Goal: Task Accomplishment & Management: Complete application form

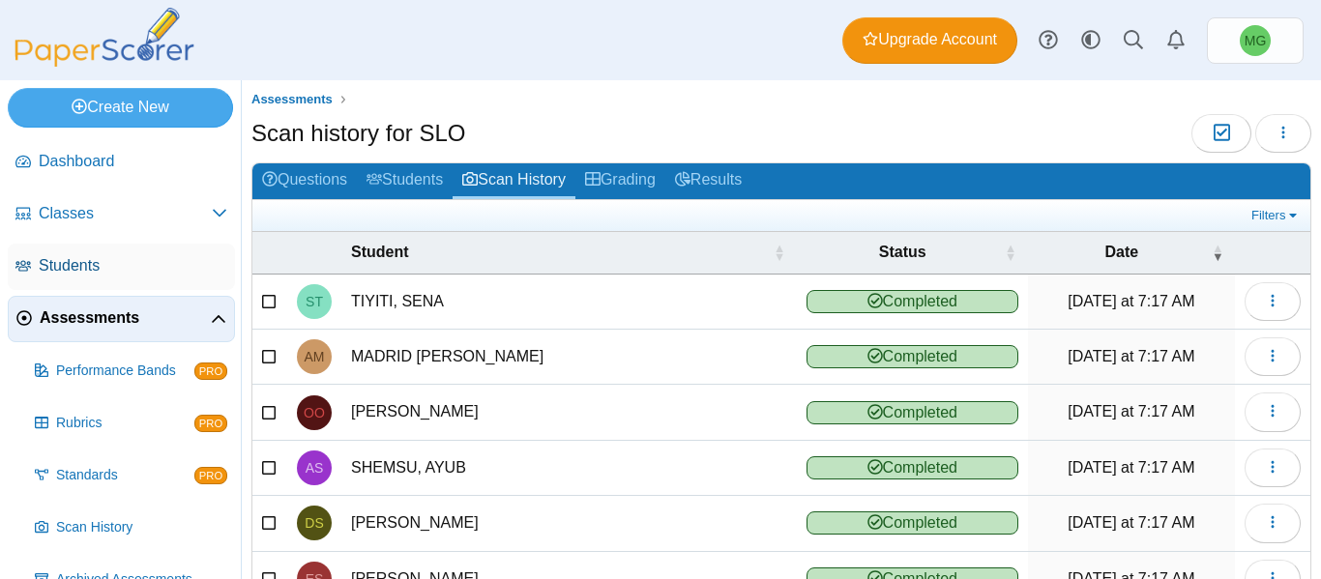
click at [90, 258] on span "Students" at bounding box center [133, 265] width 189 height 21
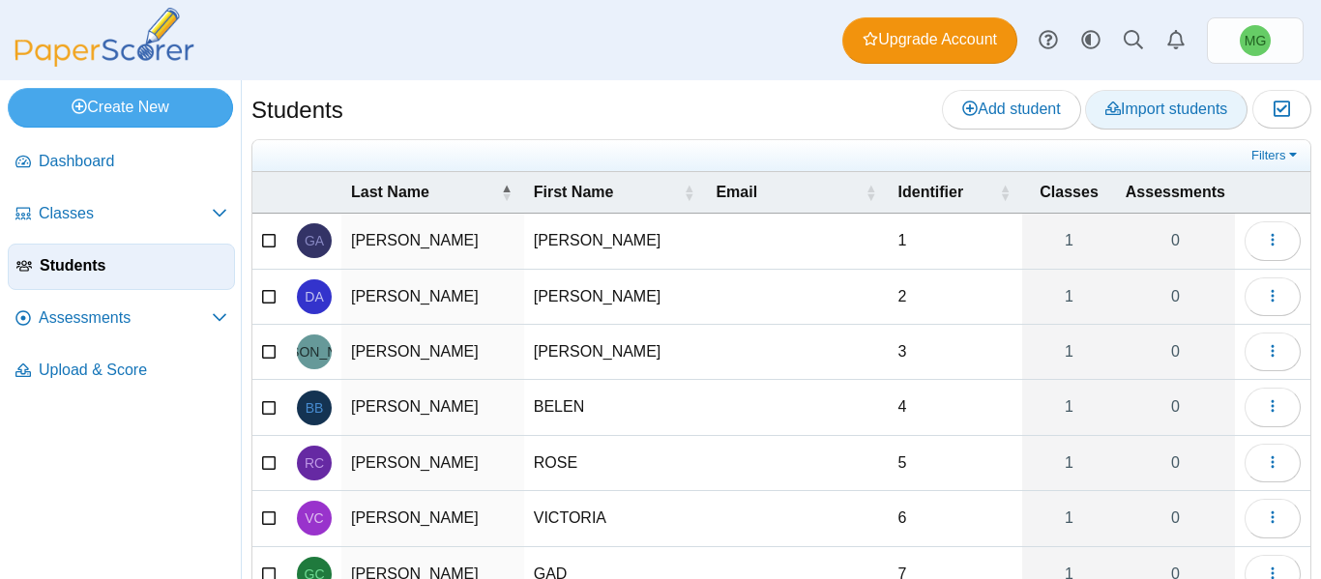
click at [1107, 94] on link "Import students" at bounding box center [1166, 109] width 162 height 39
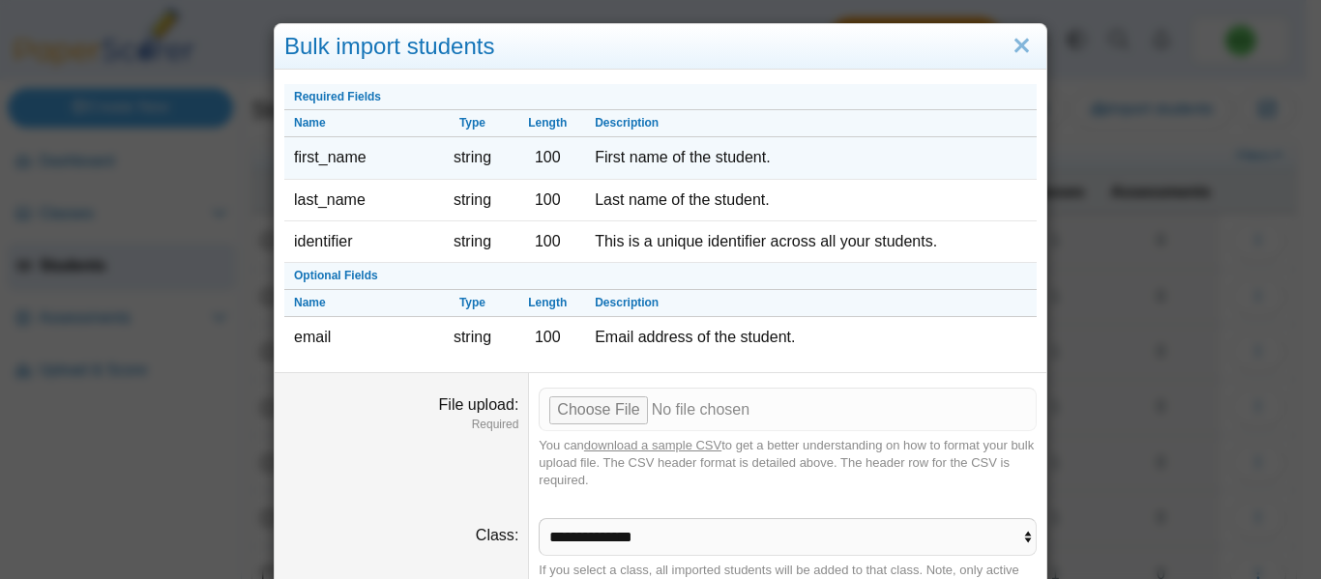
click at [356, 168] on td "first_name" at bounding box center [359, 158] width 151 height 42
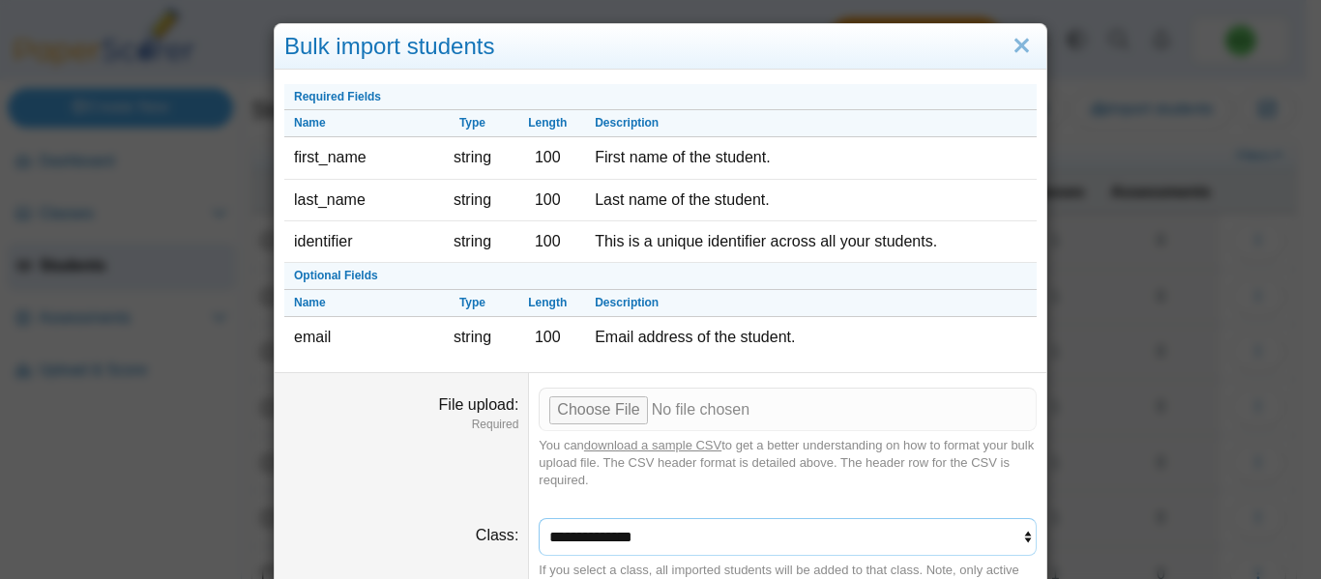
click at [590, 535] on select "**********" at bounding box center [788, 536] width 498 height 37
click at [427, 518] on dt "Class" at bounding box center [402, 557] width 254 height 107
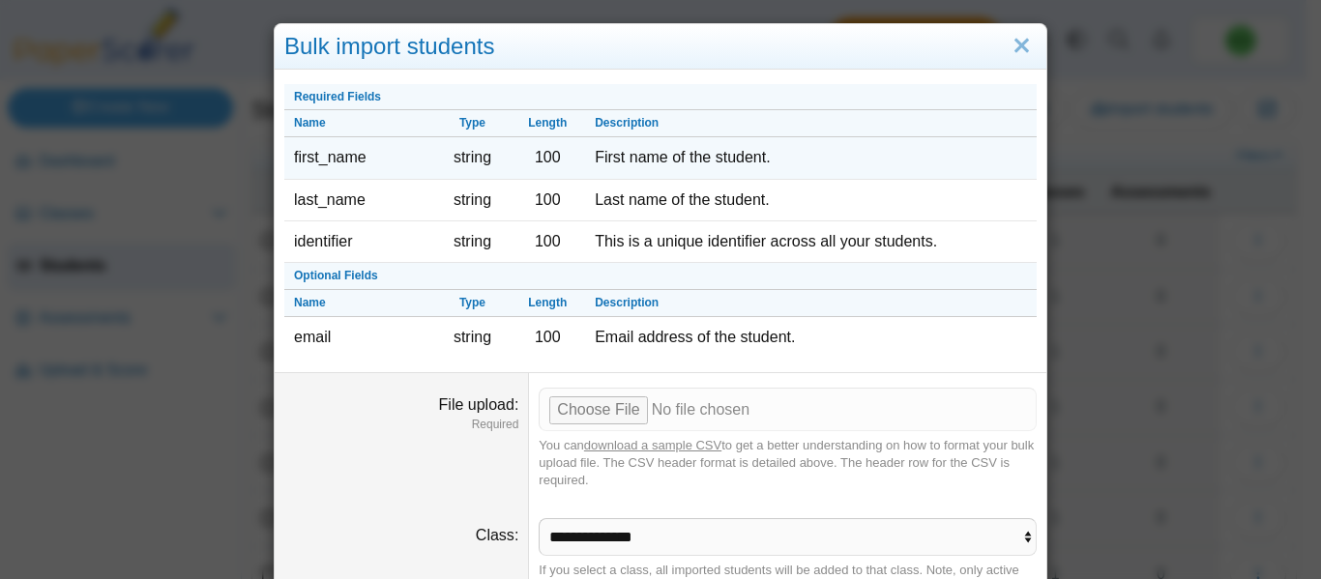
click at [334, 154] on td "first_name" at bounding box center [359, 158] width 151 height 42
copy tr "first_name"
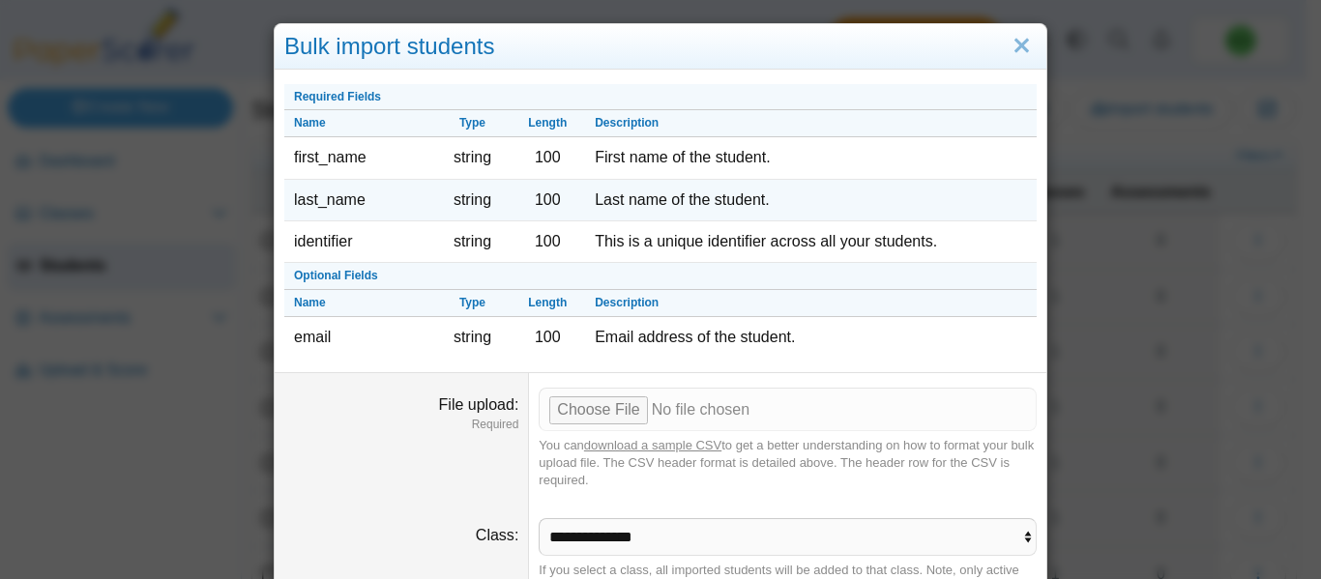
click at [320, 200] on td "last_name" at bounding box center [359, 201] width 151 height 42
click at [322, 200] on td "last_name" at bounding box center [359, 201] width 151 height 42
copy tr "last_name"
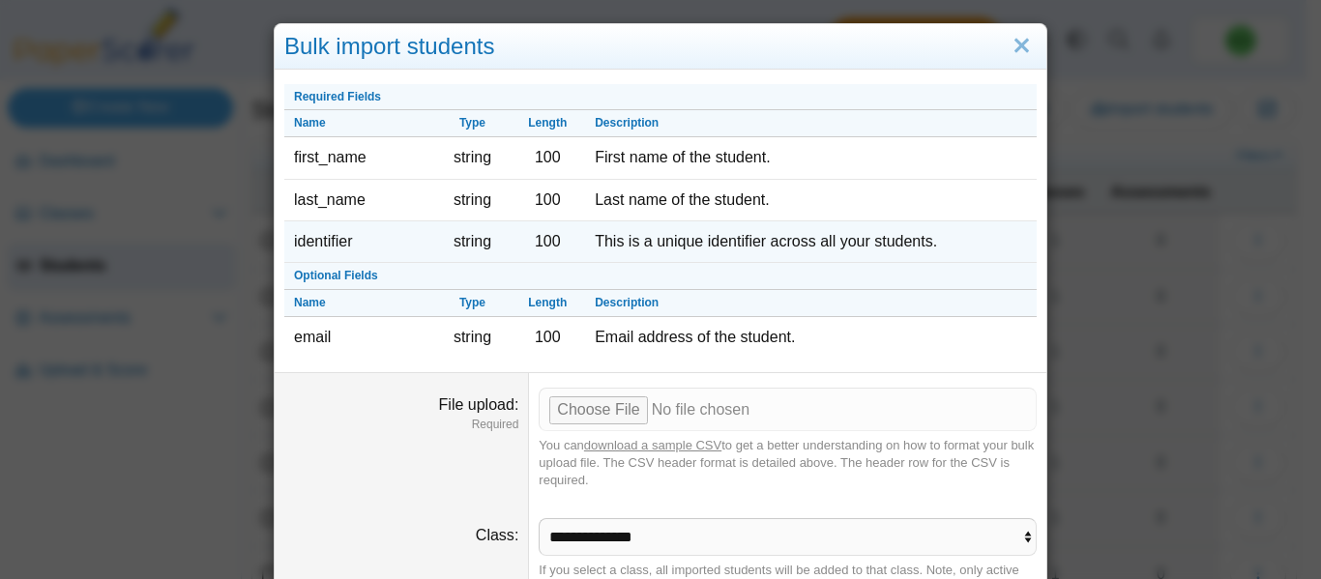
click at [313, 234] on td "identifier" at bounding box center [359, 242] width 151 height 42
copy td "identifier"
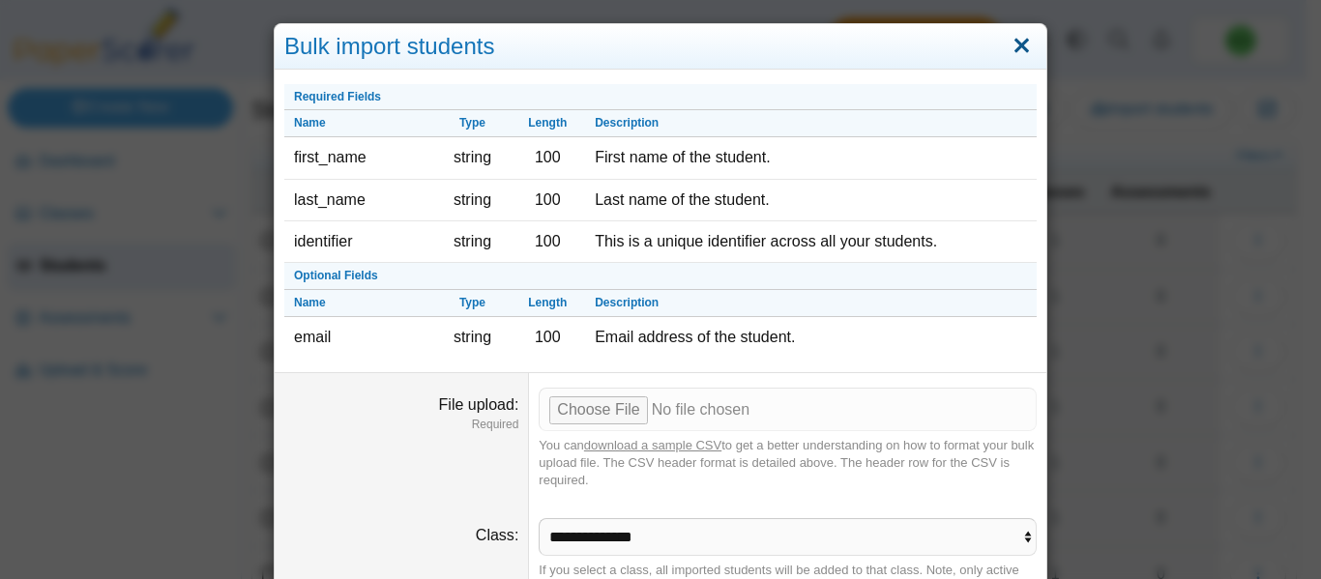
click at [1008, 49] on link "Close" at bounding box center [1022, 46] width 30 height 33
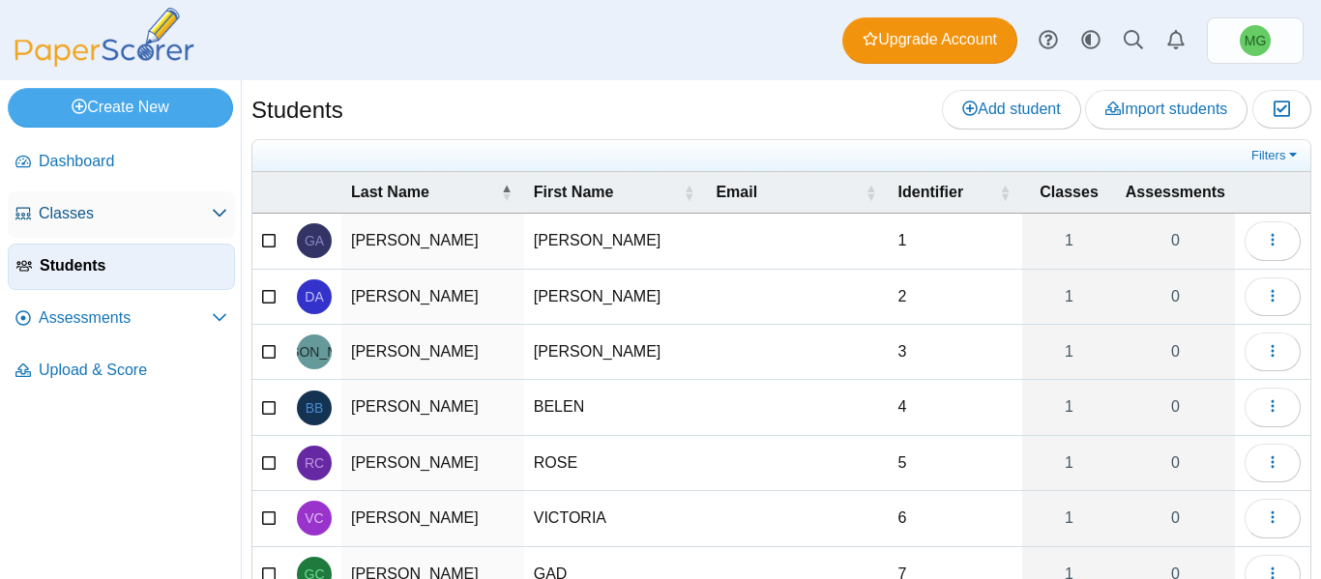
click at [131, 225] on link "Classes" at bounding box center [121, 214] width 227 height 46
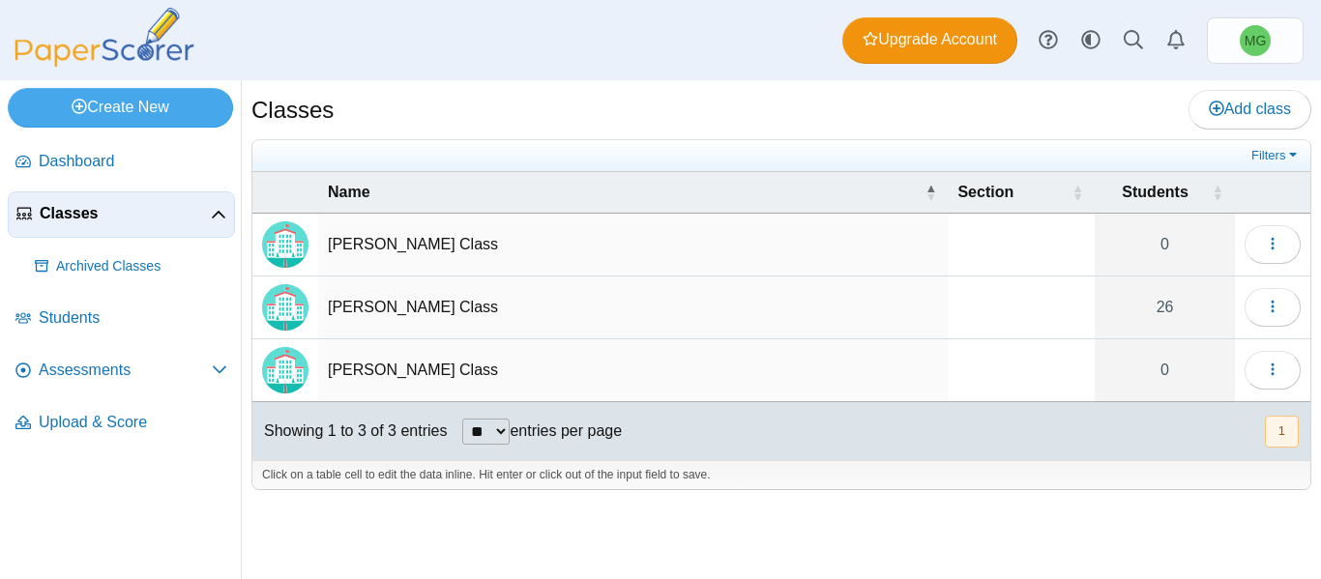
click at [427, 243] on td "[PERSON_NAME] Class" at bounding box center [633, 245] width 630 height 63
click at [1261, 237] on button "button" at bounding box center [1273, 244] width 56 height 39
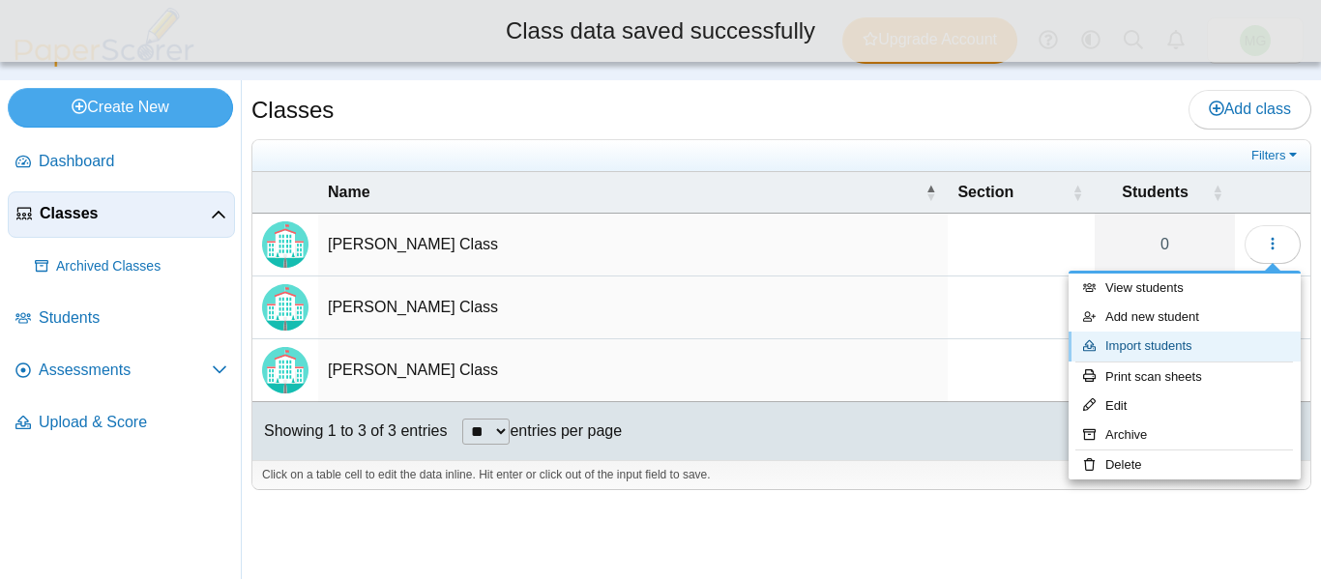
click at [1158, 342] on link "Import students" at bounding box center [1185, 346] width 232 height 29
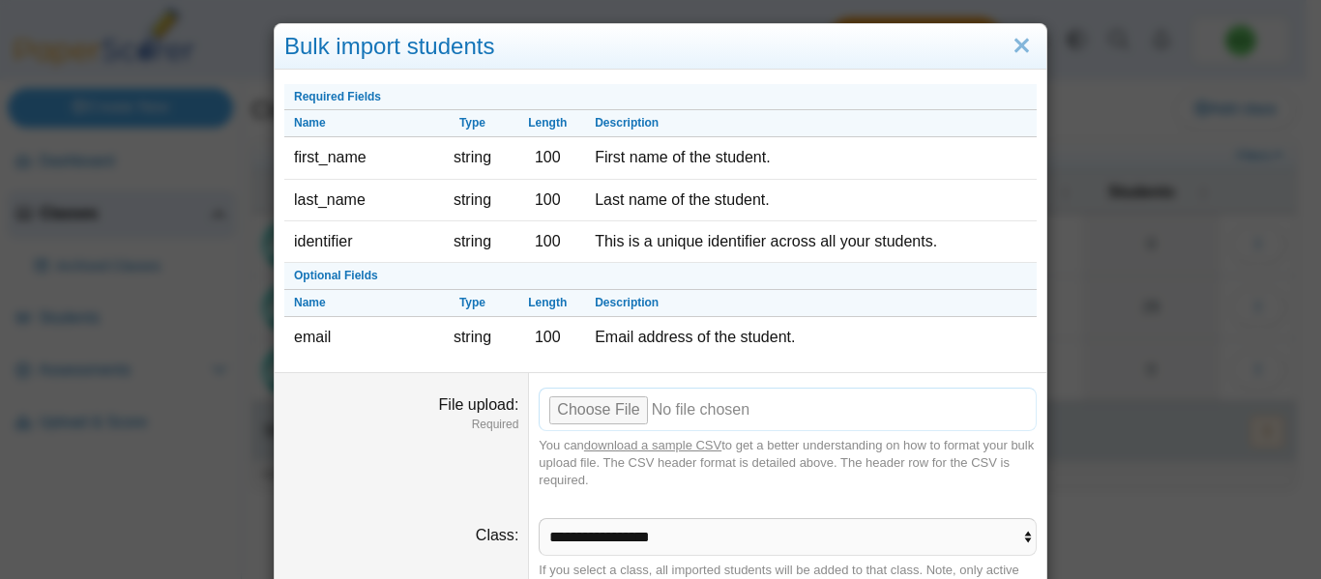
click at [603, 406] on input "File upload" at bounding box center [788, 409] width 498 height 43
click at [622, 409] on input "File upload" at bounding box center [788, 409] width 498 height 43
click at [556, 410] on input "File upload" at bounding box center [788, 409] width 498 height 43
type input "**********"
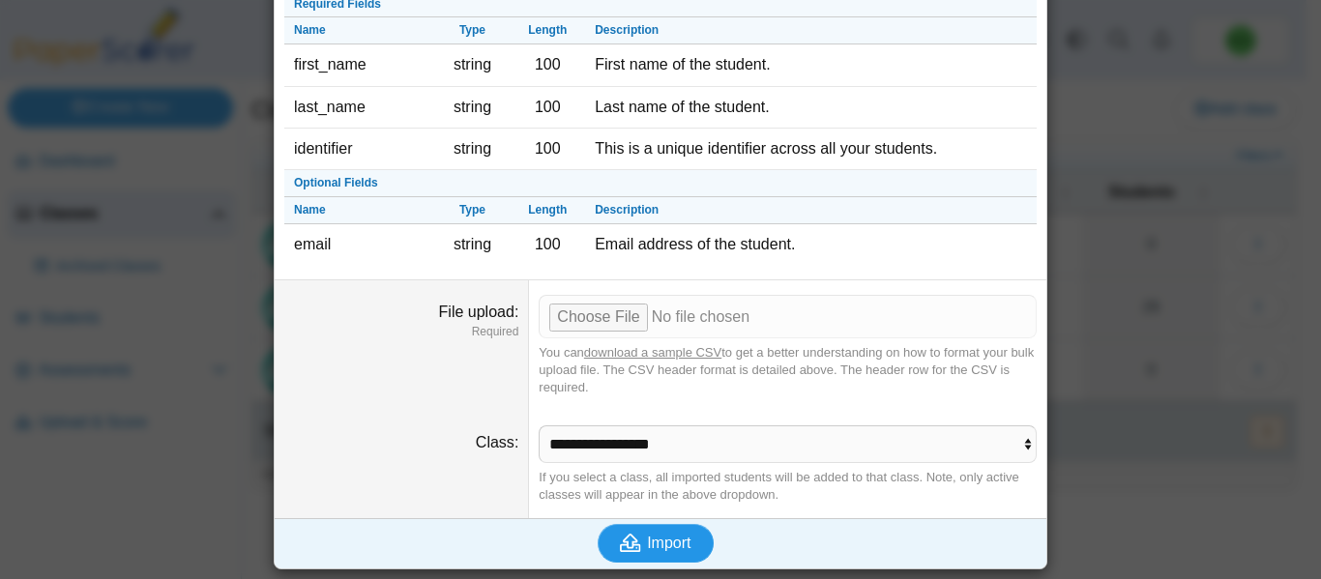
click at [665, 532] on button "Import" at bounding box center [656, 543] width 116 height 39
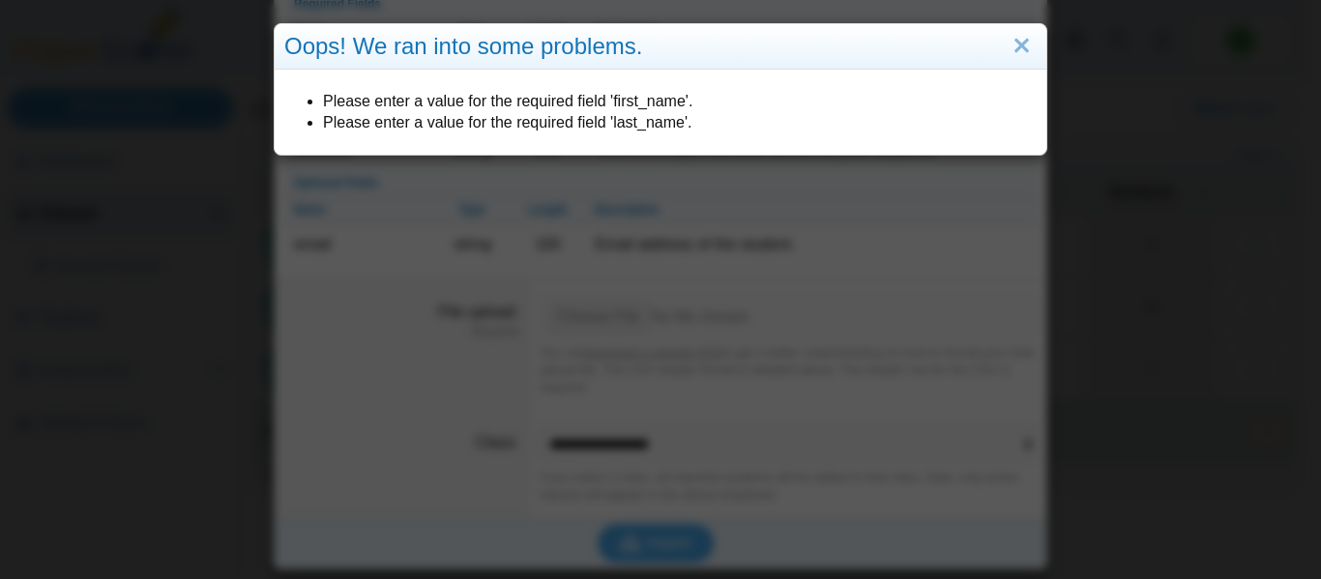
click at [685, 118] on li "Please enter a value for the required field 'last_name'." at bounding box center [680, 122] width 714 height 21
click at [1018, 48] on link "Close" at bounding box center [1022, 46] width 30 height 33
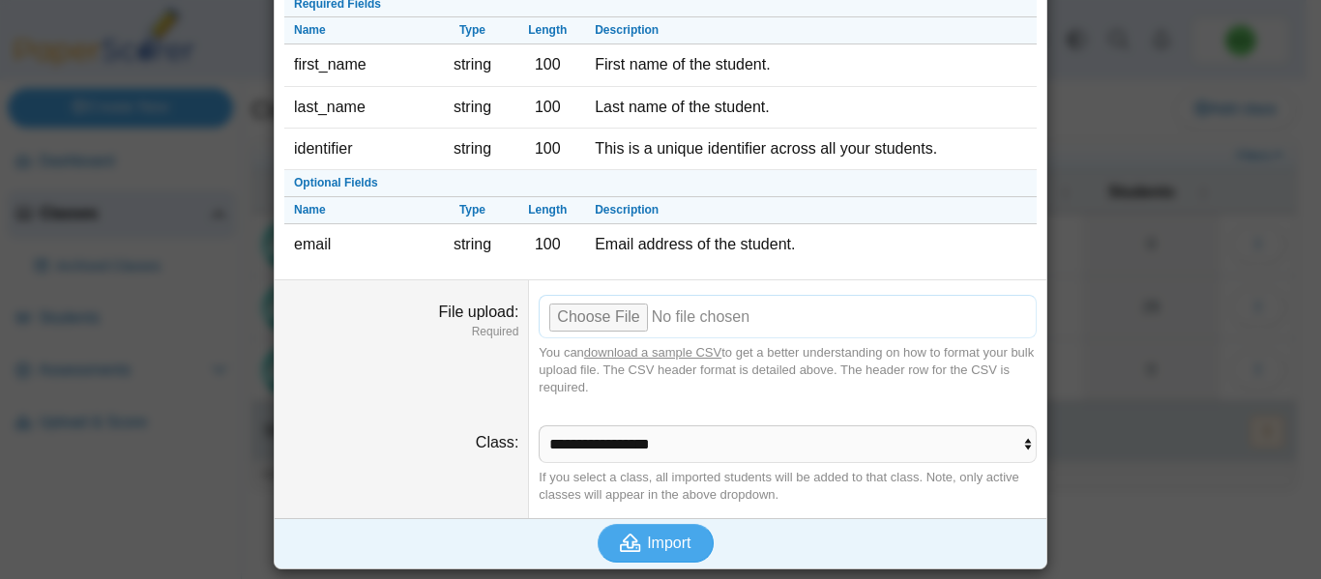
click at [610, 311] on input "File upload" at bounding box center [788, 316] width 498 height 43
click at [672, 540] on span "Import" at bounding box center [669, 543] width 44 height 16
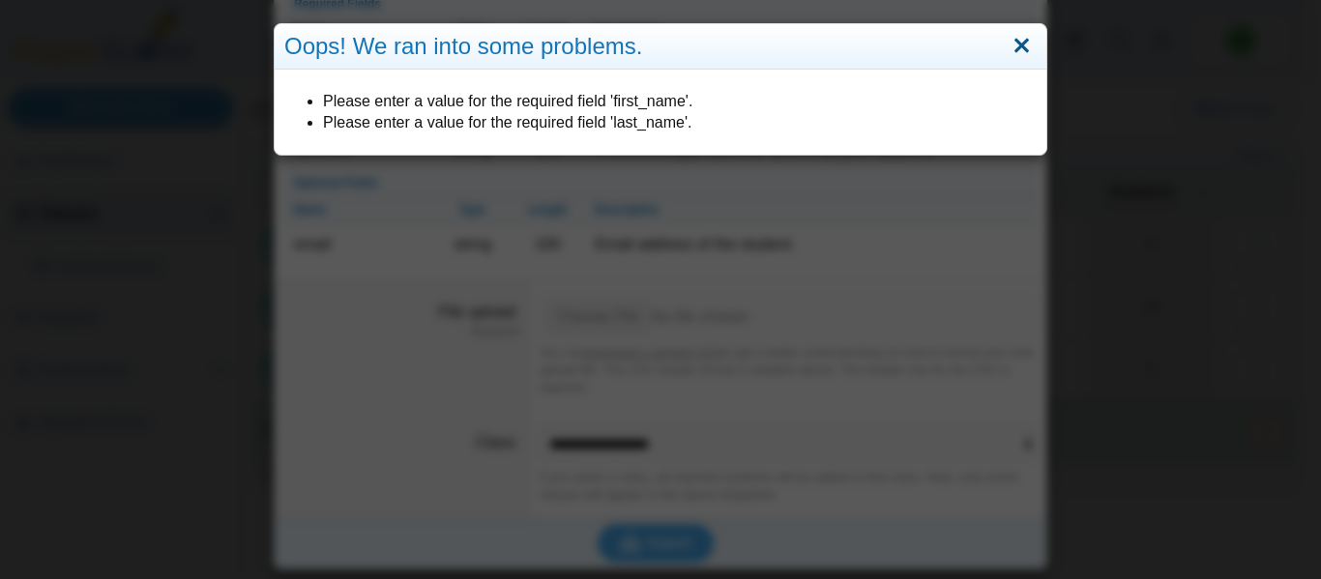
click at [1012, 44] on link "Close" at bounding box center [1022, 46] width 30 height 33
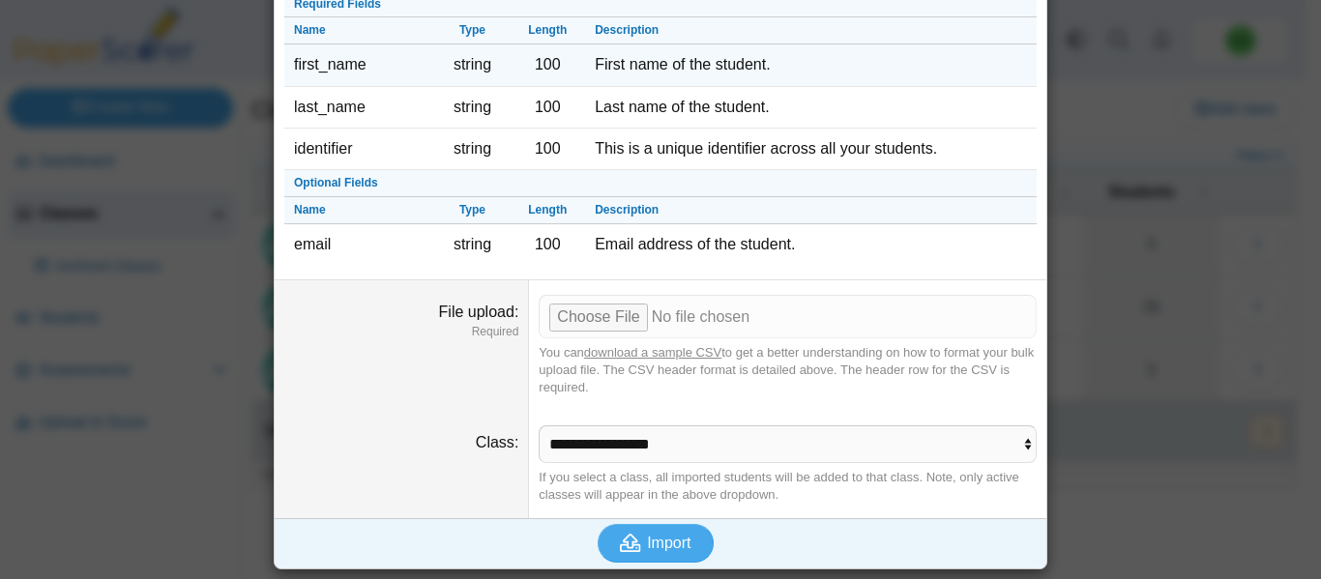
click at [320, 64] on td "first_name" at bounding box center [359, 65] width 151 height 42
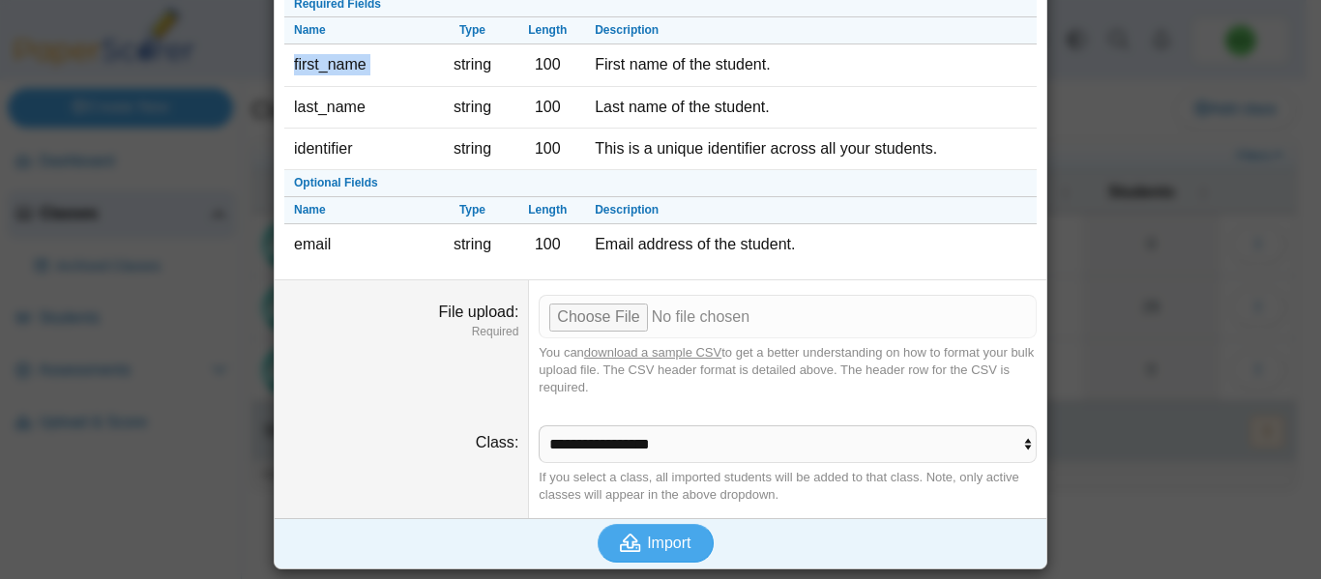
copy tr "first_name"
click at [599, 311] on input "File upload" at bounding box center [788, 316] width 498 height 43
click at [660, 535] on span "Import" at bounding box center [669, 543] width 44 height 16
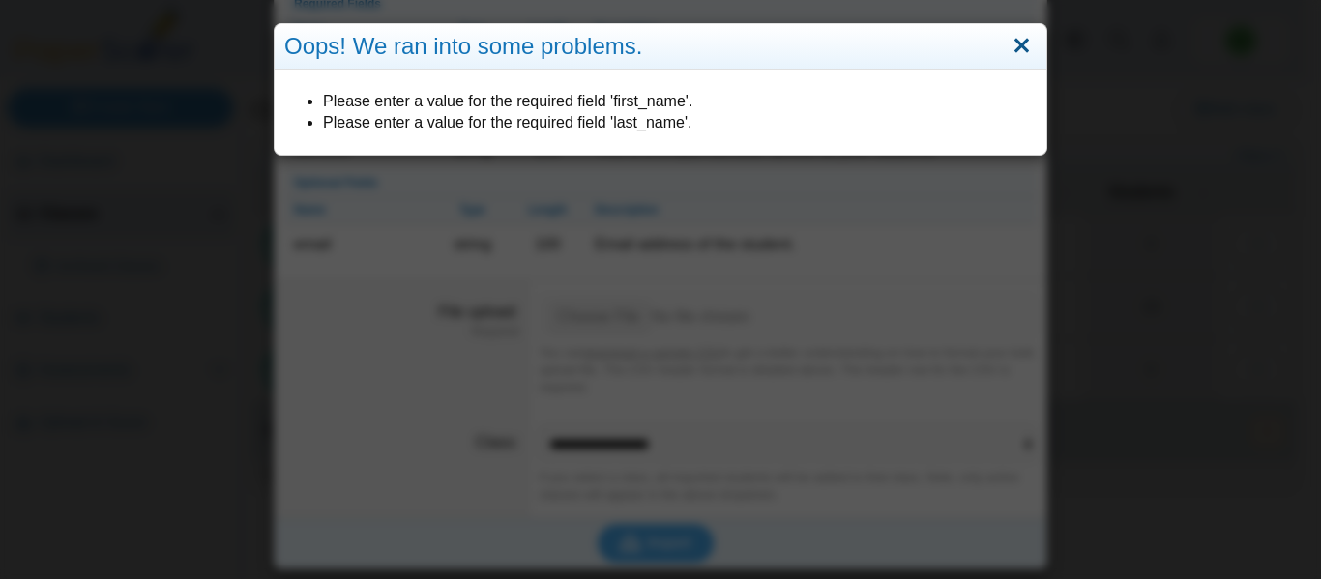
click at [1012, 39] on link "Close" at bounding box center [1022, 46] width 30 height 33
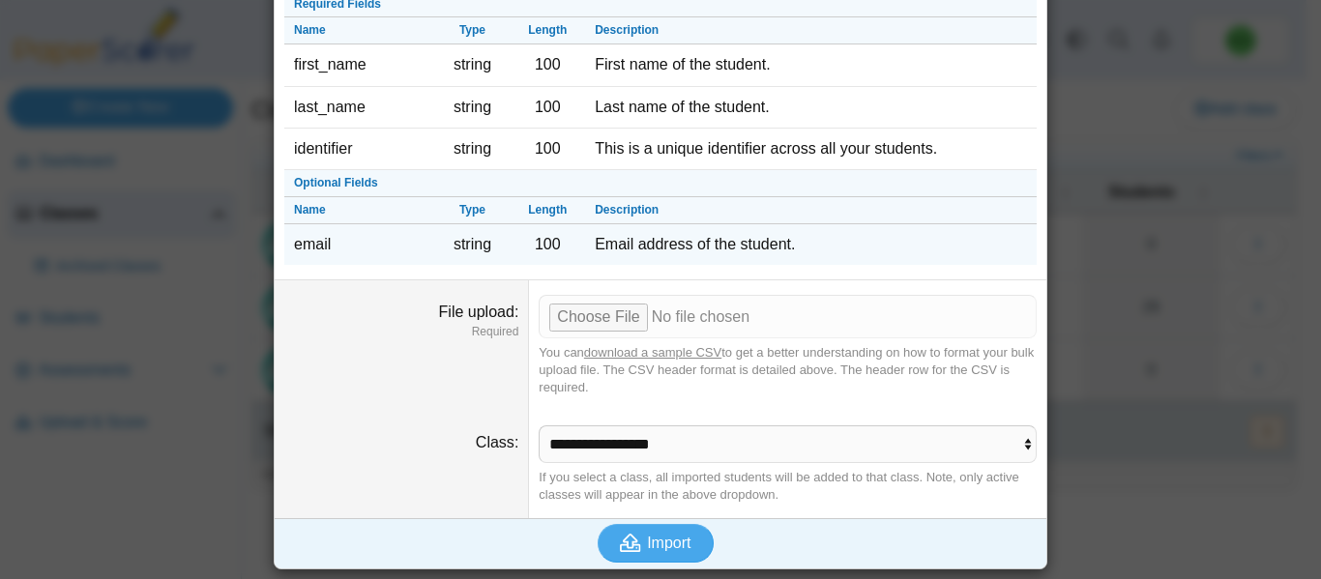
scroll to position [0, 0]
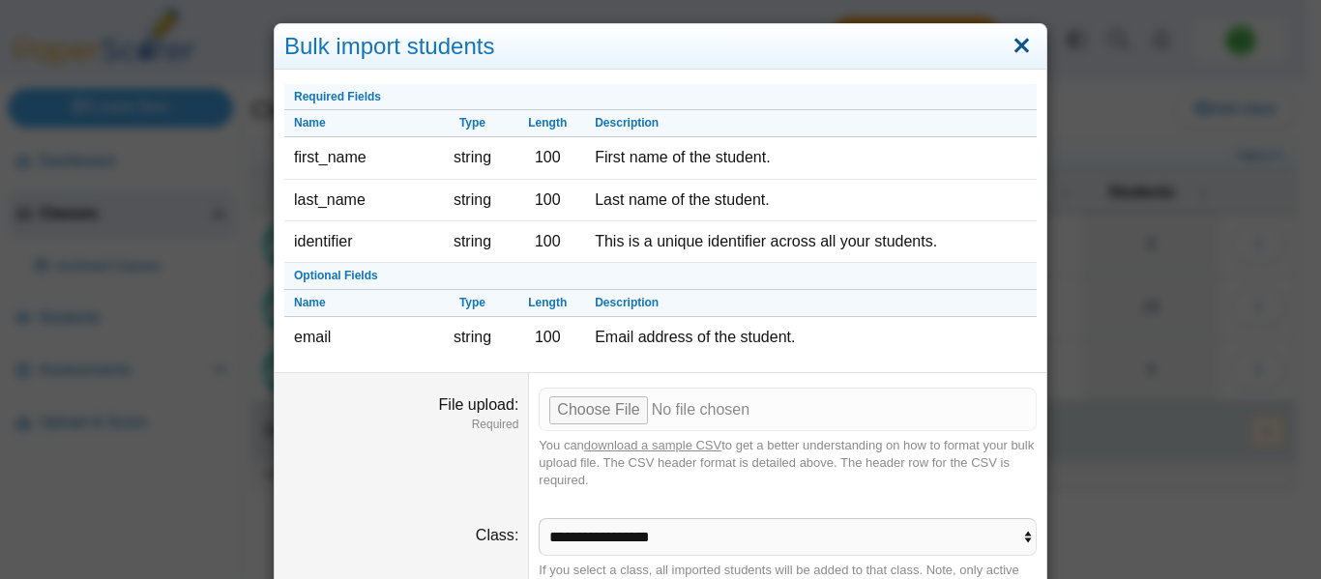
click at [1011, 42] on link "Close" at bounding box center [1022, 46] width 30 height 33
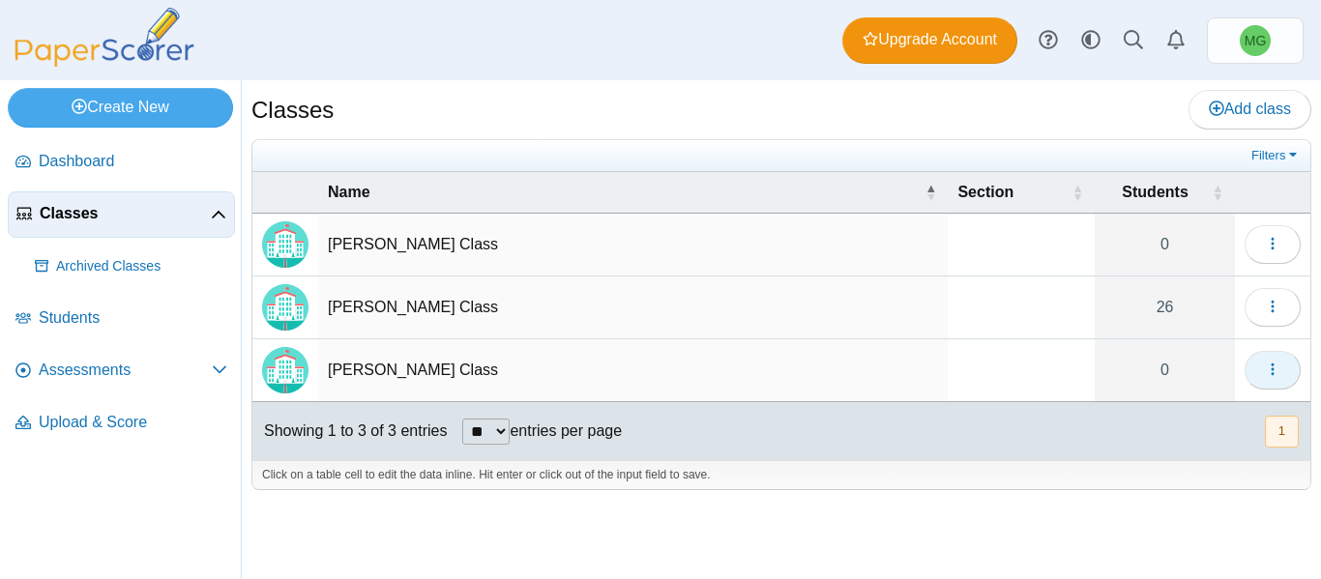
click at [1284, 373] on button "button" at bounding box center [1273, 370] width 56 height 39
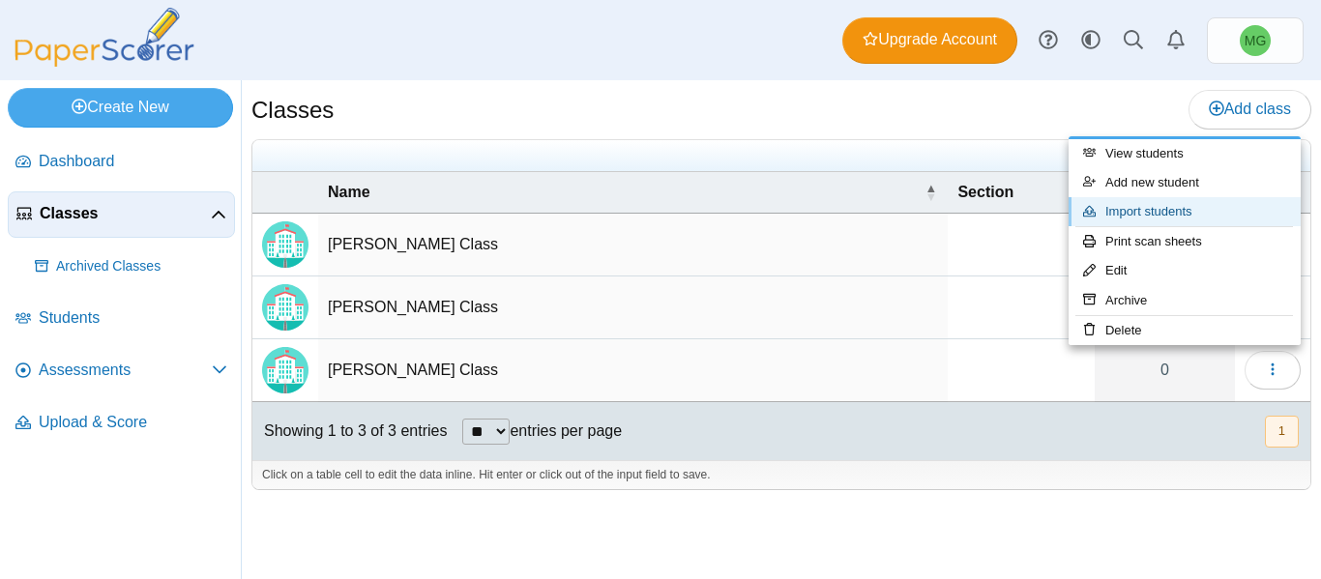
click at [1125, 208] on link "Import students" at bounding box center [1185, 211] width 232 height 29
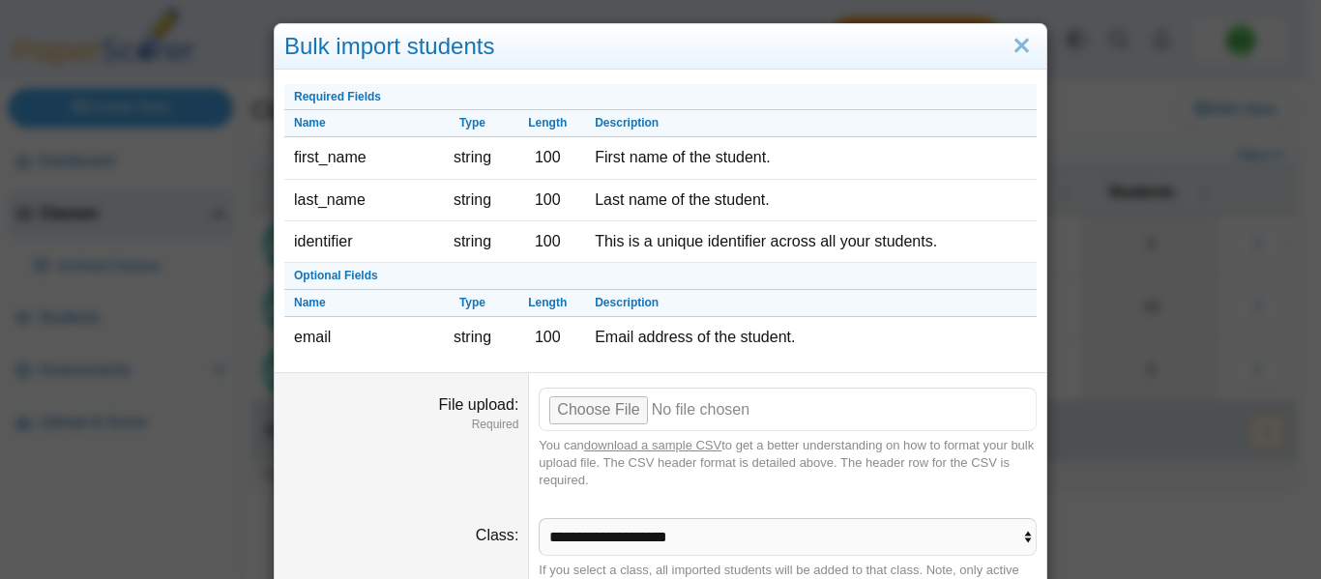
click at [593, 407] on input "File upload" at bounding box center [788, 409] width 498 height 43
type input "**********"
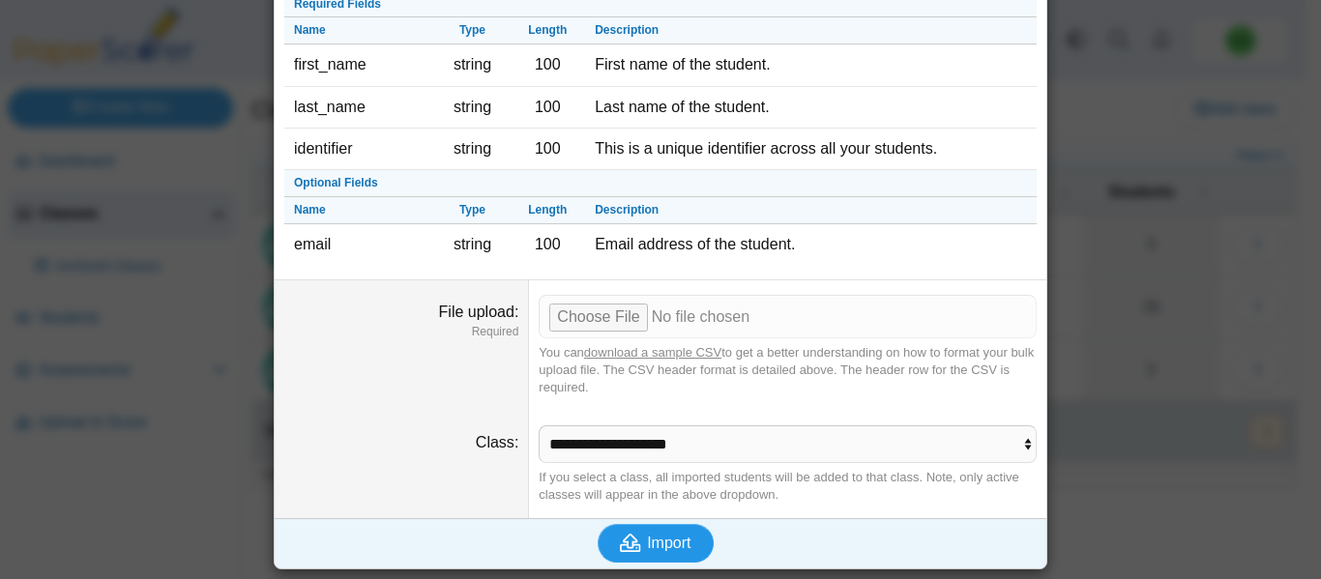
click at [649, 545] on span "Import" at bounding box center [669, 543] width 44 height 16
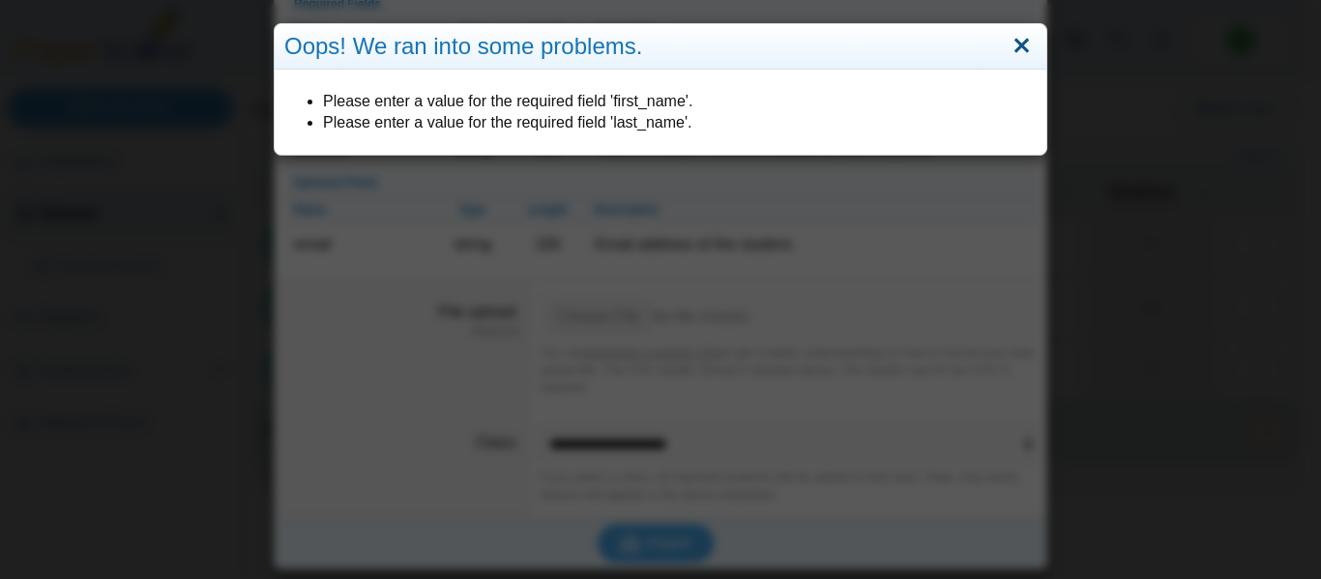
click at [1018, 44] on link "Close" at bounding box center [1022, 46] width 30 height 33
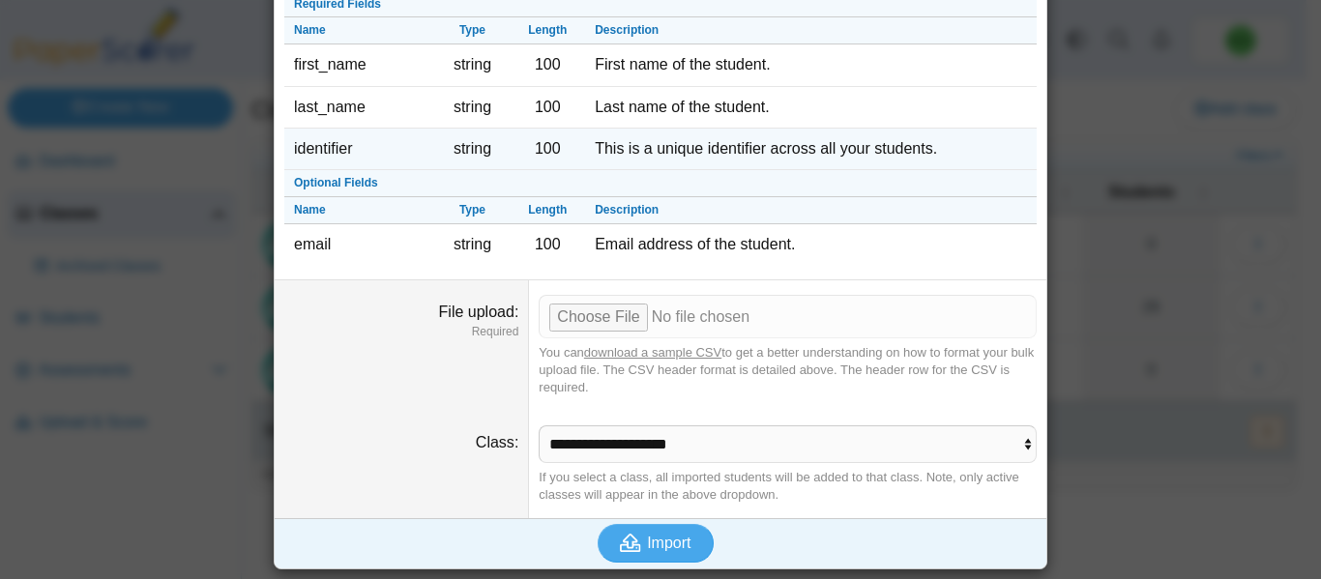
scroll to position [0, 0]
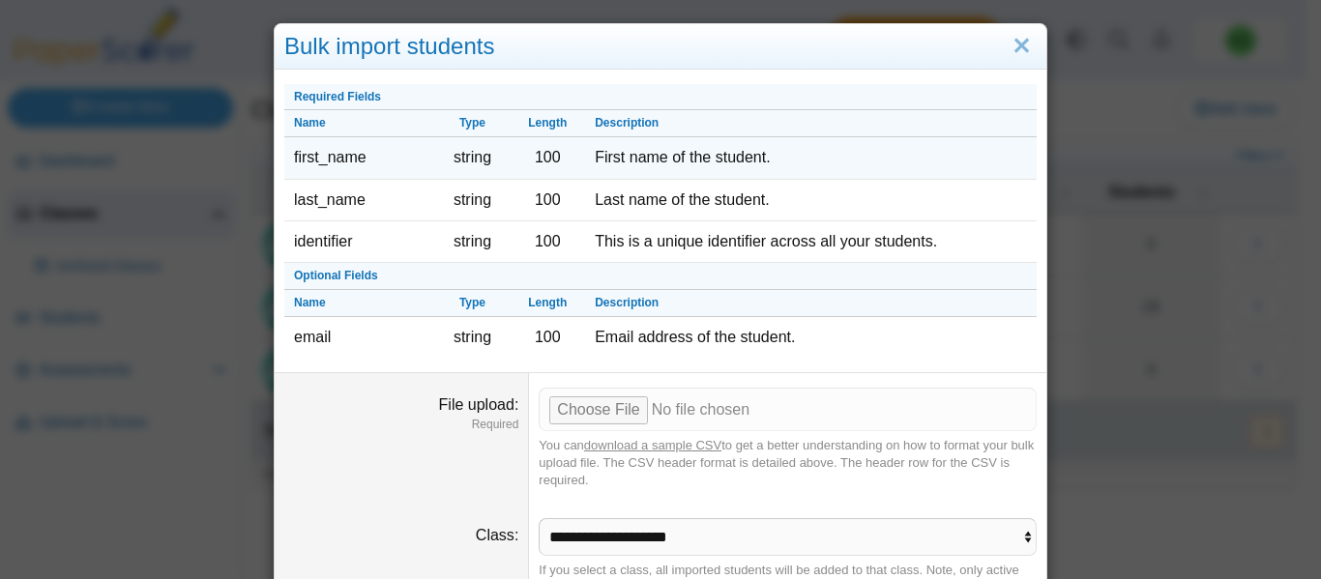
click at [321, 164] on td "first_name" at bounding box center [359, 158] width 151 height 42
click at [320, 164] on td "first_name" at bounding box center [359, 158] width 151 height 42
click at [322, 156] on td "first_name" at bounding box center [359, 158] width 151 height 42
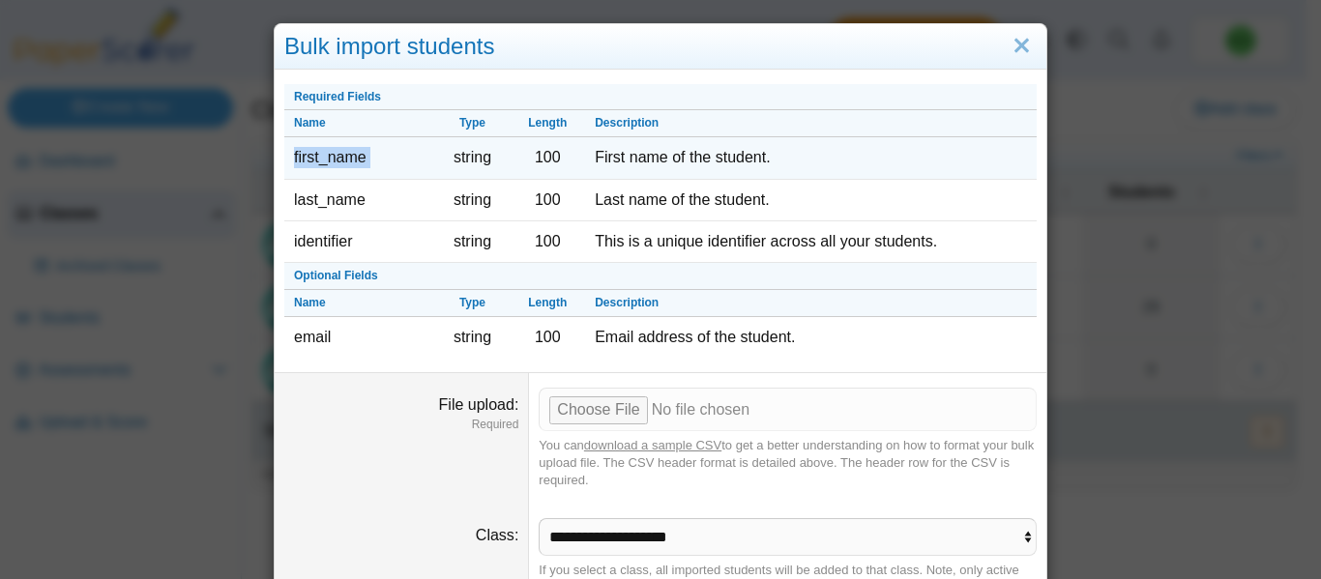
click at [322, 156] on td "first_name" at bounding box center [359, 158] width 151 height 42
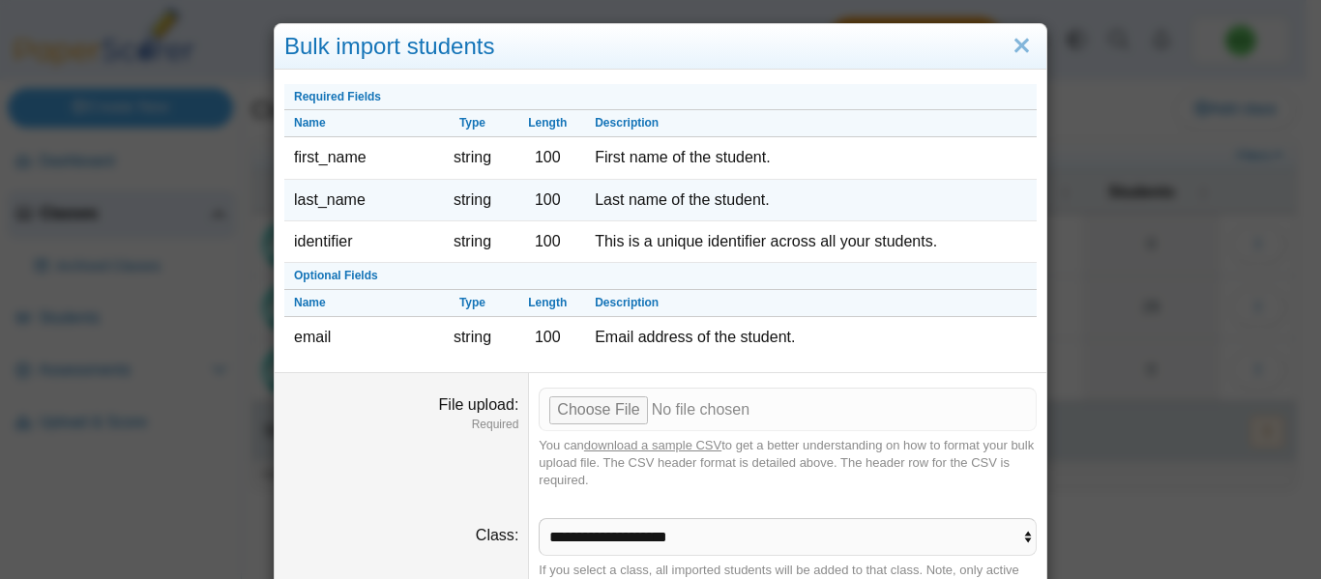
click at [320, 210] on td "last_name" at bounding box center [359, 201] width 151 height 42
click at [319, 191] on td "last_name" at bounding box center [359, 201] width 151 height 42
copy td "last_name"
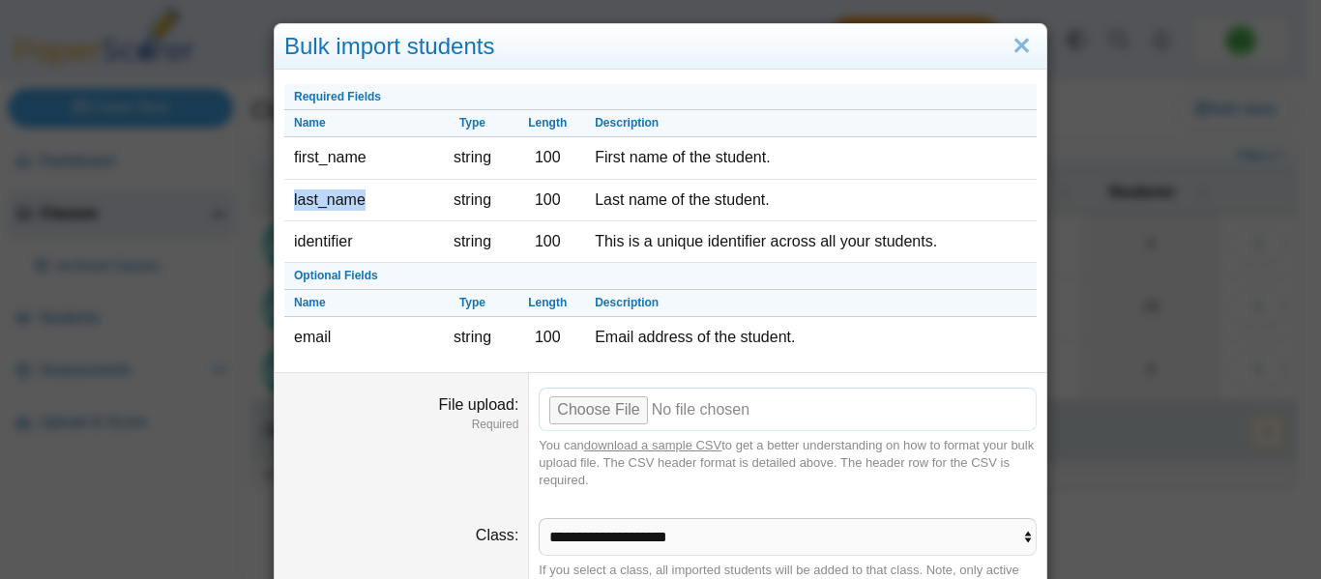
click at [612, 408] on input "File upload" at bounding box center [788, 409] width 498 height 43
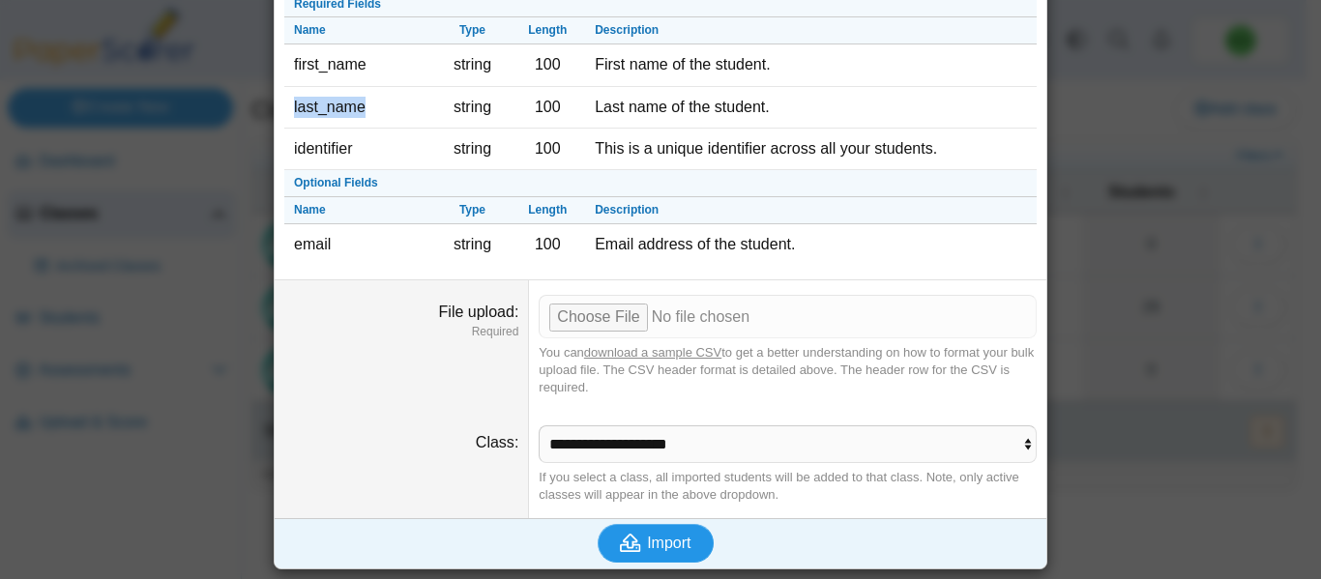
click at [647, 537] on span "Import" at bounding box center [669, 543] width 44 height 16
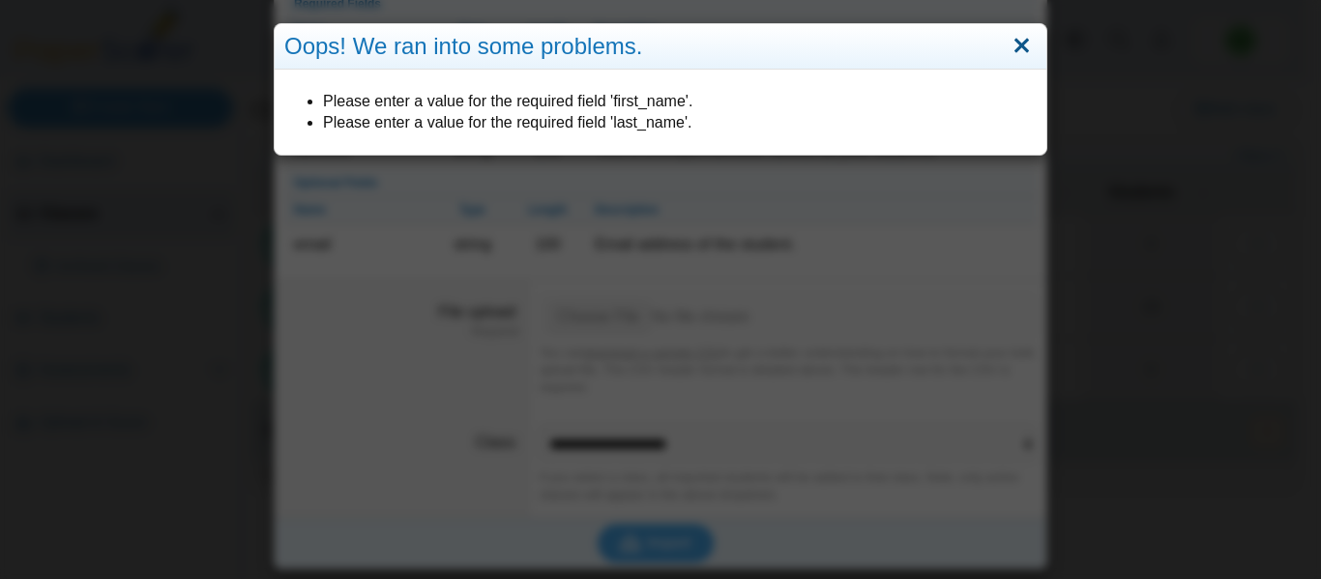
click at [1015, 39] on link "Close" at bounding box center [1022, 46] width 30 height 33
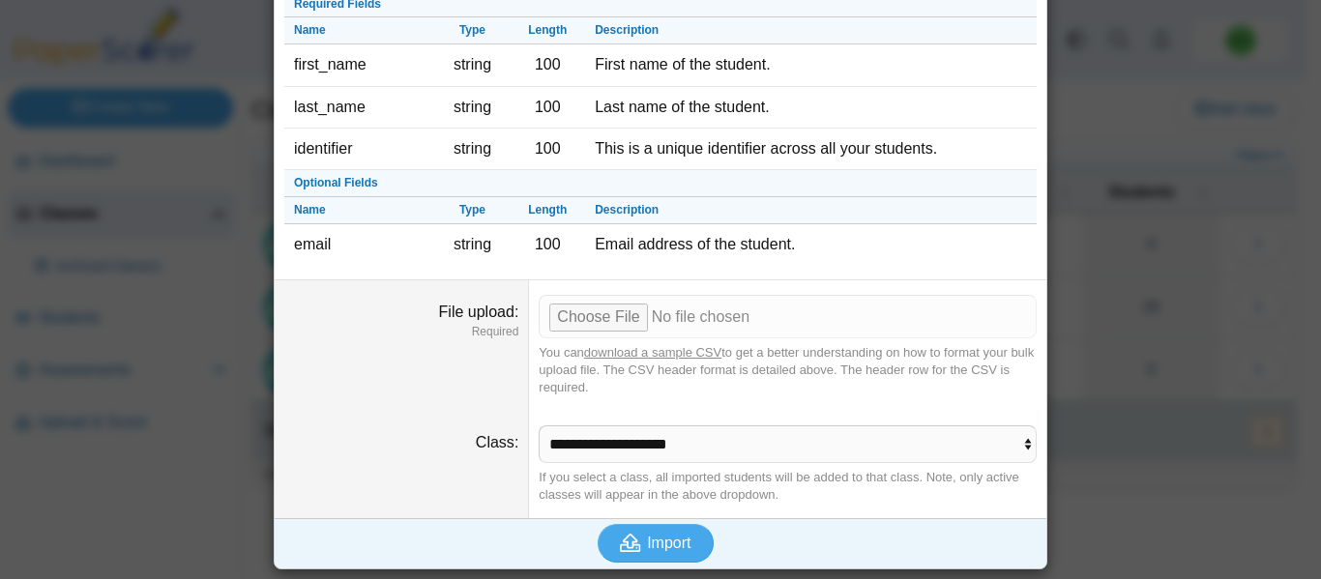
scroll to position [0, 0]
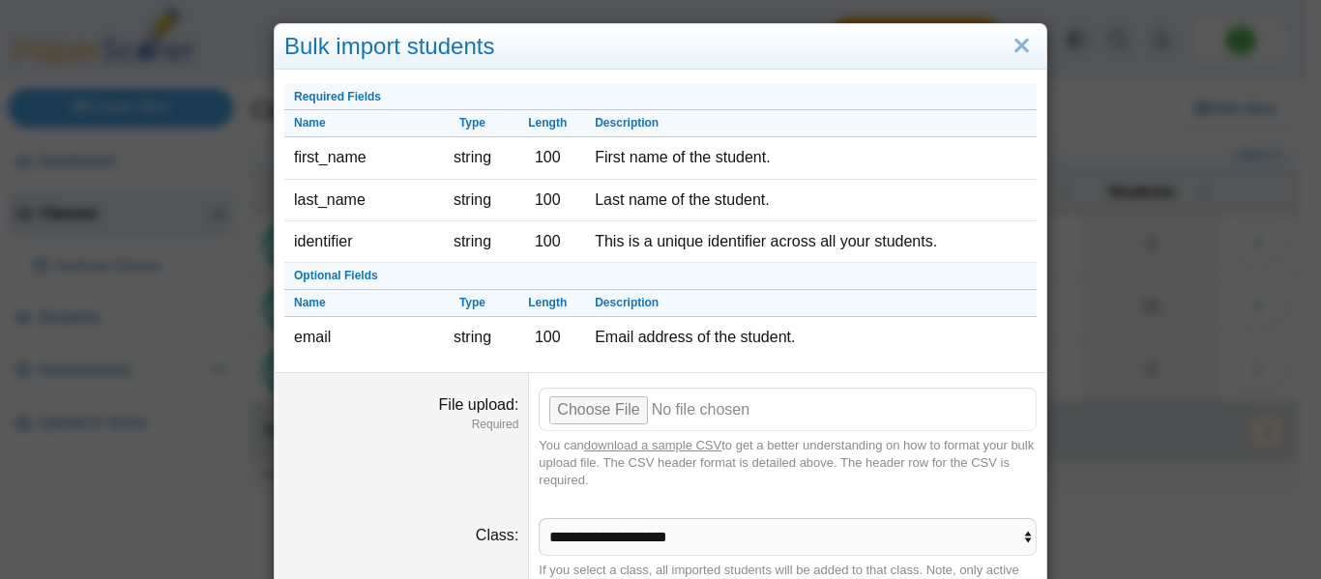
click at [618, 414] on input "File upload" at bounding box center [788, 409] width 498 height 43
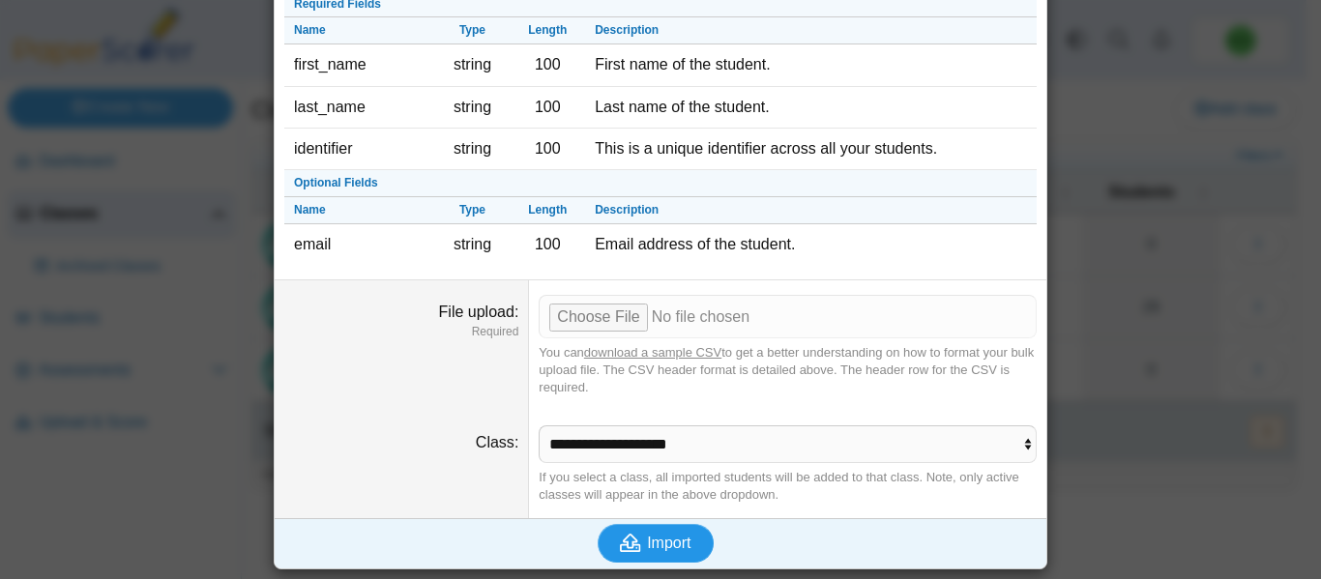
click at [651, 545] on span "Import" at bounding box center [669, 543] width 44 height 16
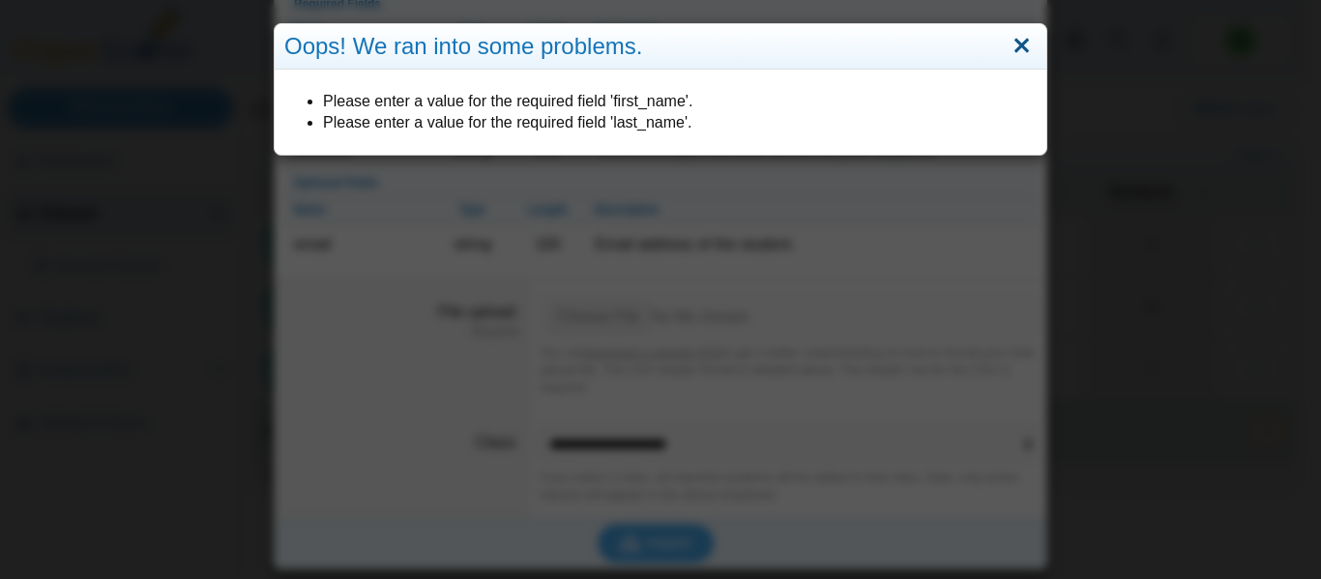
click at [1008, 41] on link "Close" at bounding box center [1022, 46] width 30 height 33
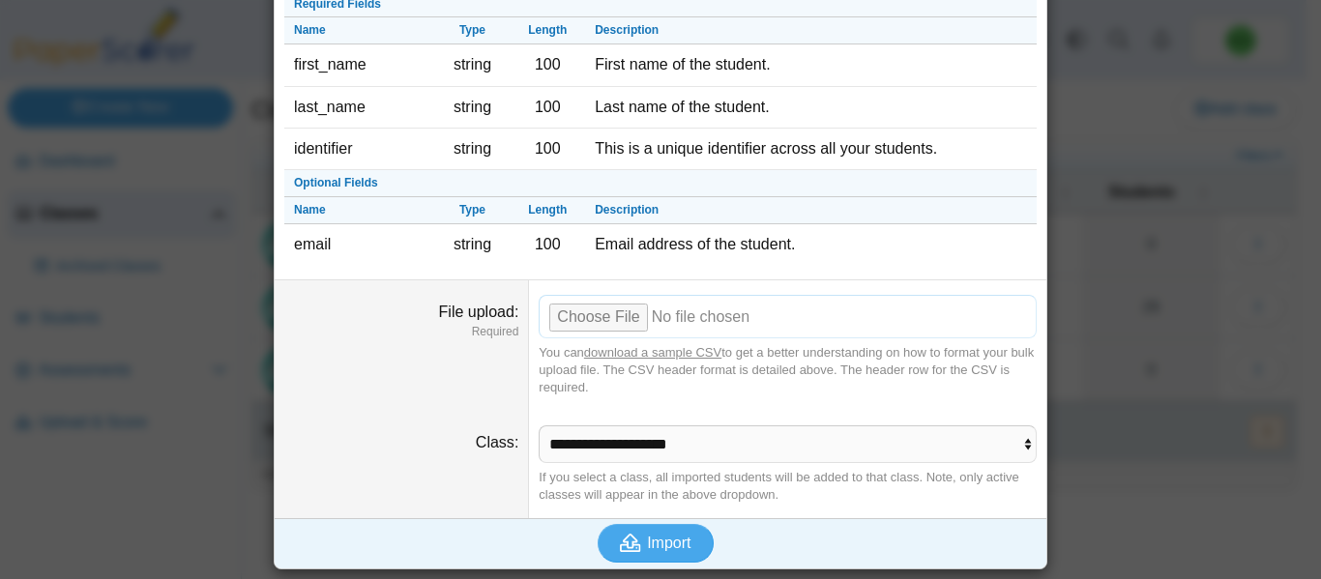
click at [605, 321] on input "File upload" at bounding box center [788, 316] width 498 height 43
click at [657, 550] on span "Import" at bounding box center [669, 543] width 44 height 16
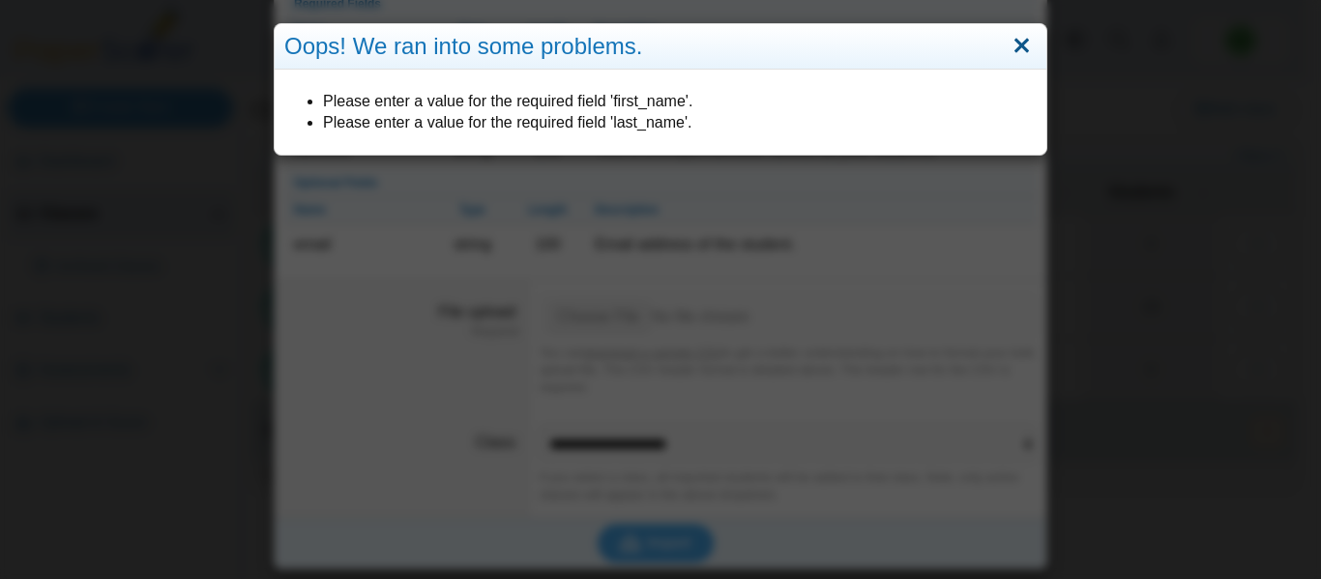
click at [1023, 52] on link "Close" at bounding box center [1022, 46] width 30 height 33
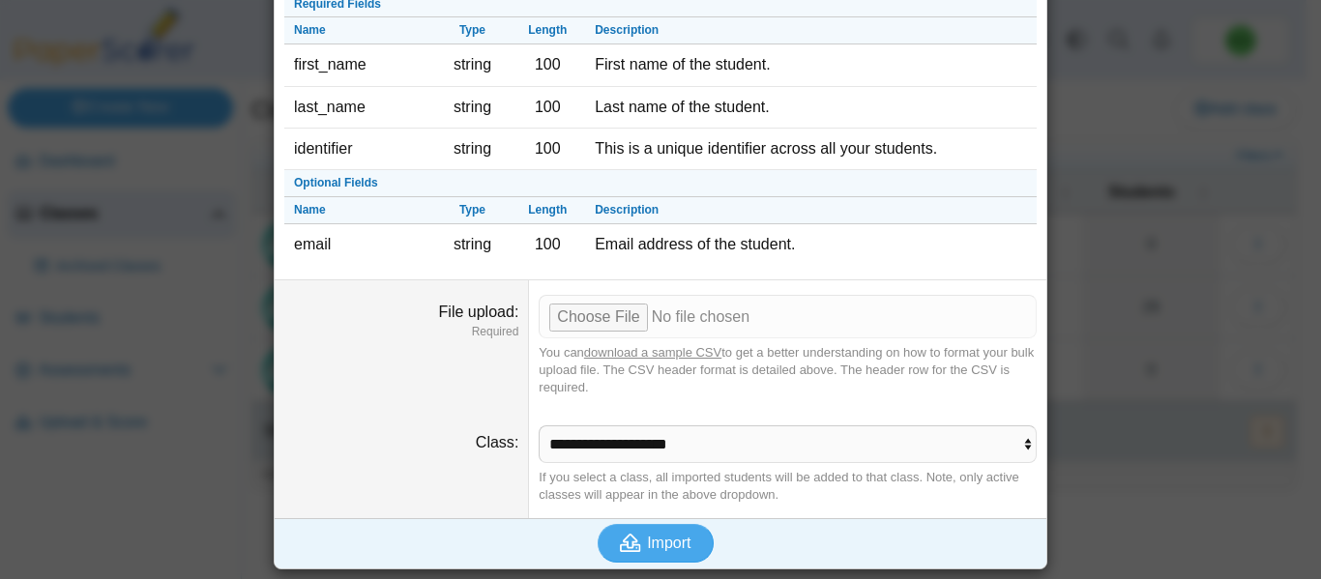
scroll to position [0, 0]
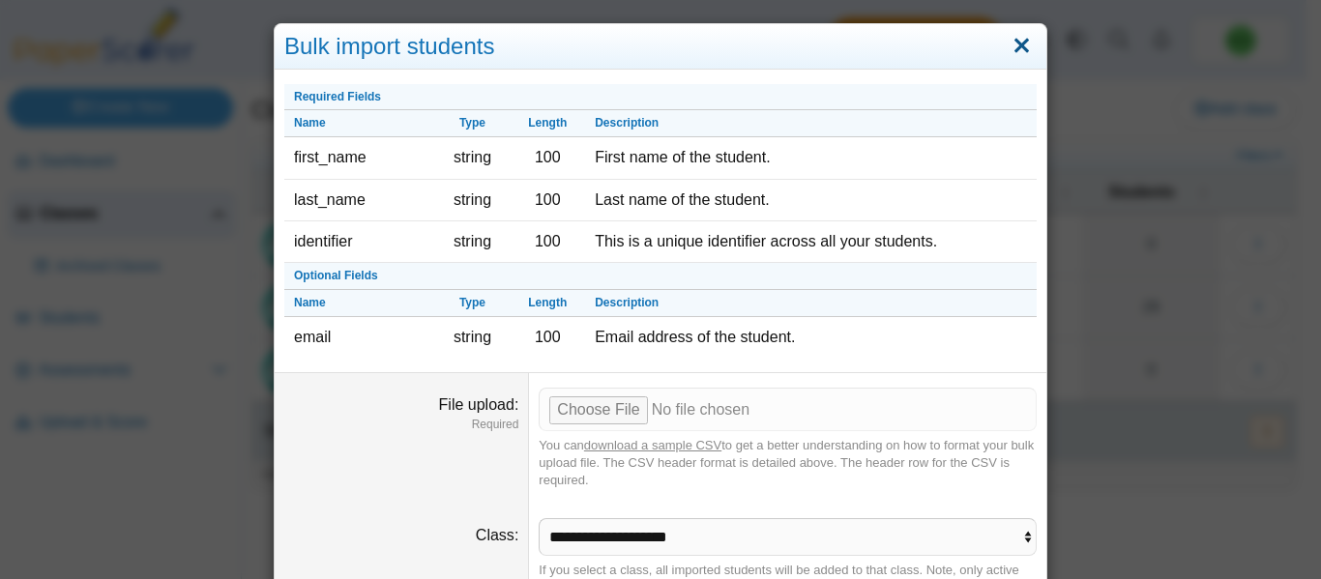
click at [1024, 49] on link "Close" at bounding box center [1022, 46] width 30 height 33
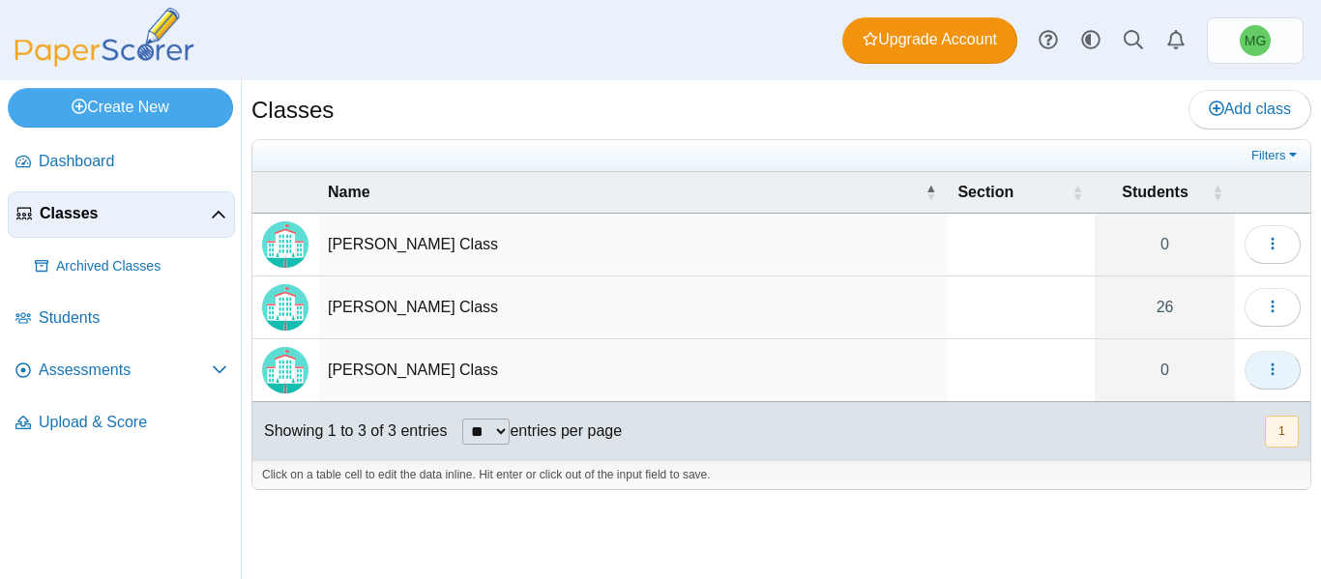
click at [1275, 362] on span "button" at bounding box center [1272, 370] width 15 height 16
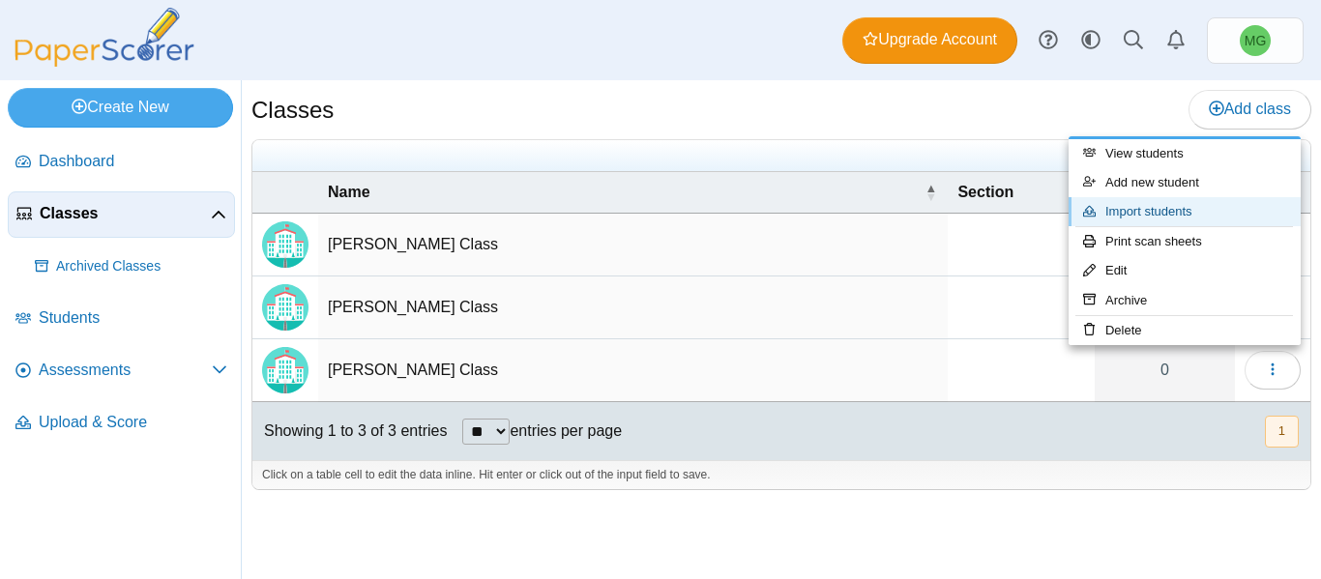
click at [1144, 213] on link "Import students" at bounding box center [1185, 211] width 232 height 29
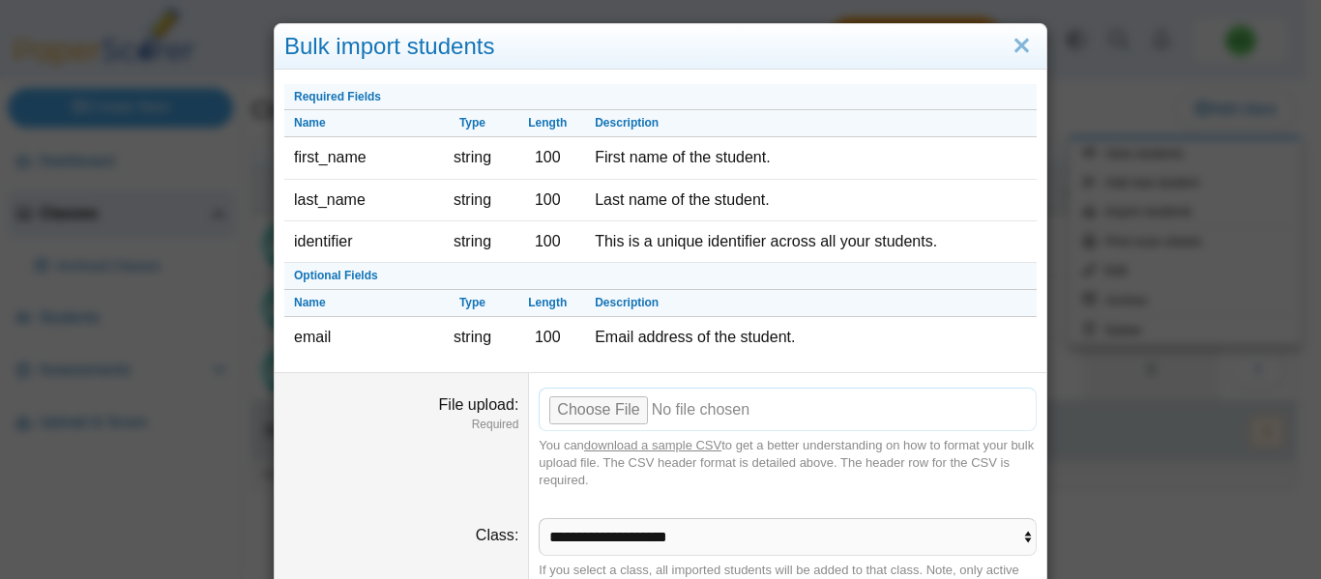
click at [580, 404] on input "File upload" at bounding box center [788, 409] width 498 height 43
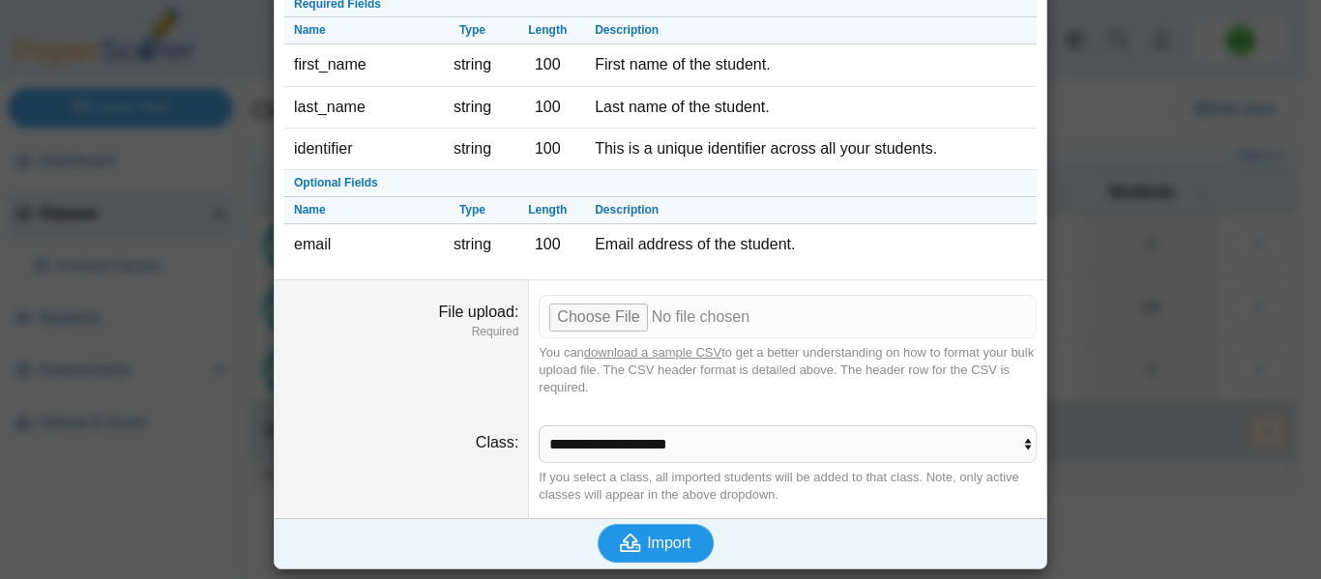
click at [647, 537] on span "Import" at bounding box center [669, 543] width 44 height 16
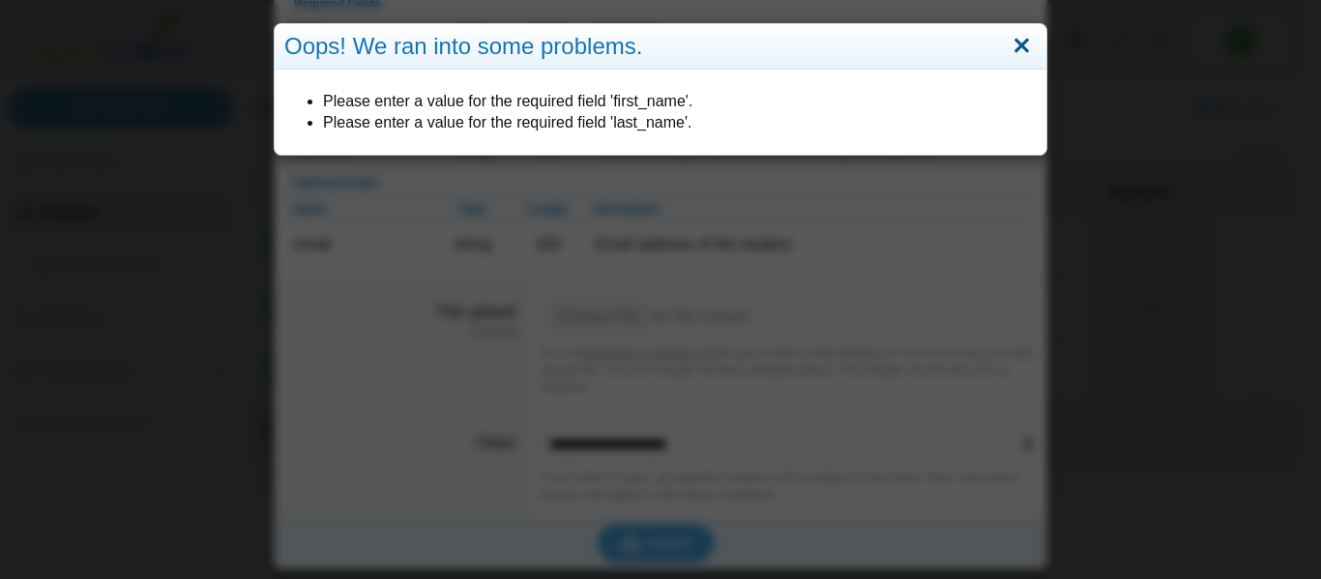
click at [1022, 30] on link "Close" at bounding box center [1022, 46] width 30 height 33
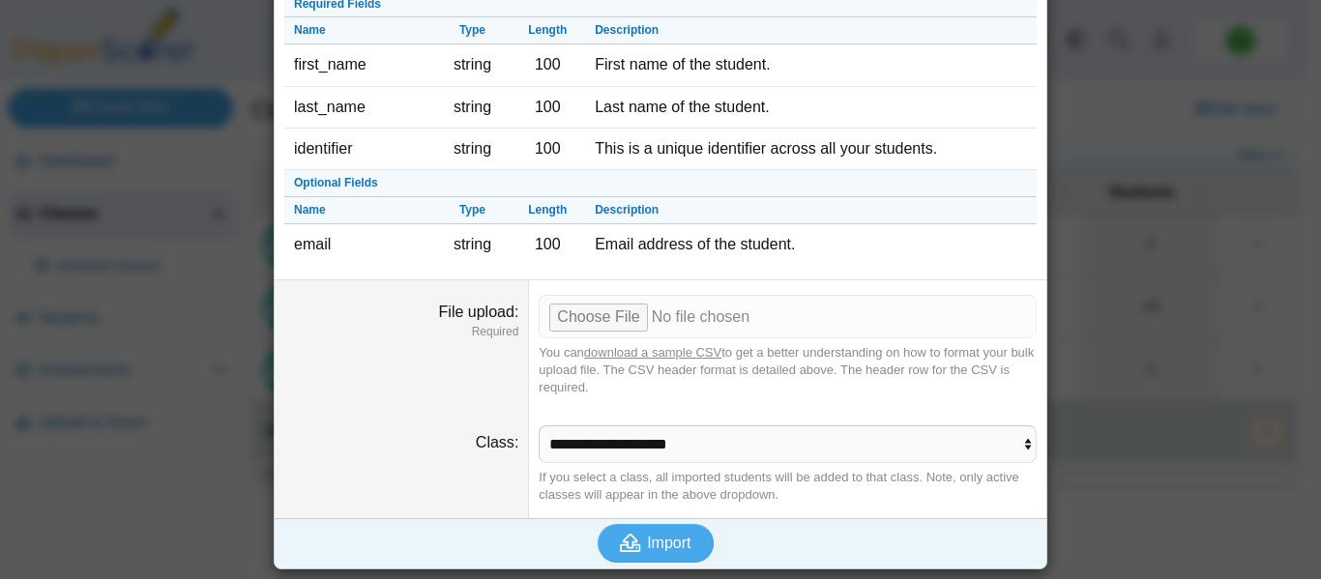
scroll to position [0, 0]
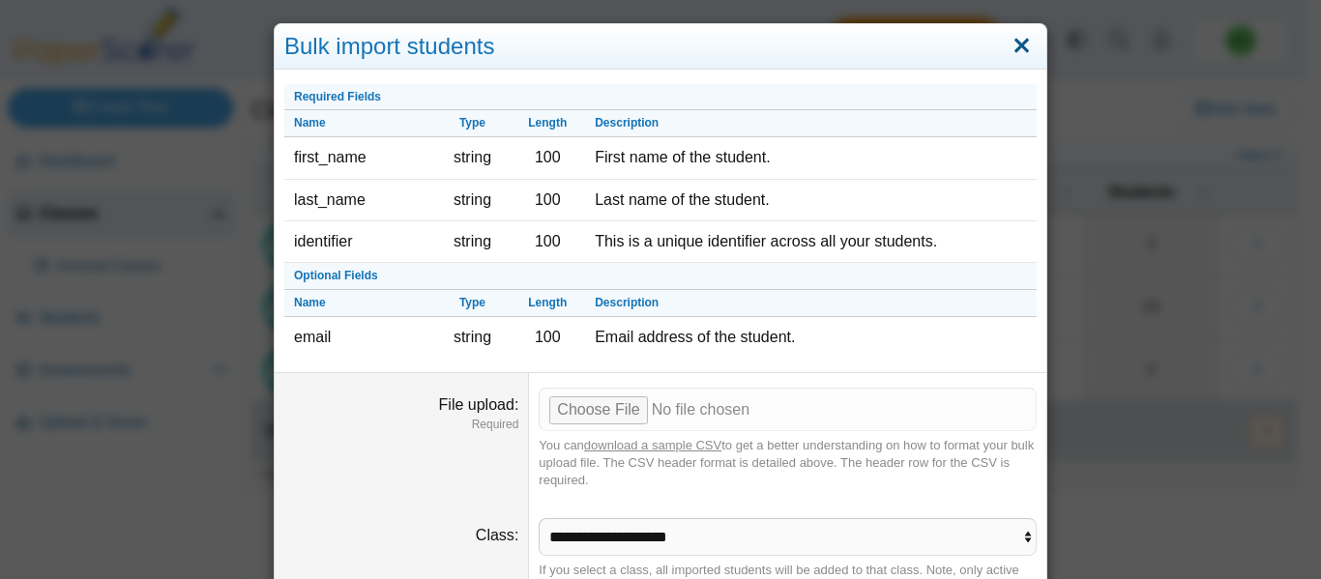
click at [1016, 36] on link "Close" at bounding box center [1022, 46] width 30 height 33
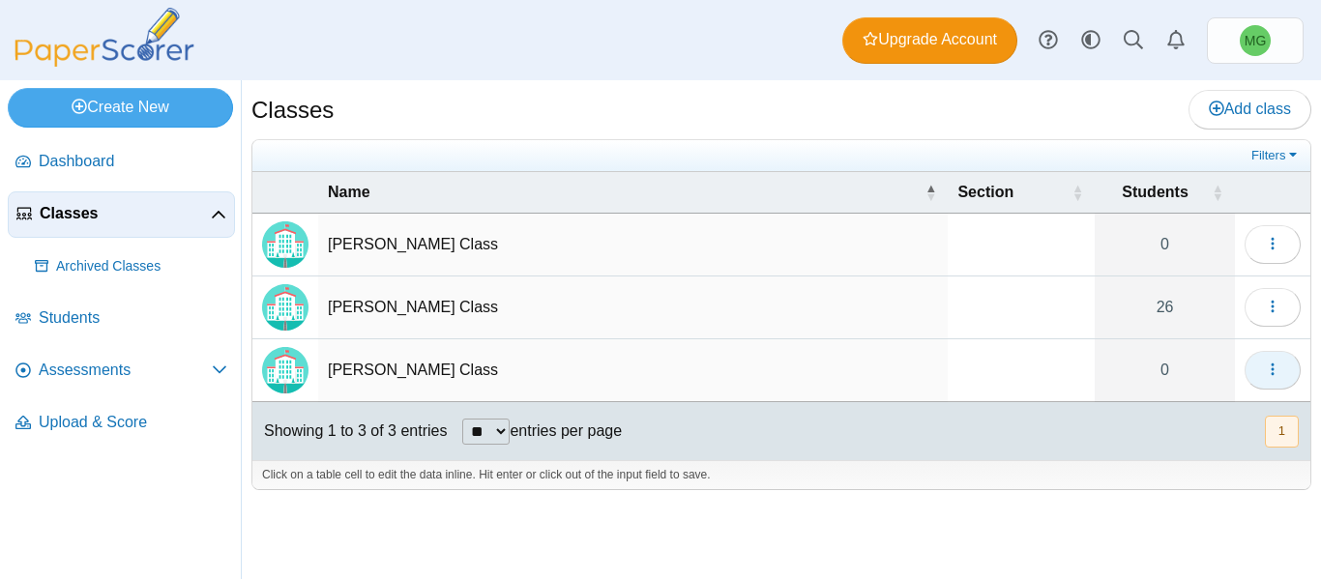
click at [1272, 373] on use "button" at bounding box center [1272, 370] width 3 height 13
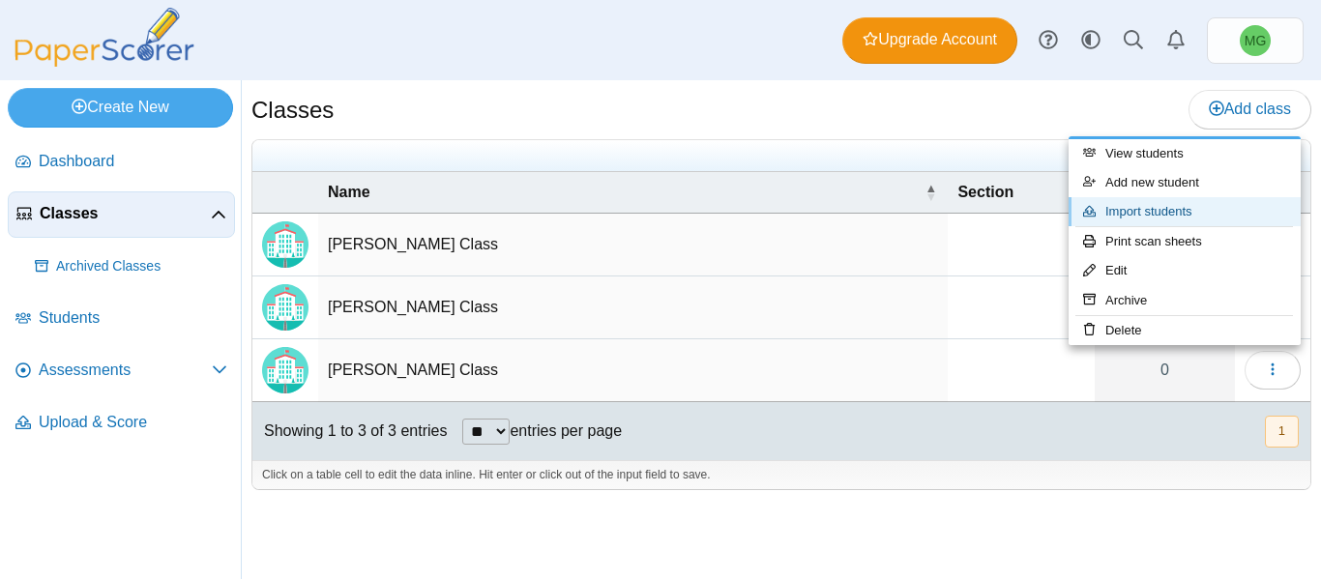
click at [1161, 214] on link "Import students" at bounding box center [1185, 211] width 232 height 29
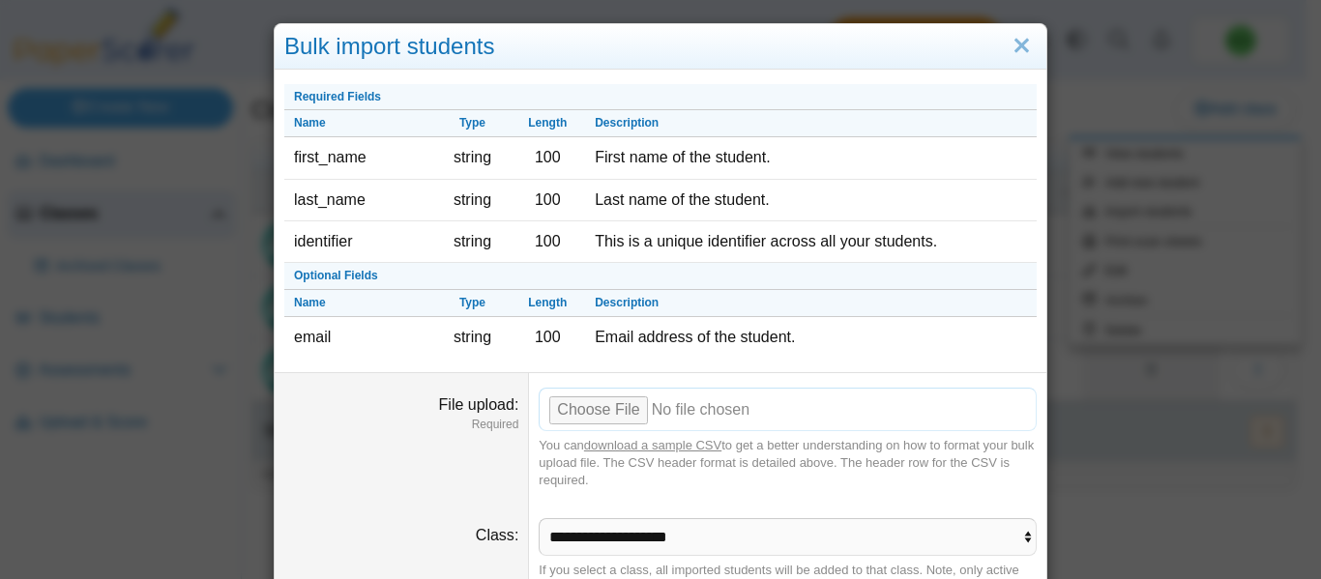
click at [565, 416] on input "File upload" at bounding box center [788, 409] width 498 height 43
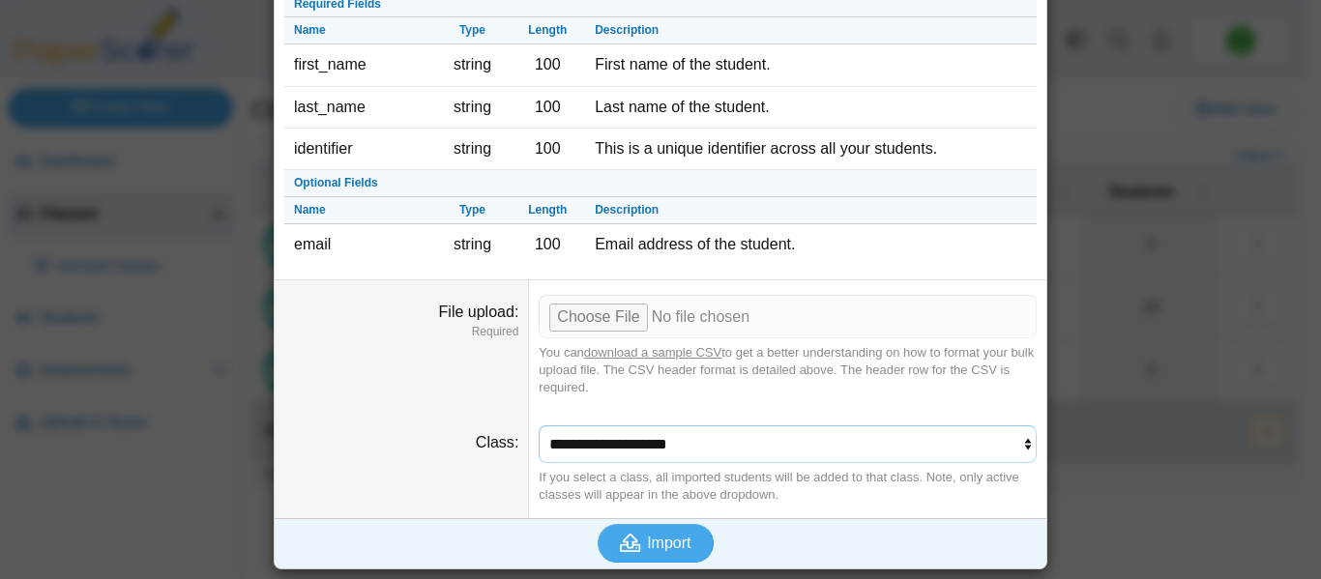
click at [655, 442] on select "**********" at bounding box center [788, 444] width 498 height 37
click at [647, 548] on span "Import" at bounding box center [669, 543] width 44 height 16
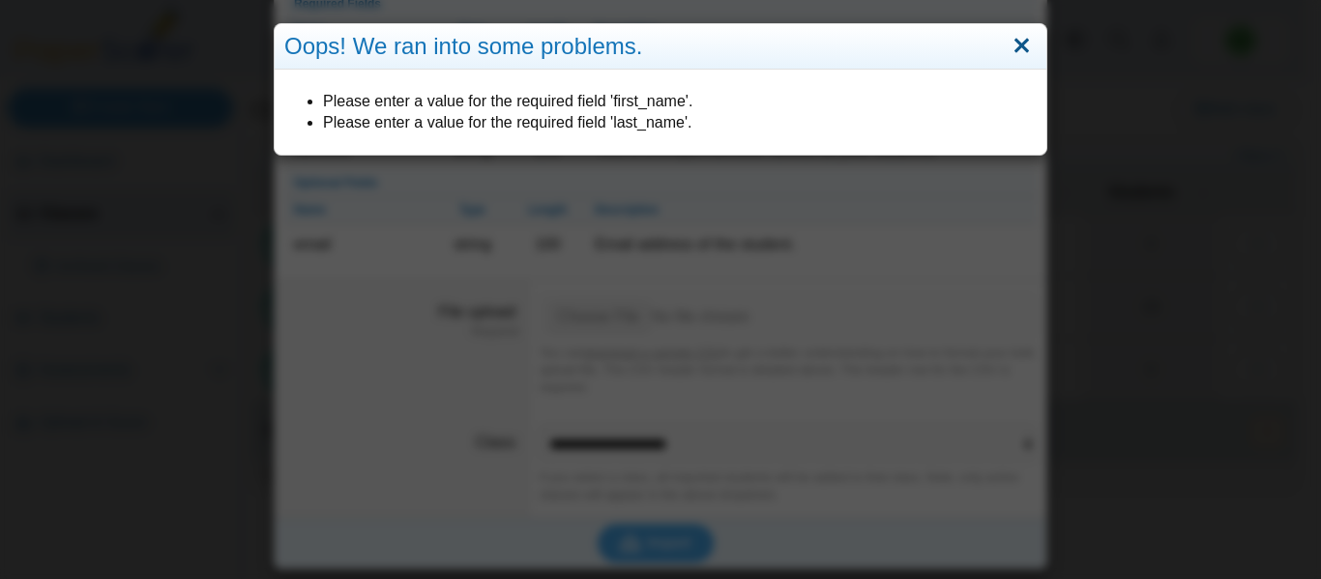
click at [1016, 49] on link "Close" at bounding box center [1022, 46] width 30 height 33
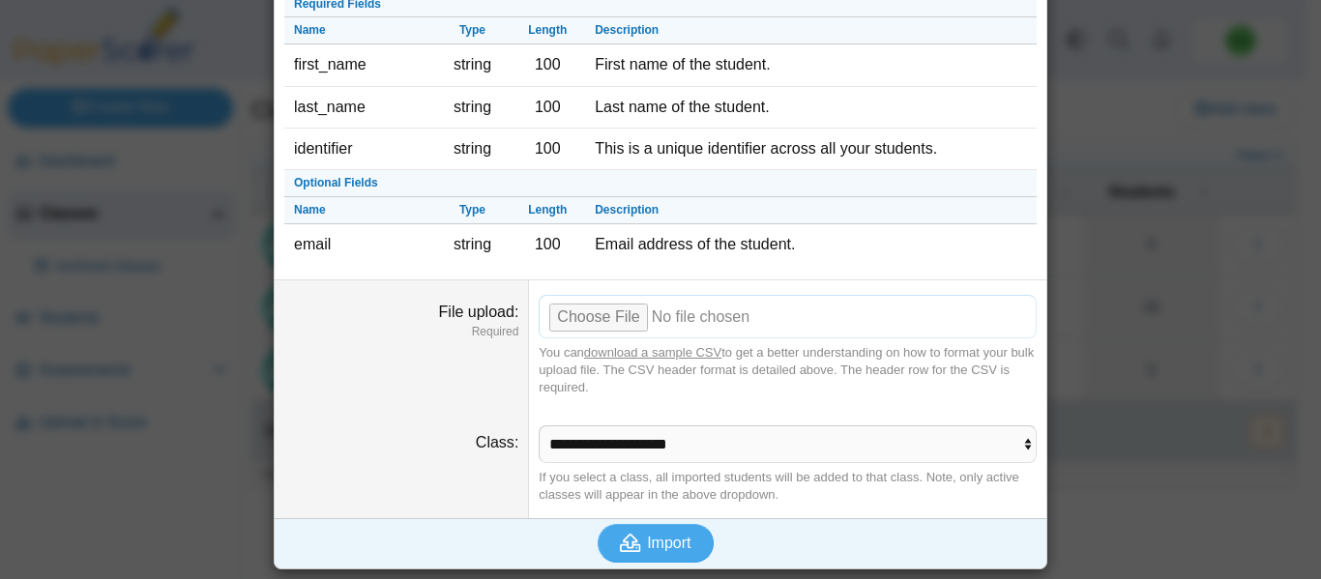
click at [840, 321] on input "File upload" at bounding box center [788, 316] width 498 height 43
click at [584, 317] on input "File upload" at bounding box center [788, 316] width 498 height 43
type input "**********"
click at [631, 535] on icon "submit" at bounding box center [630, 543] width 21 height 18
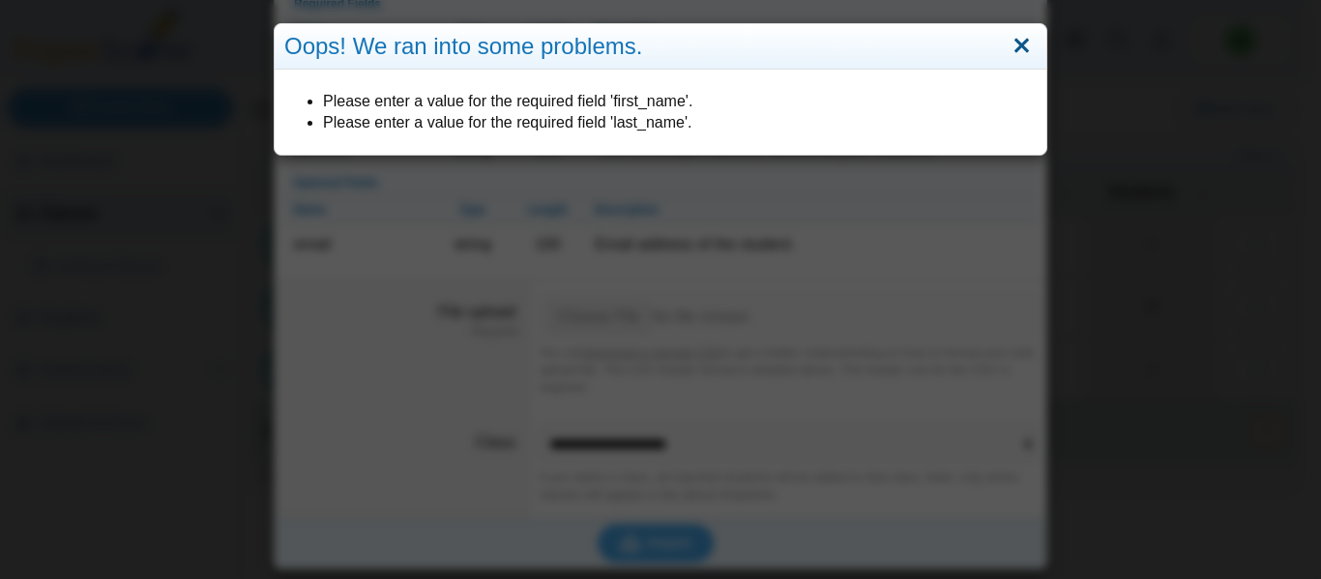
click at [1023, 44] on link "Close" at bounding box center [1022, 46] width 30 height 33
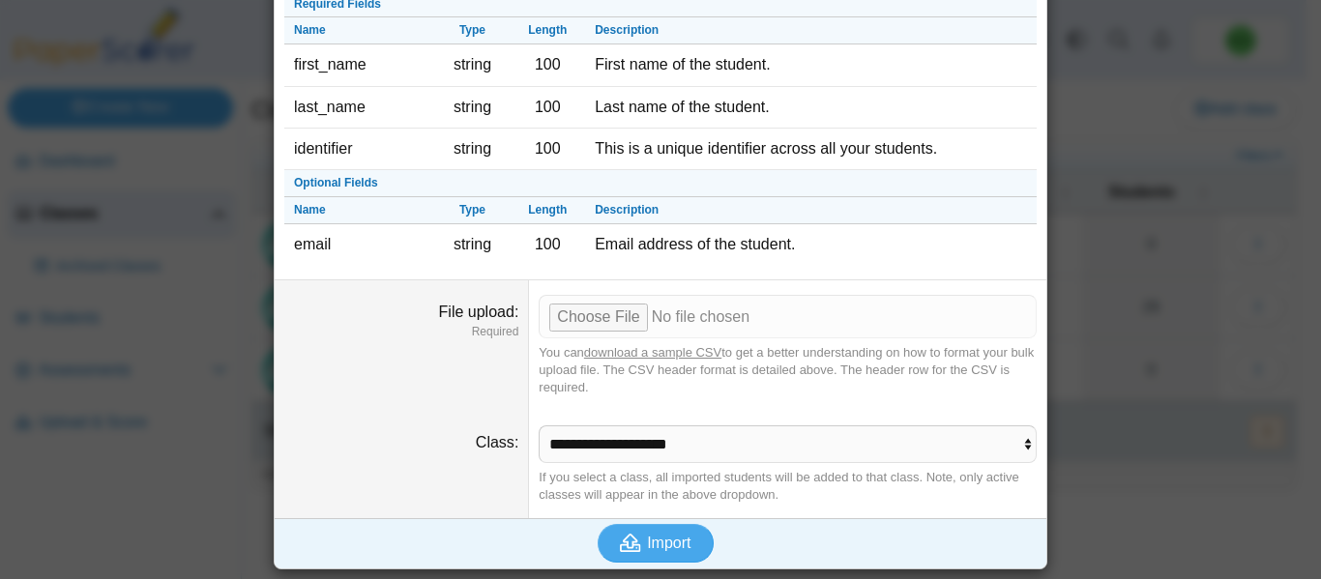
scroll to position [0, 0]
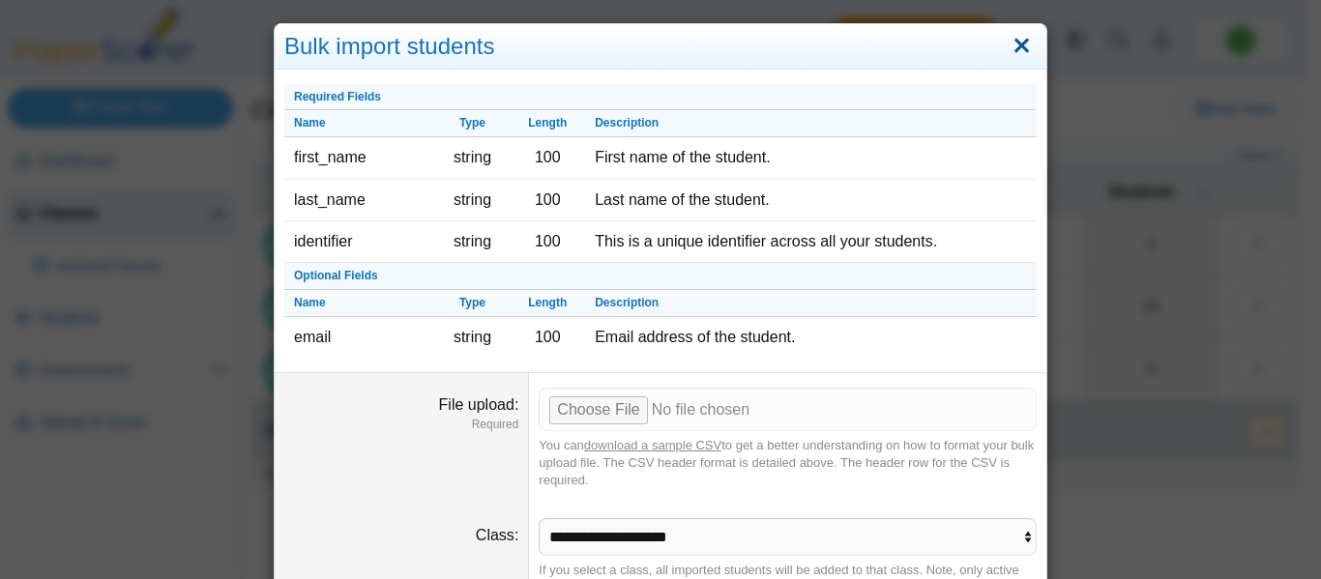
click at [1008, 45] on link "Close" at bounding box center [1022, 46] width 30 height 33
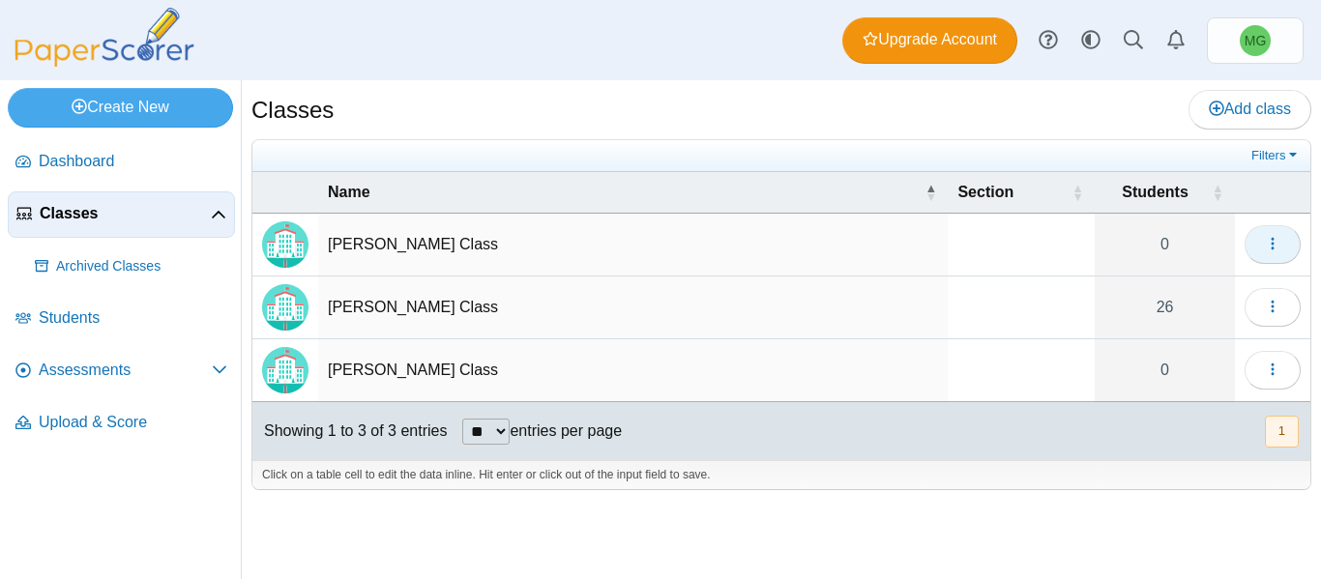
click at [1282, 234] on button "button" at bounding box center [1273, 244] width 56 height 39
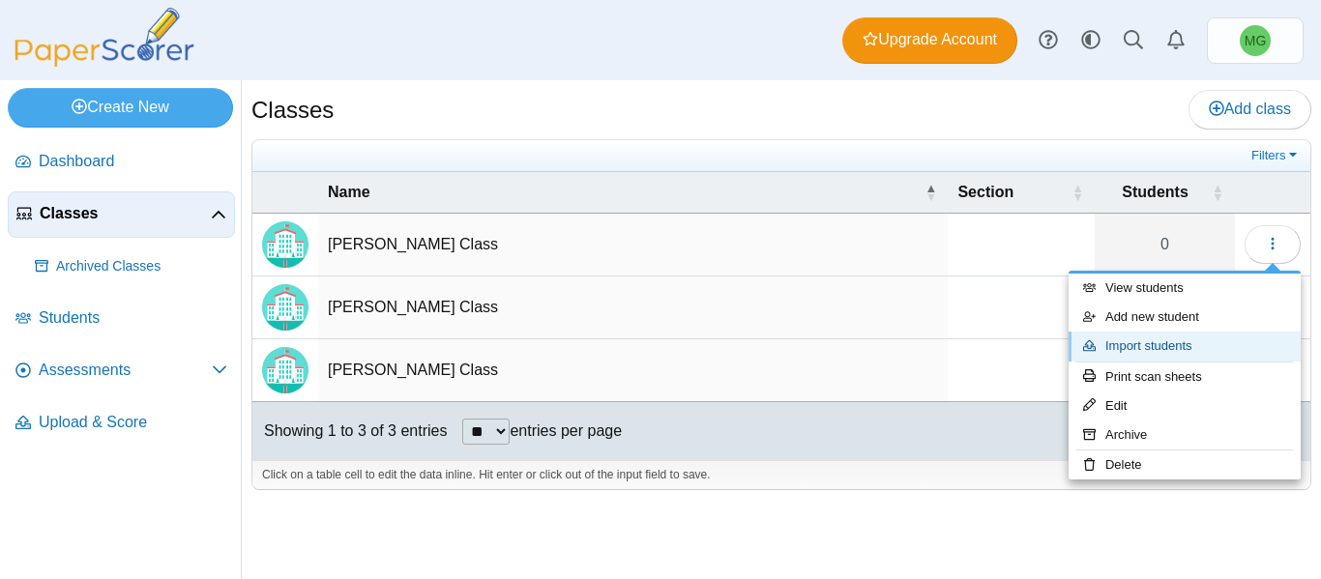
click at [1132, 344] on link "Import students" at bounding box center [1185, 346] width 232 height 29
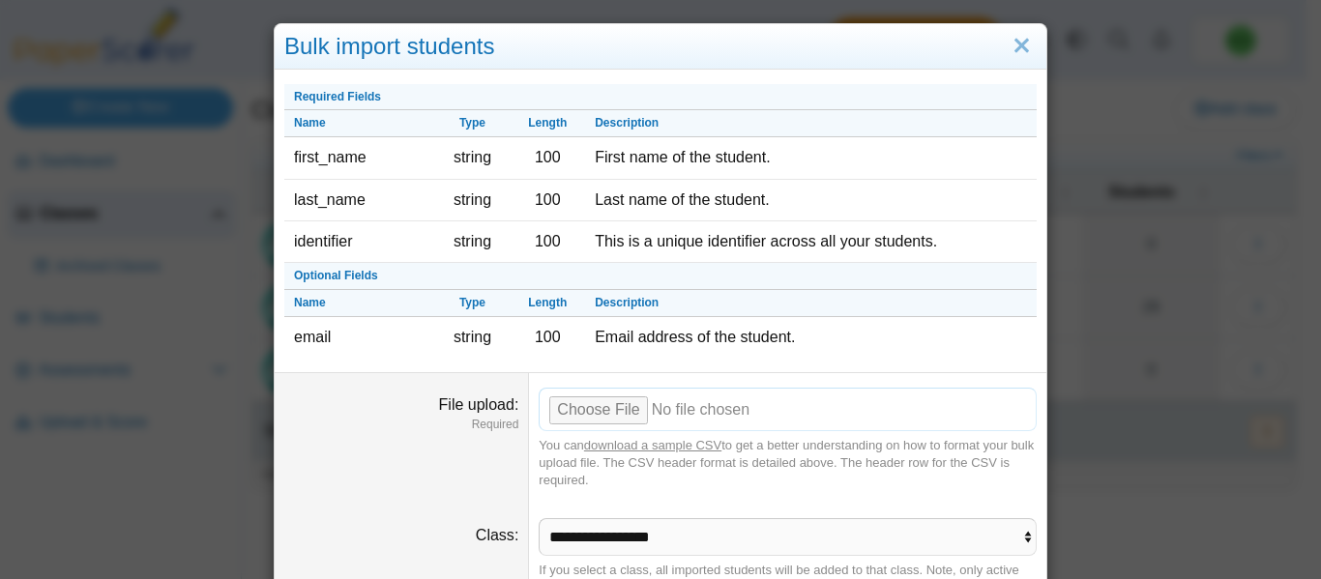
click at [600, 409] on input "File upload" at bounding box center [788, 409] width 498 height 43
type input "**********"
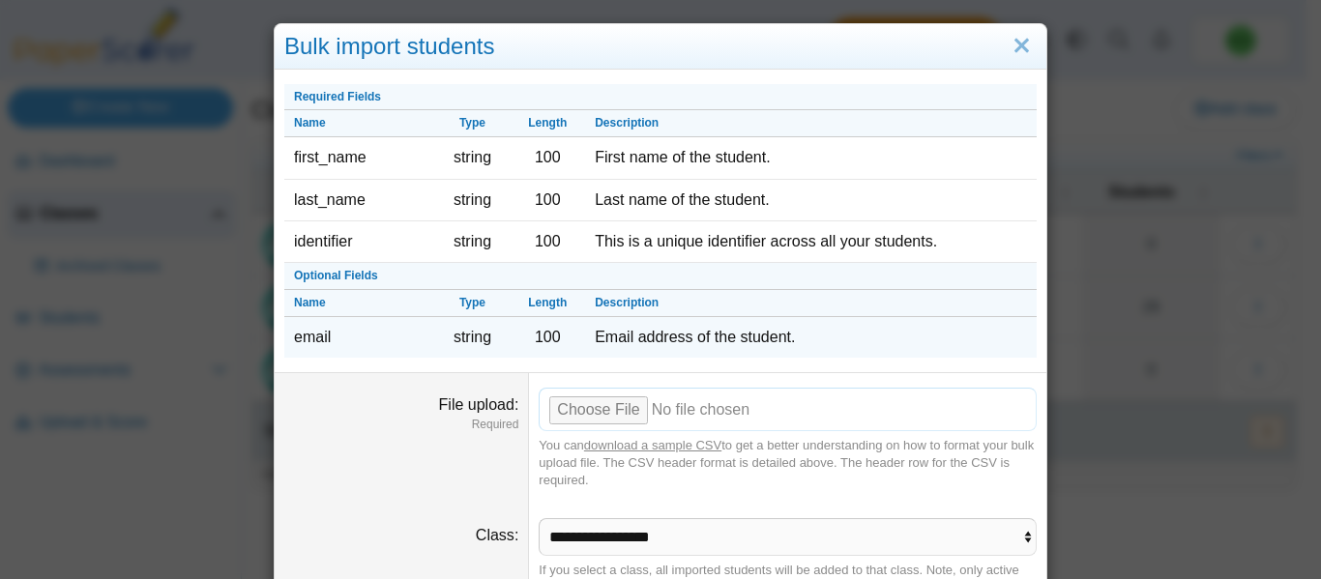
scroll to position [93, 0]
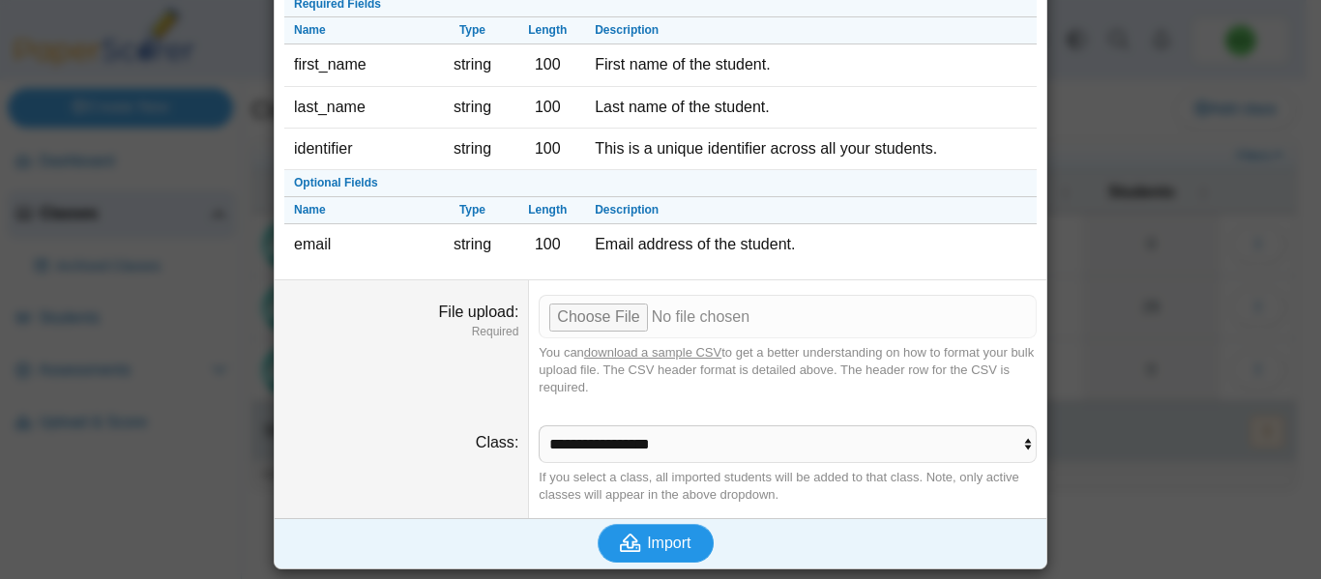
click at [663, 540] on span "Import" at bounding box center [669, 543] width 44 height 16
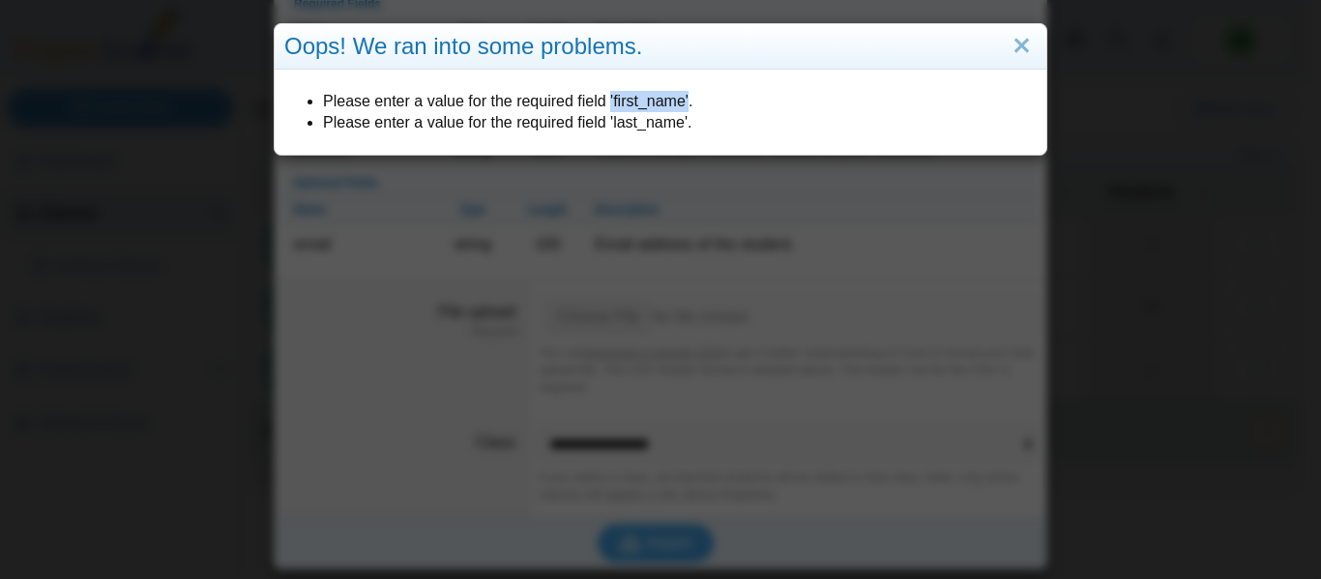
drag, startPoint x: 599, startPoint y: 99, endPoint x: 678, endPoint y: 96, distance: 79.4
click at [678, 96] on li "Please enter a value for the required field 'first_name'." at bounding box center [680, 101] width 714 height 21
copy li "'first_name'"
click at [1010, 57] on link "Close" at bounding box center [1022, 46] width 30 height 33
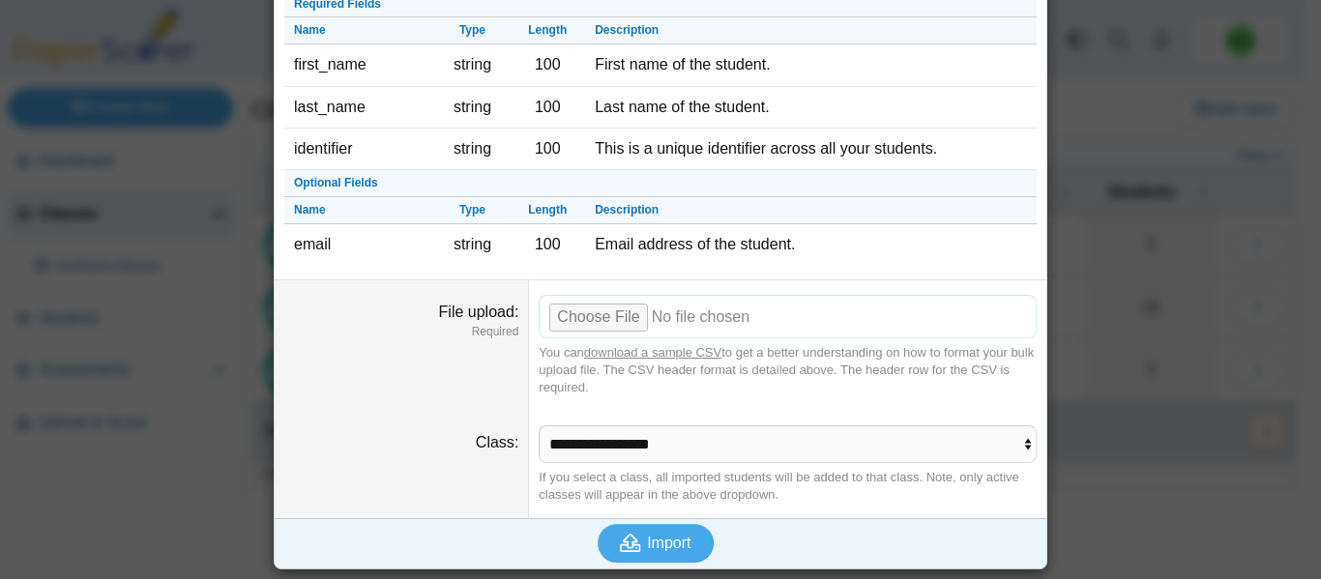
click at [599, 315] on input "File upload" at bounding box center [788, 316] width 498 height 43
click at [630, 313] on input "File upload" at bounding box center [788, 316] width 498 height 43
type input "**********"
click at [653, 540] on span "Import" at bounding box center [669, 543] width 44 height 16
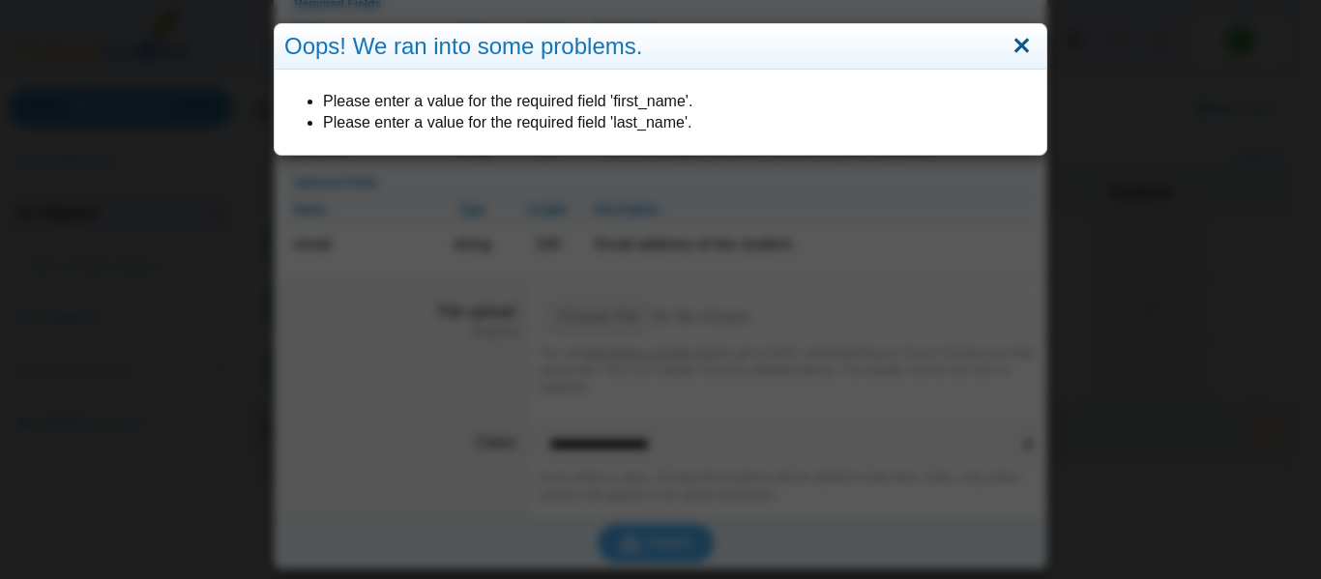
click at [1018, 58] on link "Close" at bounding box center [1022, 46] width 30 height 33
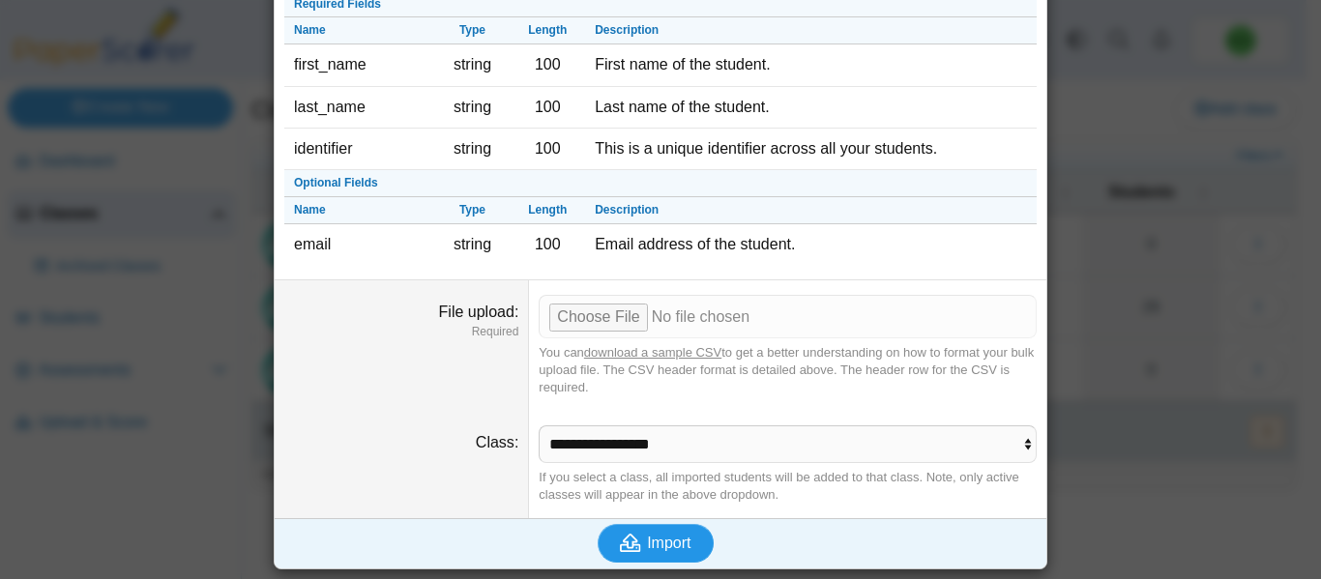
click at [662, 545] on span "Import" at bounding box center [669, 543] width 44 height 16
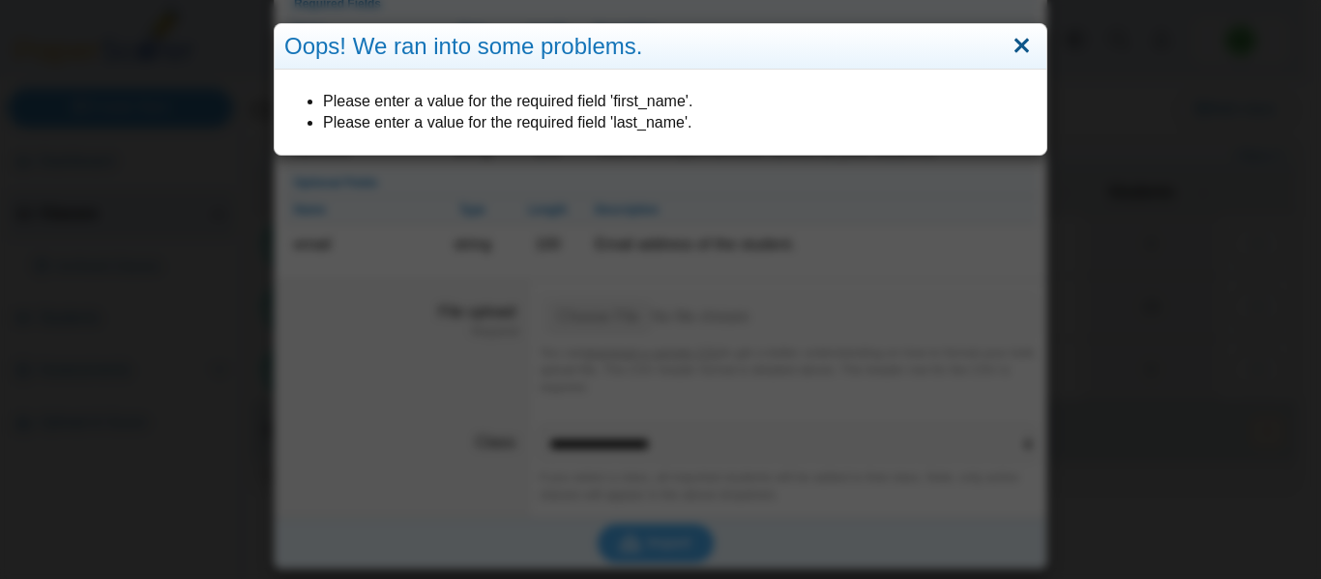
click at [1014, 40] on link "Close" at bounding box center [1022, 46] width 30 height 33
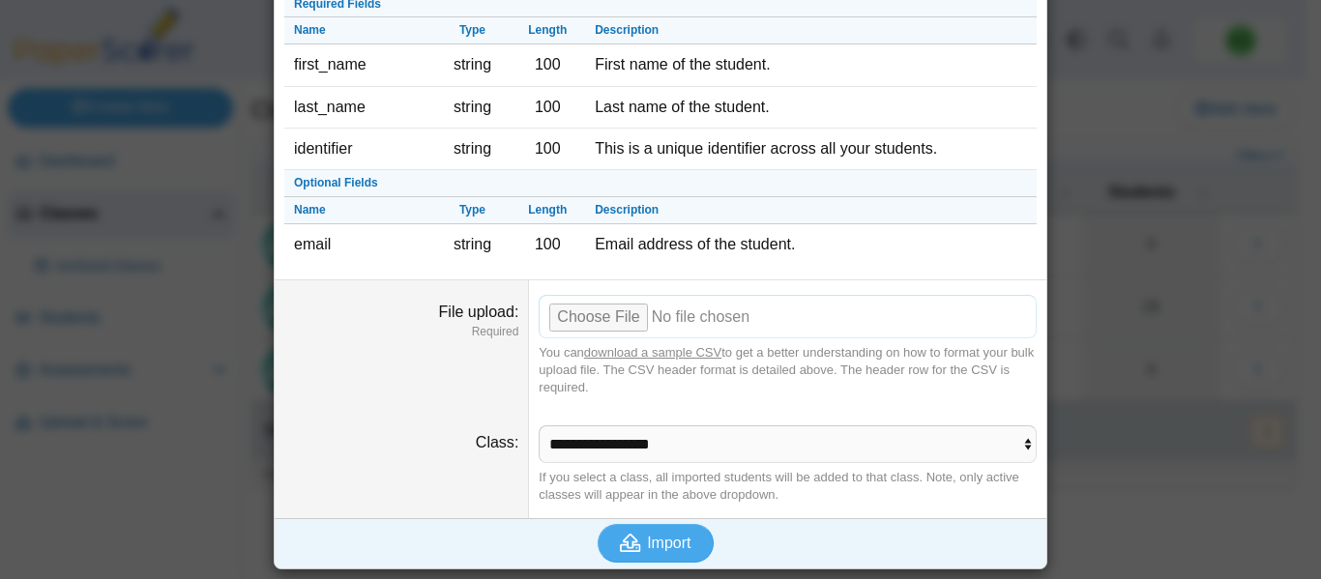
click at [581, 322] on input "File upload" at bounding box center [788, 316] width 498 height 43
click at [586, 324] on input "File upload" at bounding box center [788, 316] width 498 height 43
type input "**********"
click at [652, 545] on span "Import" at bounding box center [669, 543] width 44 height 16
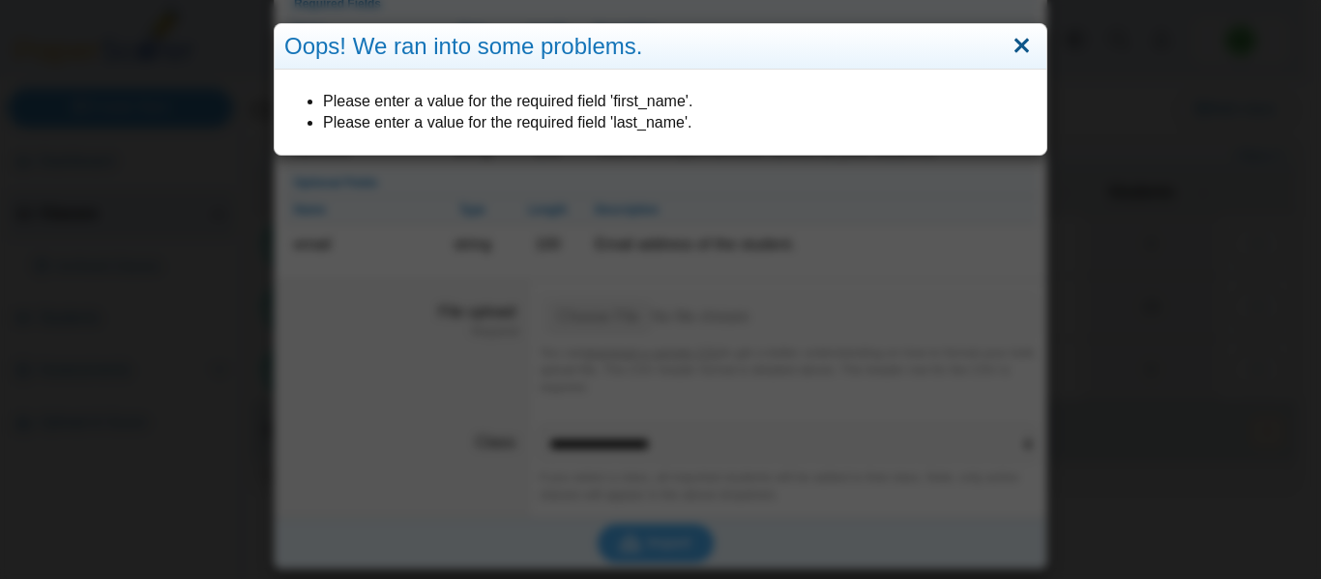
click at [1027, 42] on link "Close" at bounding box center [1022, 46] width 30 height 33
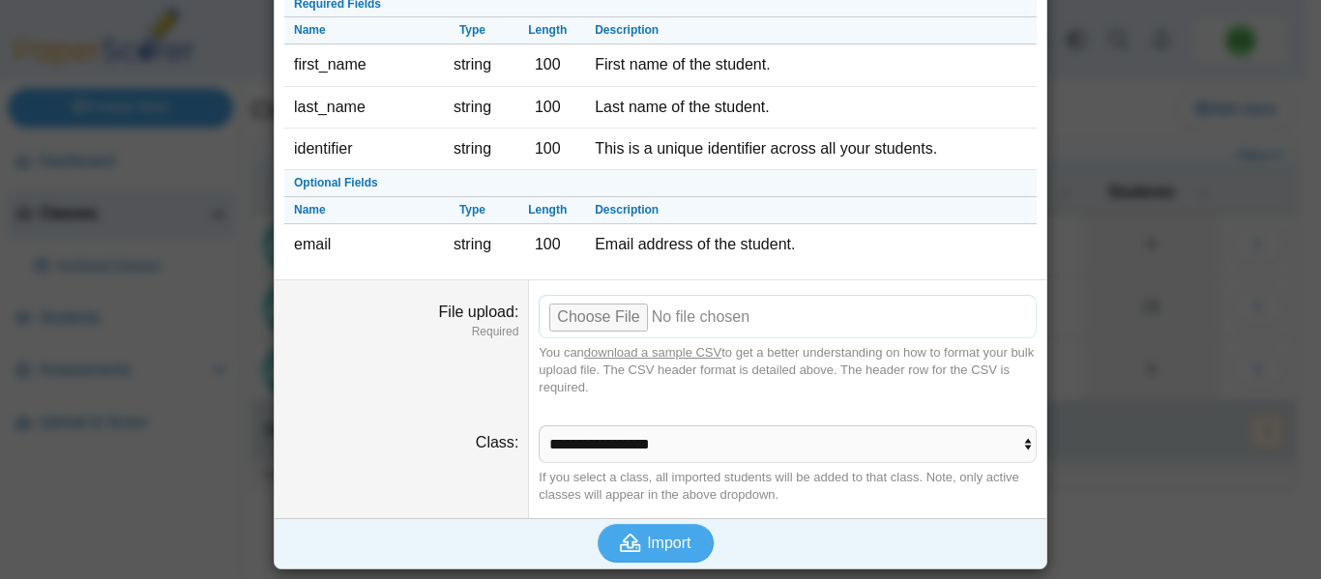
click at [586, 307] on input "File upload" at bounding box center [788, 316] width 498 height 43
click at [662, 538] on span "Import" at bounding box center [669, 543] width 44 height 16
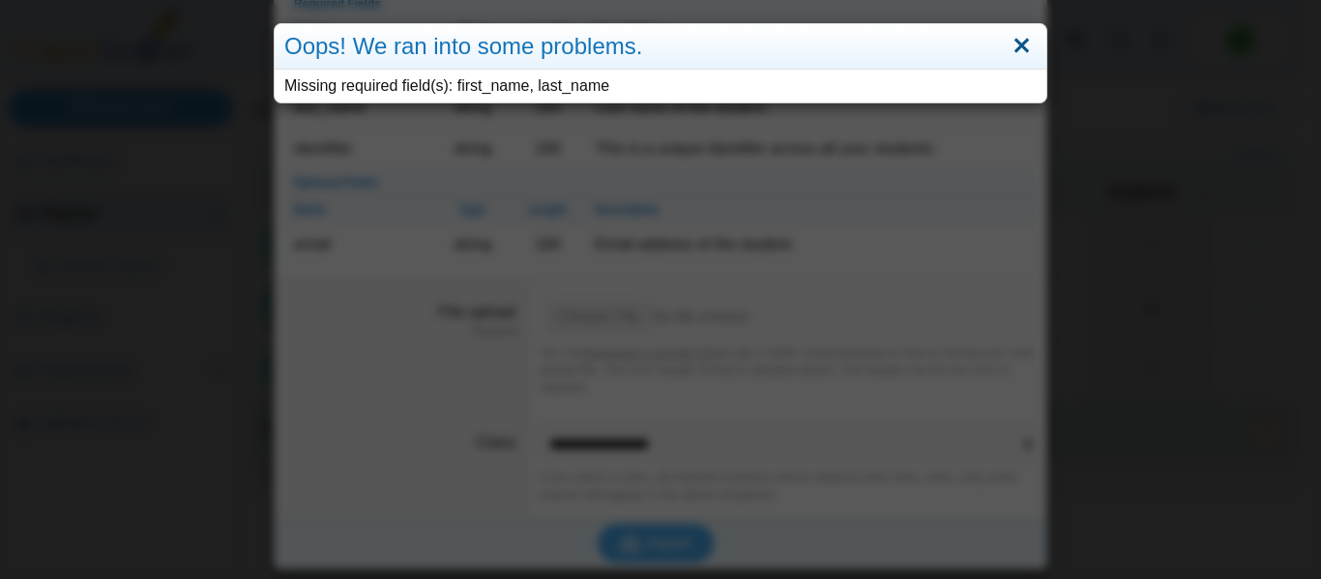
click at [1007, 42] on link "Close" at bounding box center [1022, 46] width 30 height 33
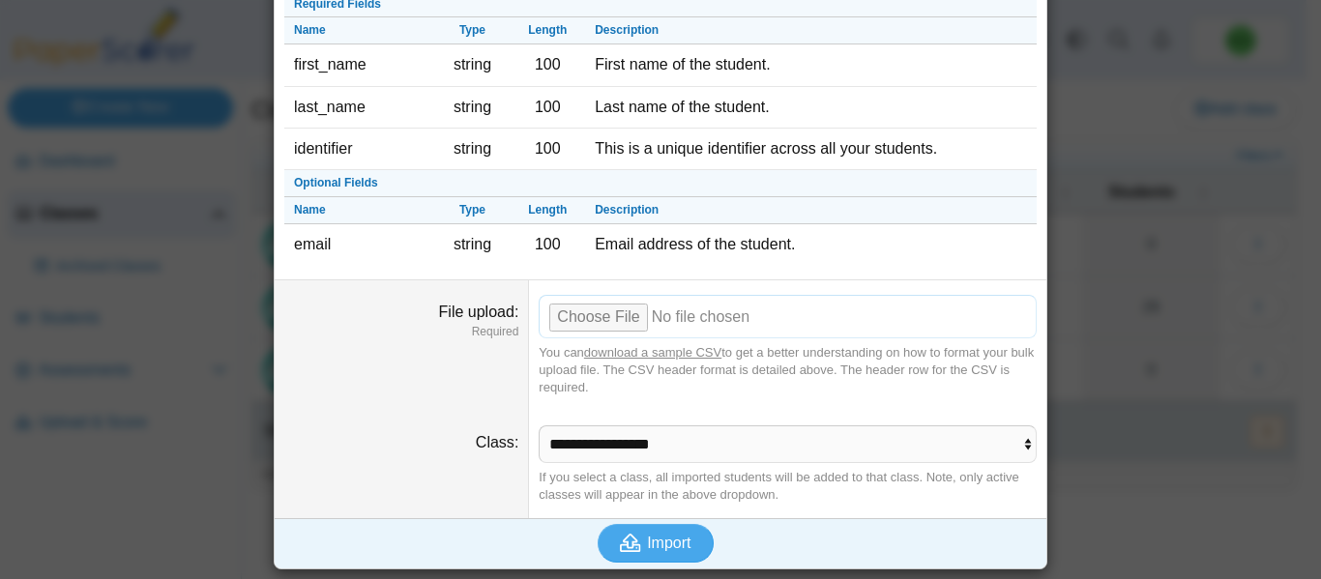
click at [754, 317] on input "File upload" at bounding box center [788, 316] width 498 height 43
click at [613, 314] on input "File upload" at bounding box center [788, 316] width 498 height 43
type input "**********"
click at [620, 549] on icon "submit" at bounding box center [630, 543] width 21 height 18
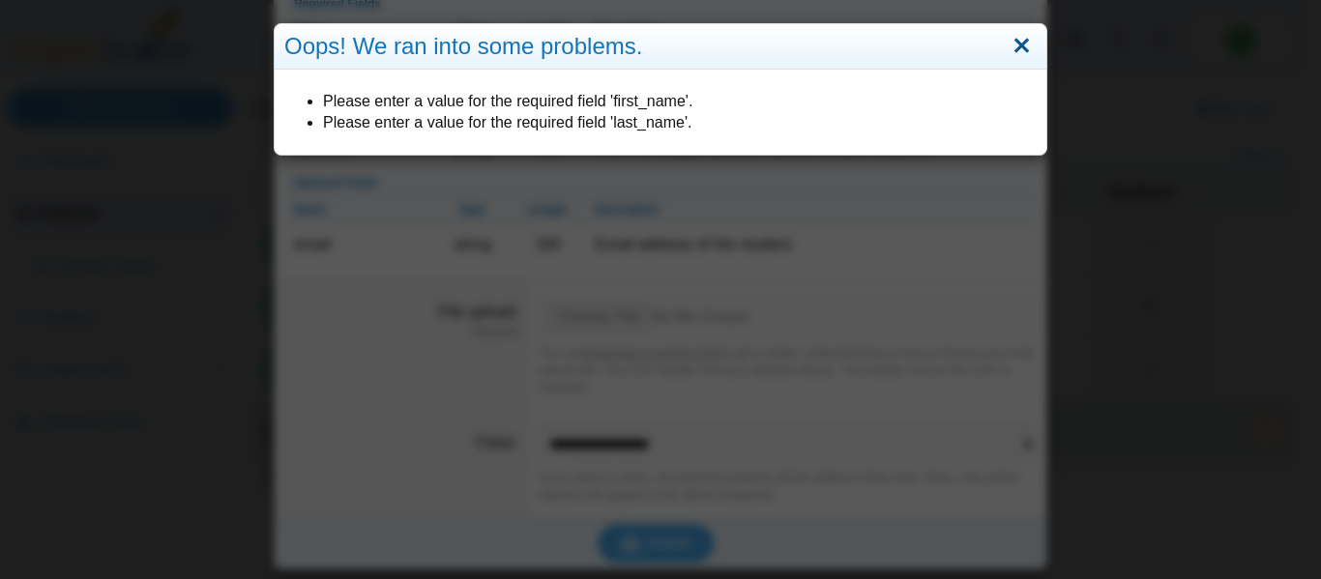
click at [1010, 42] on link "Close" at bounding box center [1022, 46] width 30 height 33
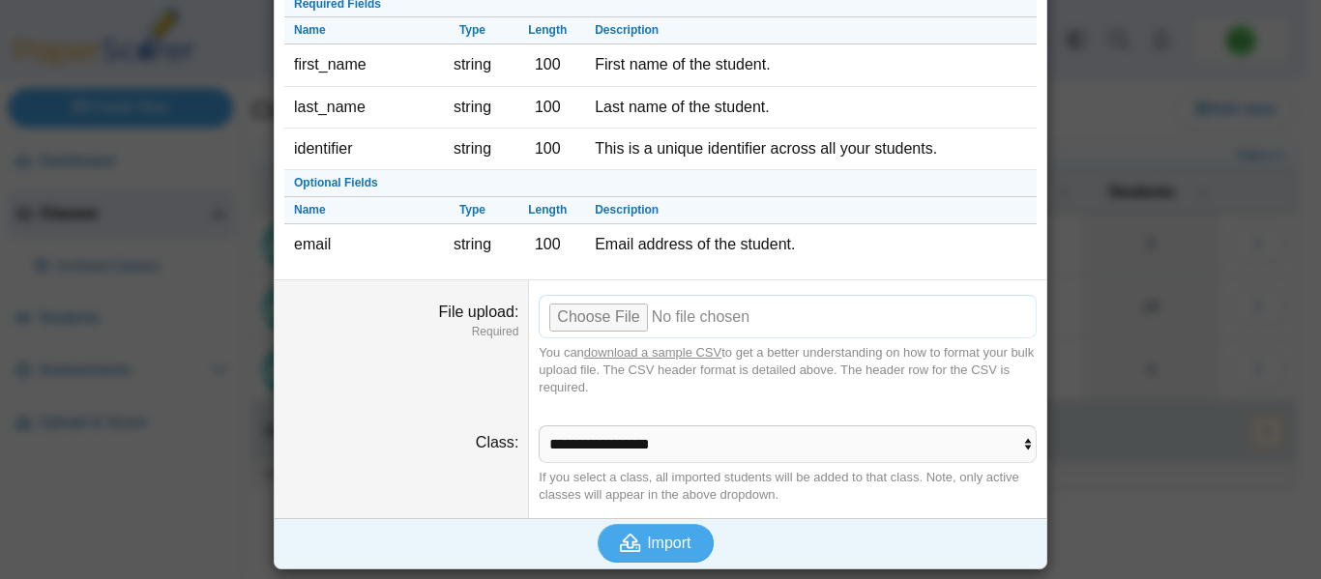
click at [604, 314] on input "File upload" at bounding box center [788, 316] width 498 height 43
click at [590, 326] on input "File upload" at bounding box center [788, 316] width 498 height 43
type input "**********"
click at [639, 531] on button "Import" at bounding box center [656, 543] width 116 height 39
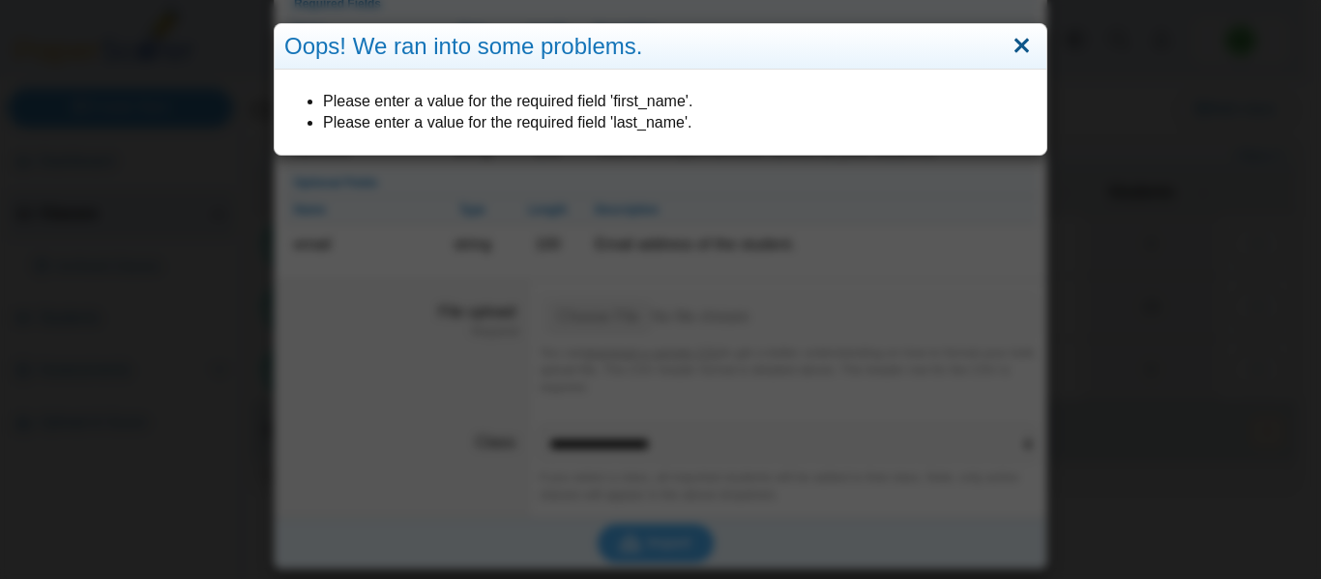
click at [1021, 36] on link "Close" at bounding box center [1022, 46] width 30 height 33
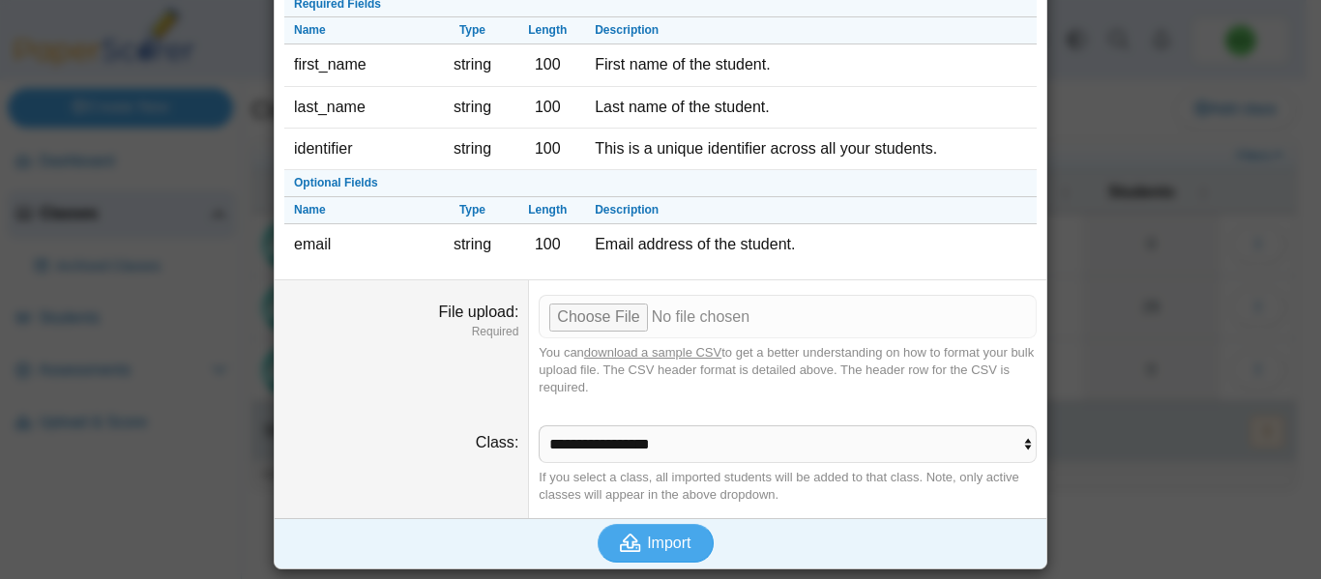
click at [687, 350] on link "download a sample CSV" at bounding box center [652, 352] width 137 height 15
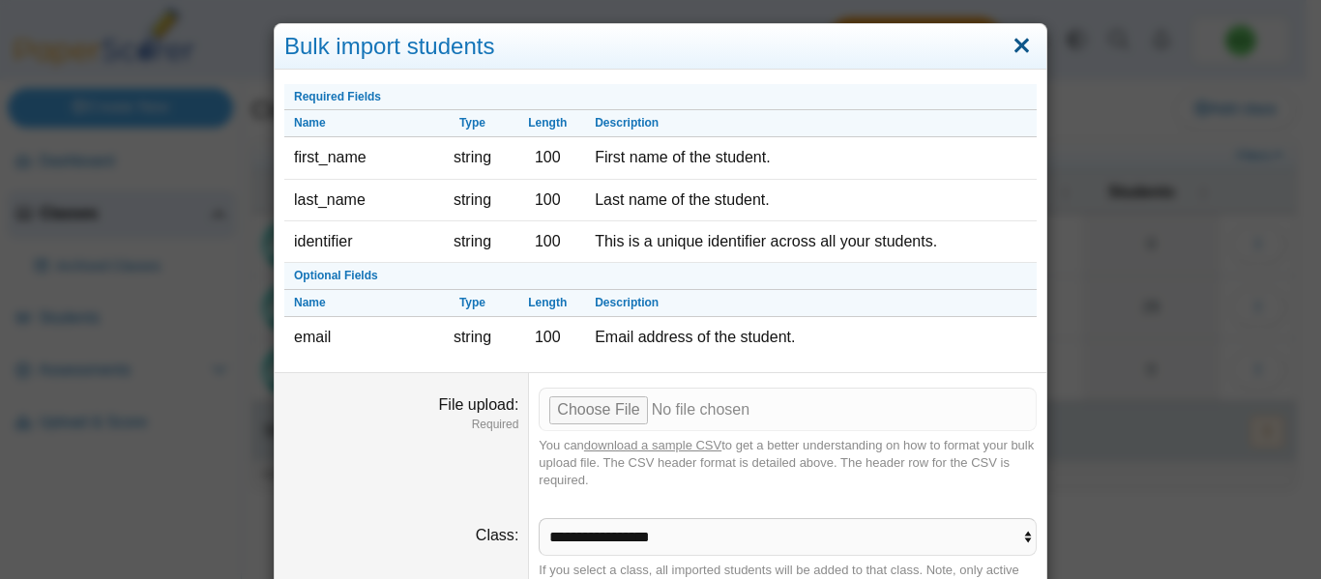
click at [1020, 45] on link "Close" at bounding box center [1022, 46] width 30 height 33
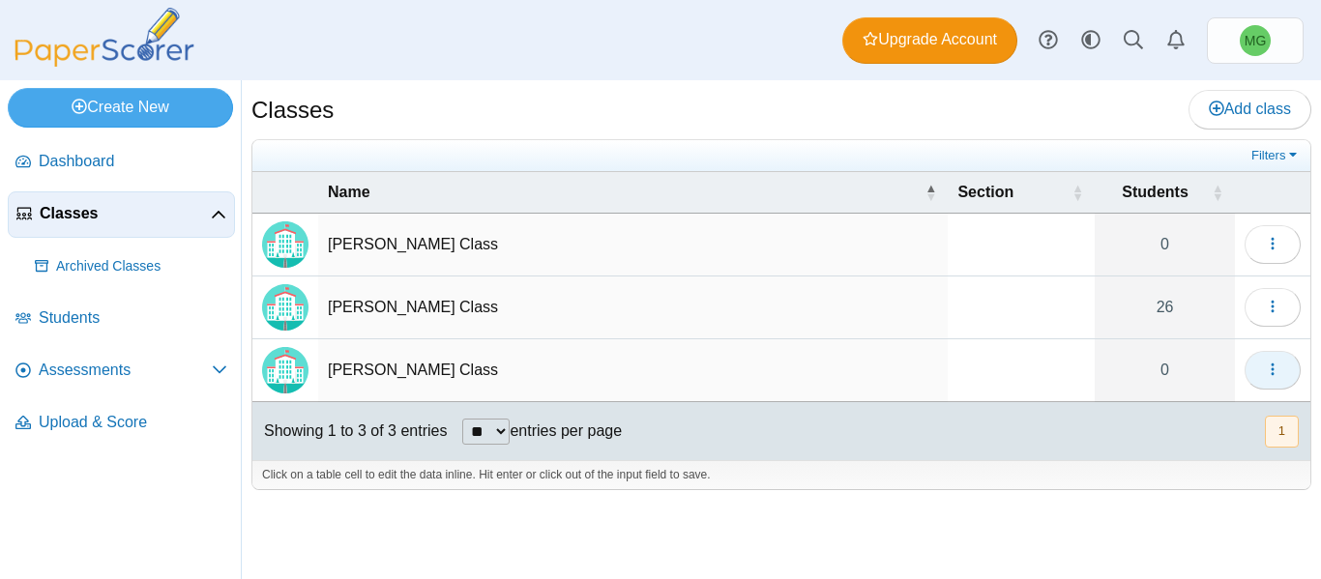
click at [1265, 381] on button "button" at bounding box center [1273, 370] width 56 height 39
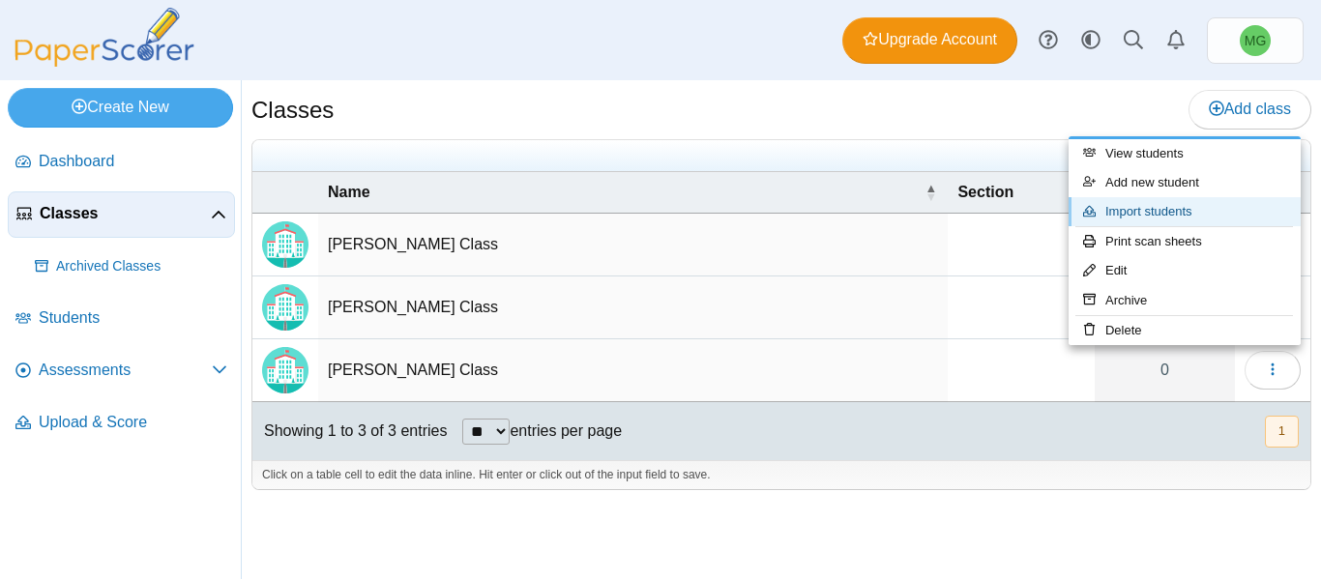
click at [1135, 202] on link "Import students" at bounding box center [1185, 211] width 232 height 29
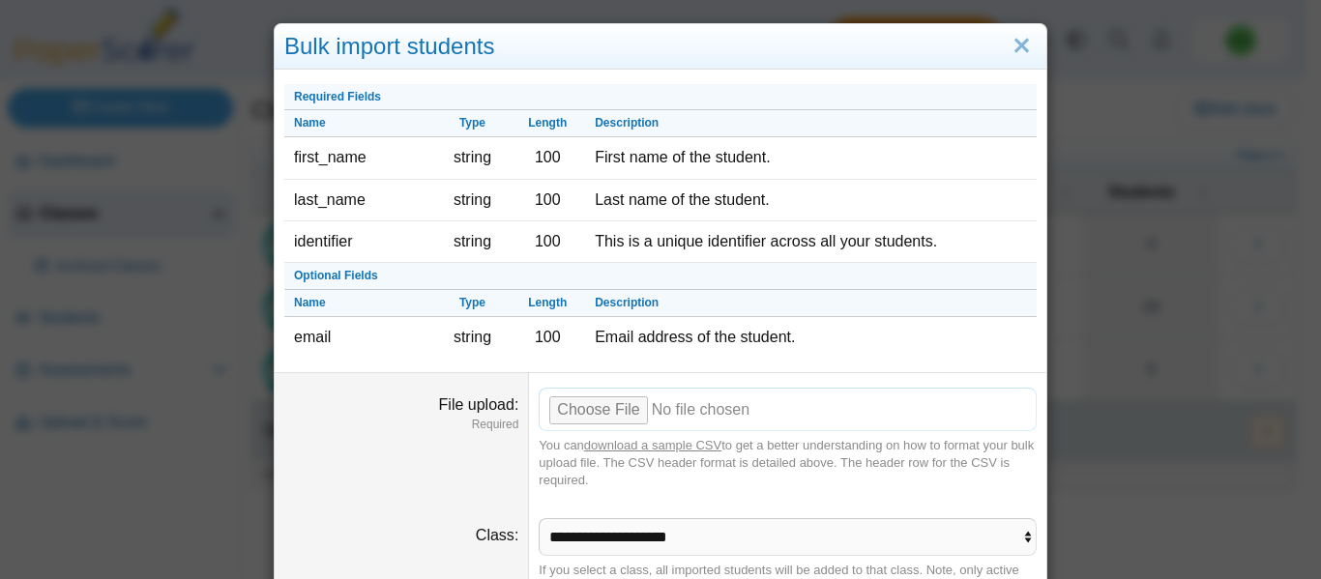
scroll to position [93, 0]
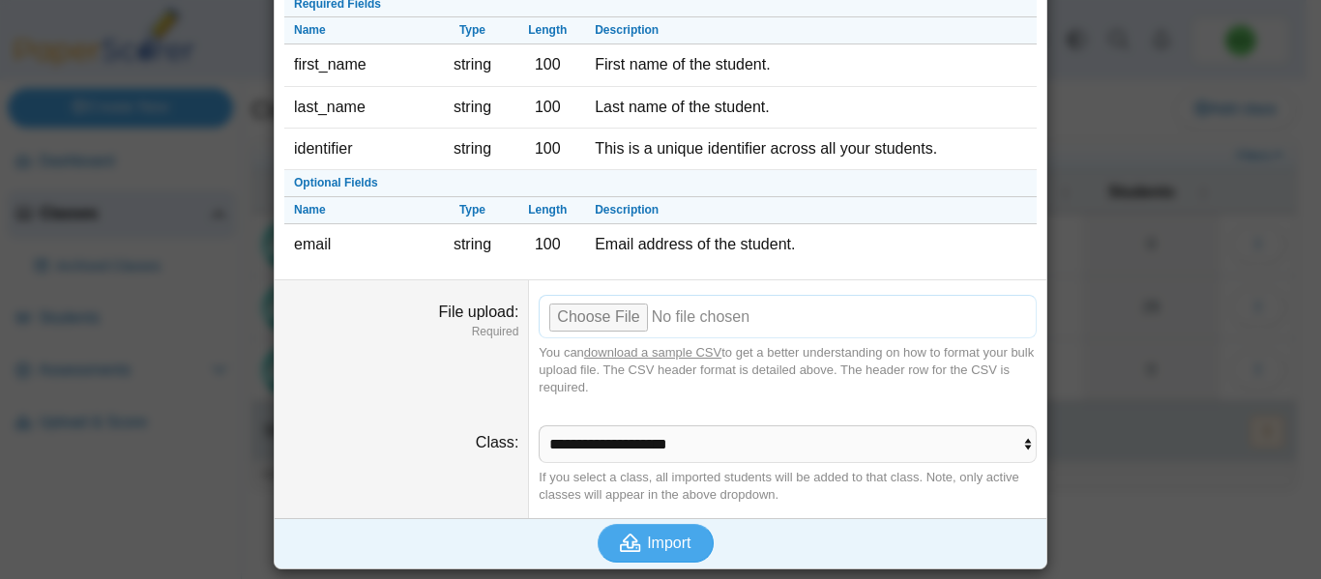
click at [613, 316] on input "File upload" at bounding box center [788, 316] width 498 height 43
type input "**********"
click at [663, 544] on span "Import" at bounding box center [669, 543] width 44 height 16
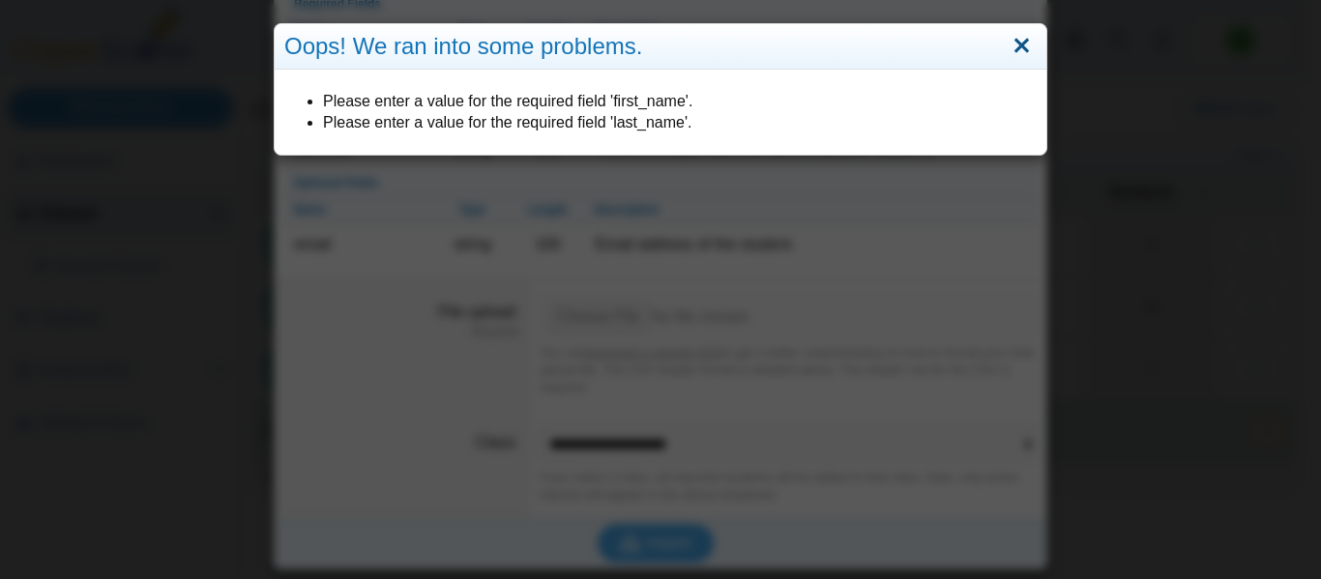
click at [1014, 32] on link "Close" at bounding box center [1022, 46] width 30 height 33
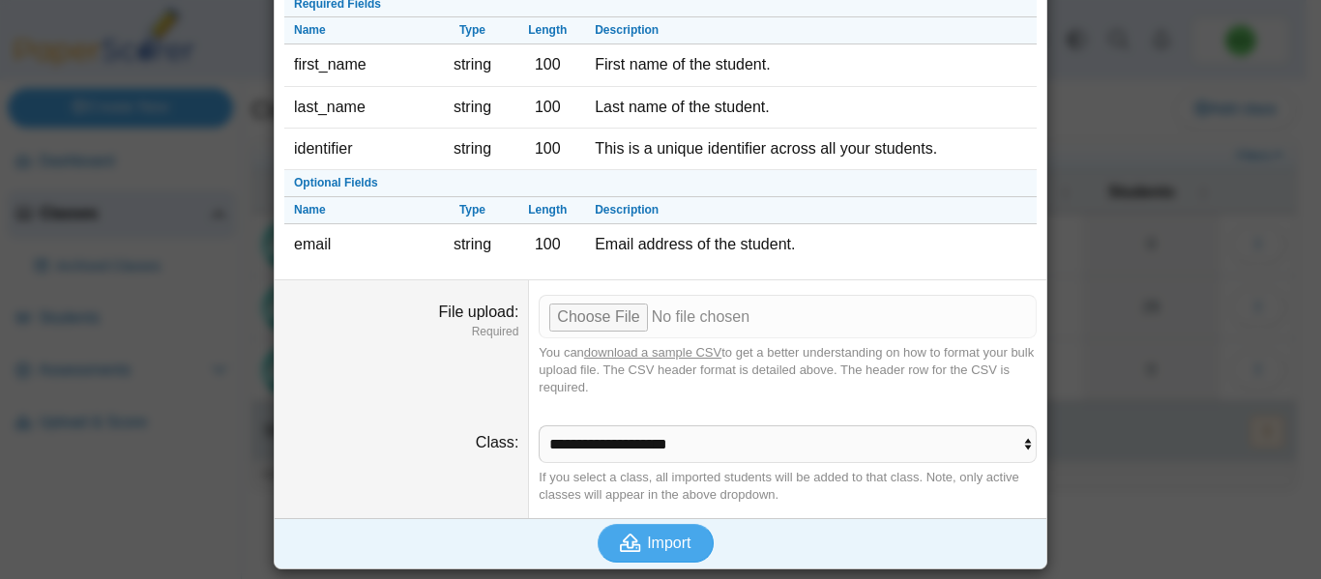
click at [1056, 268] on div "Bulk import students Required Fields Name Type Length Description first_name st…" at bounding box center [660, 289] width 1321 height 579
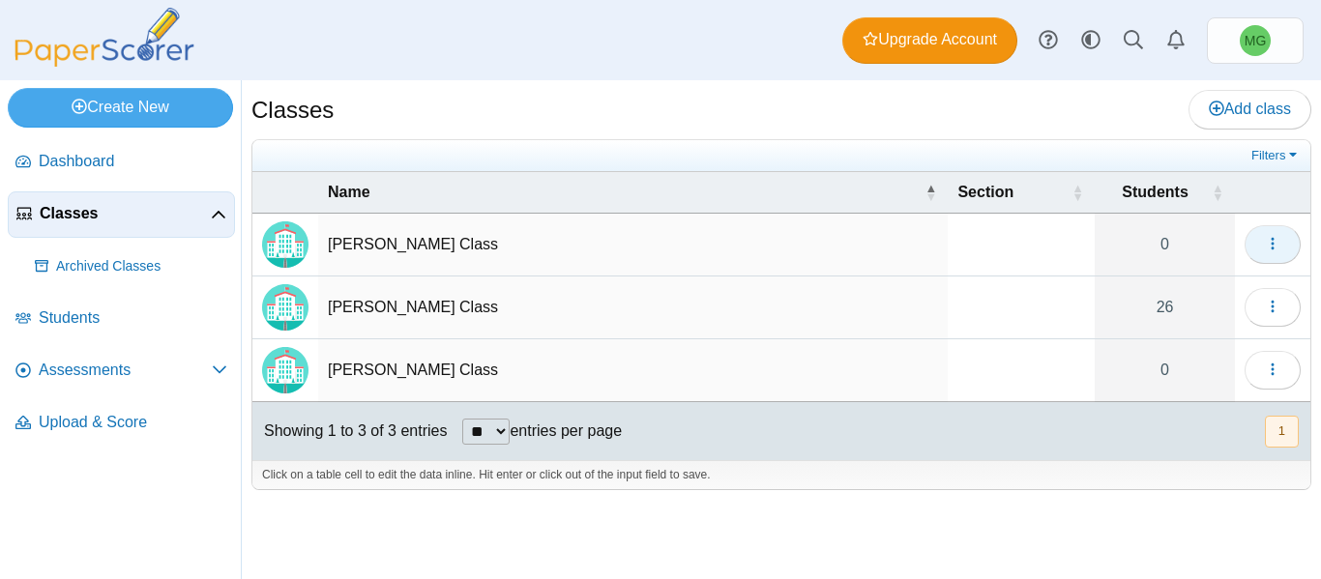
click at [1283, 238] on button "button" at bounding box center [1273, 244] width 56 height 39
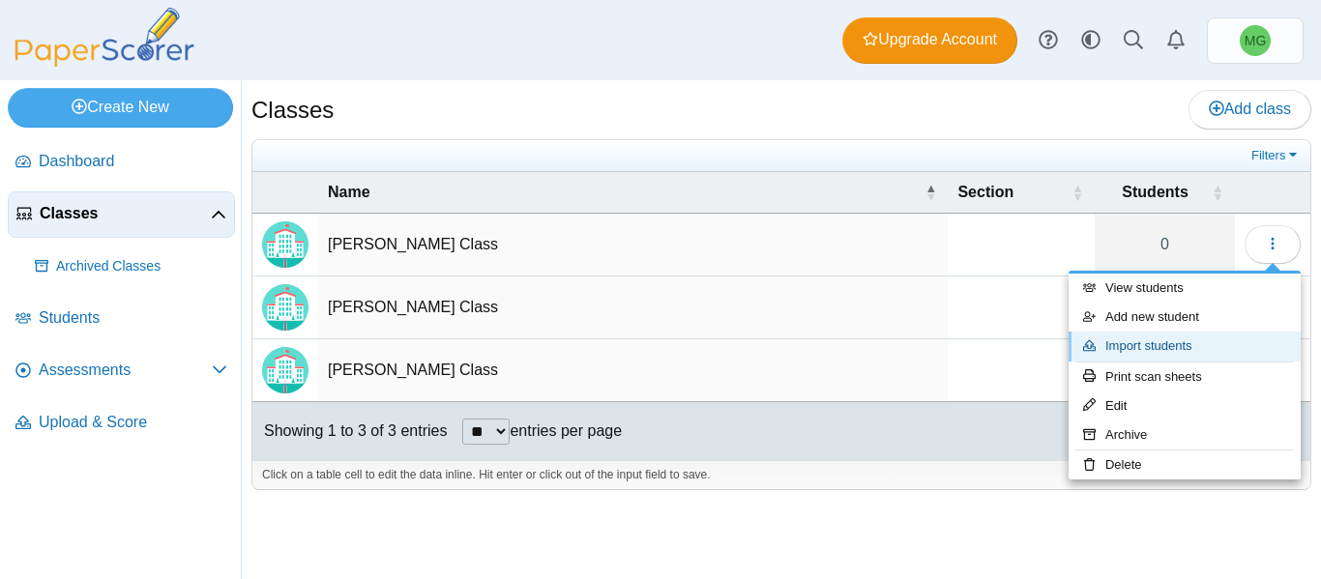
click at [1150, 346] on link "Import students" at bounding box center [1185, 346] width 232 height 29
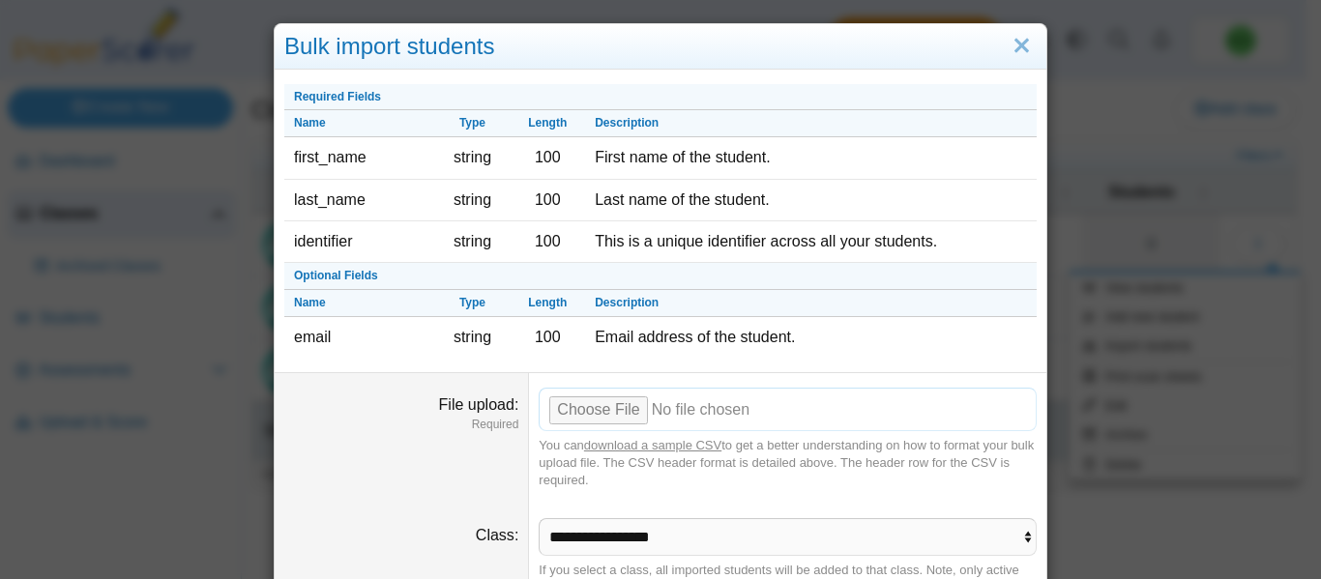
click at [630, 416] on input "File upload" at bounding box center [788, 409] width 498 height 43
click at [1022, 50] on link "Close" at bounding box center [1022, 46] width 30 height 33
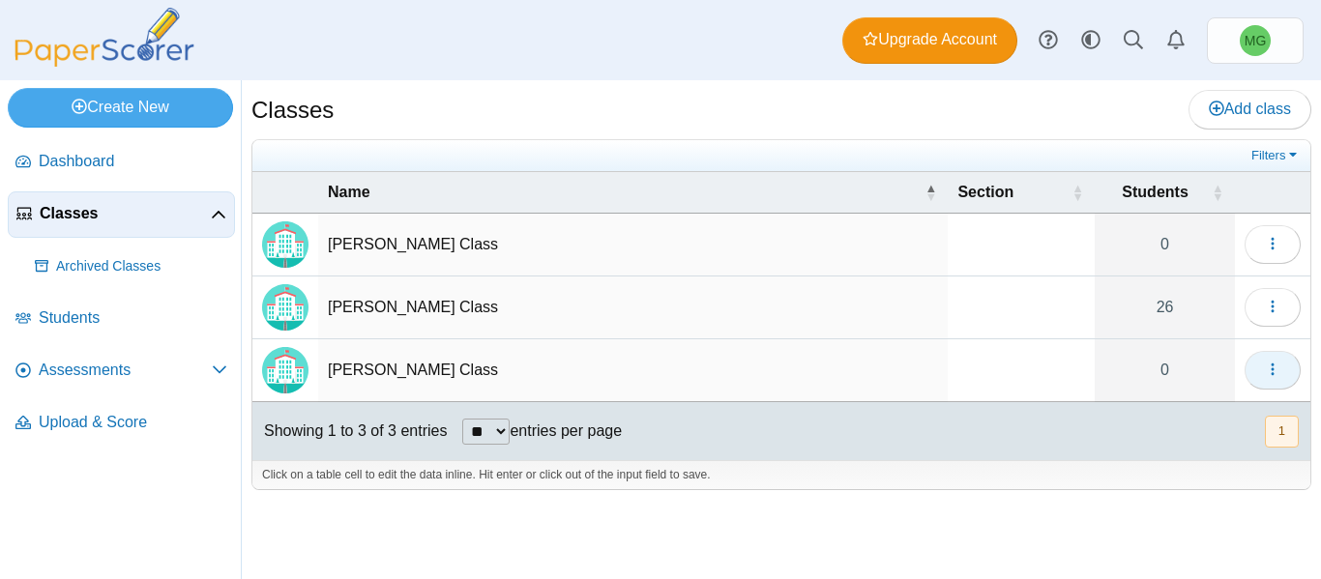
click at [1265, 363] on icon "button" at bounding box center [1272, 369] width 15 height 15
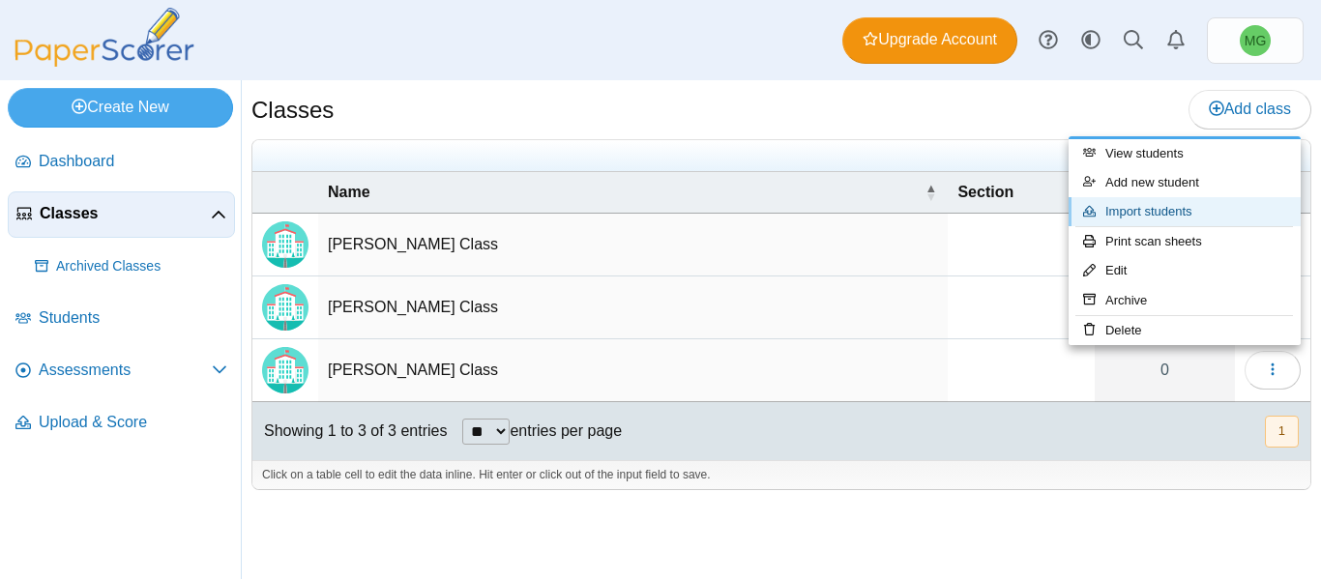
click at [1173, 205] on link "Import students" at bounding box center [1185, 211] width 232 height 29
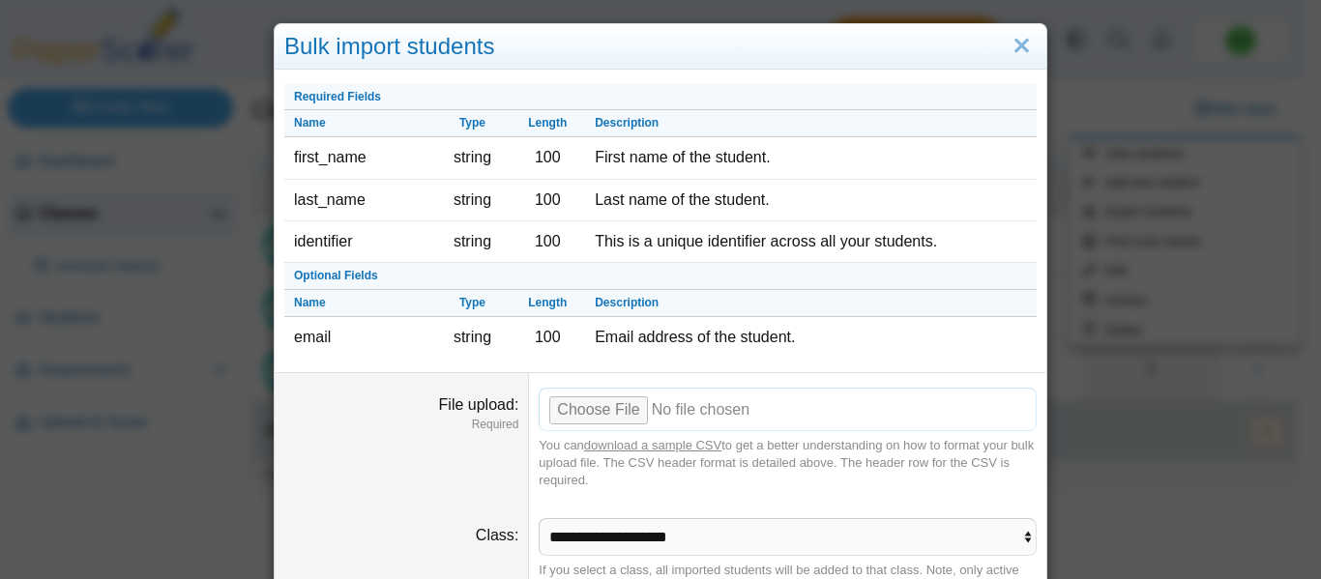
click at [596, 411] on input "File upload" at bounding box center [788, 409] width 498 height 43
type input "**********"
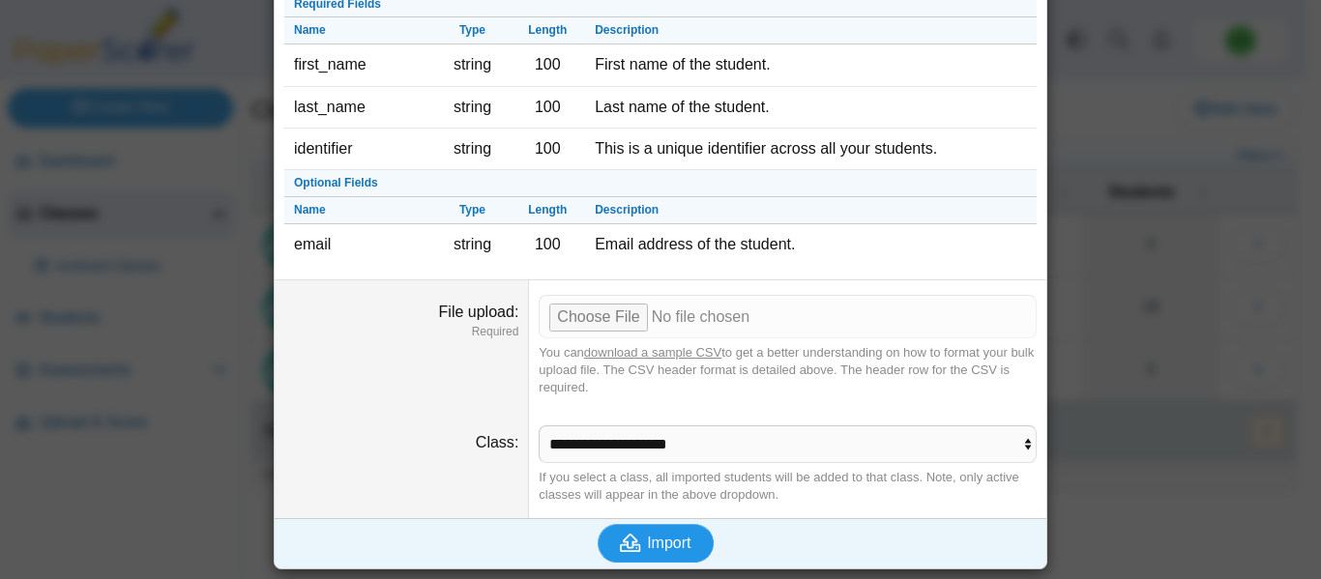
click at [666, 550] on span "Import" at bounding box center [669, 543] width 44 height 16
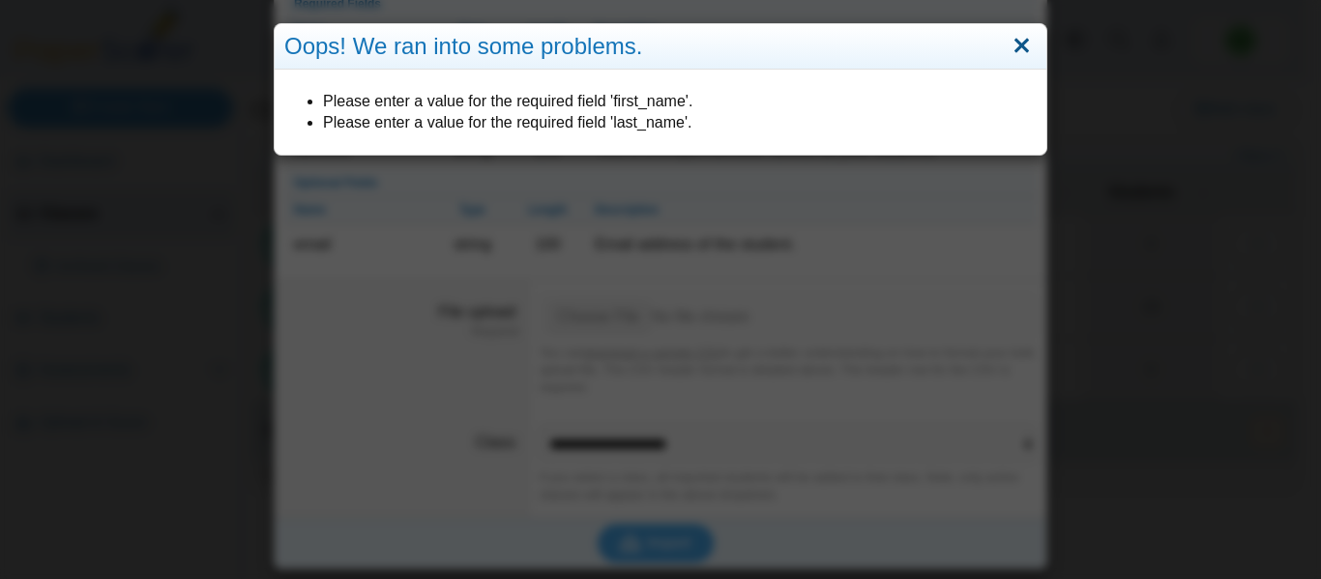
click at [1015, 43] on link "Close" at bounding box center [1022, 46] width 30 height 33
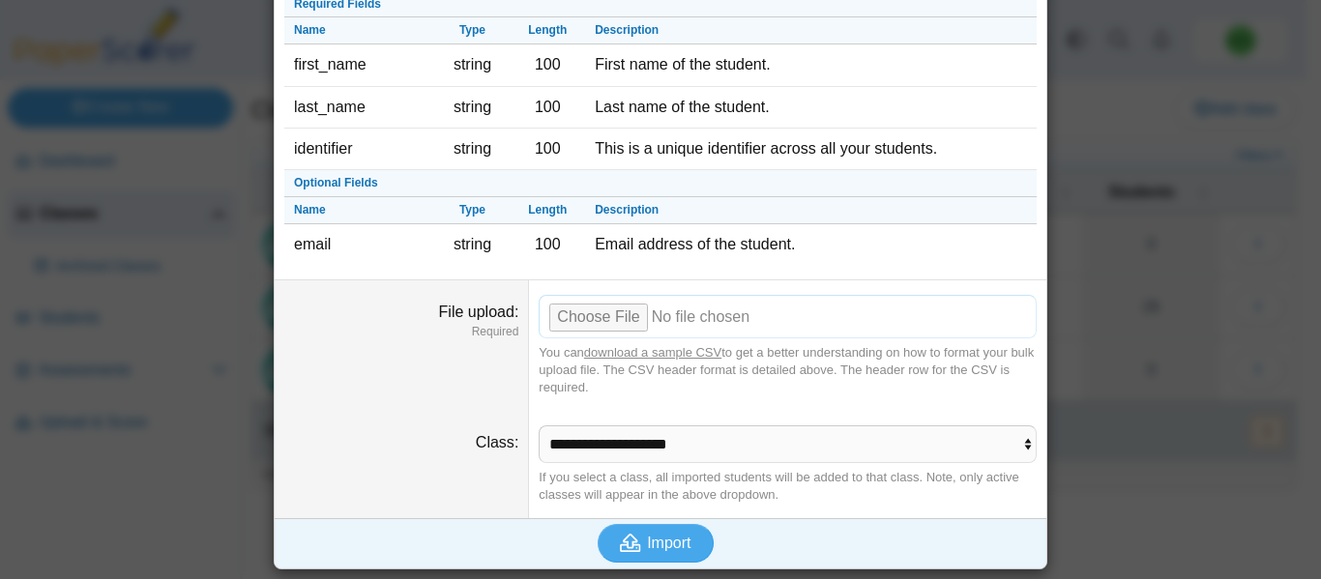
click at [606, 314] on input "File upload" at bounding box center [788, 316] width 498 height 43
click at [647, 545] on span "Import" at bounding box center [669, 543] width 44 height 16
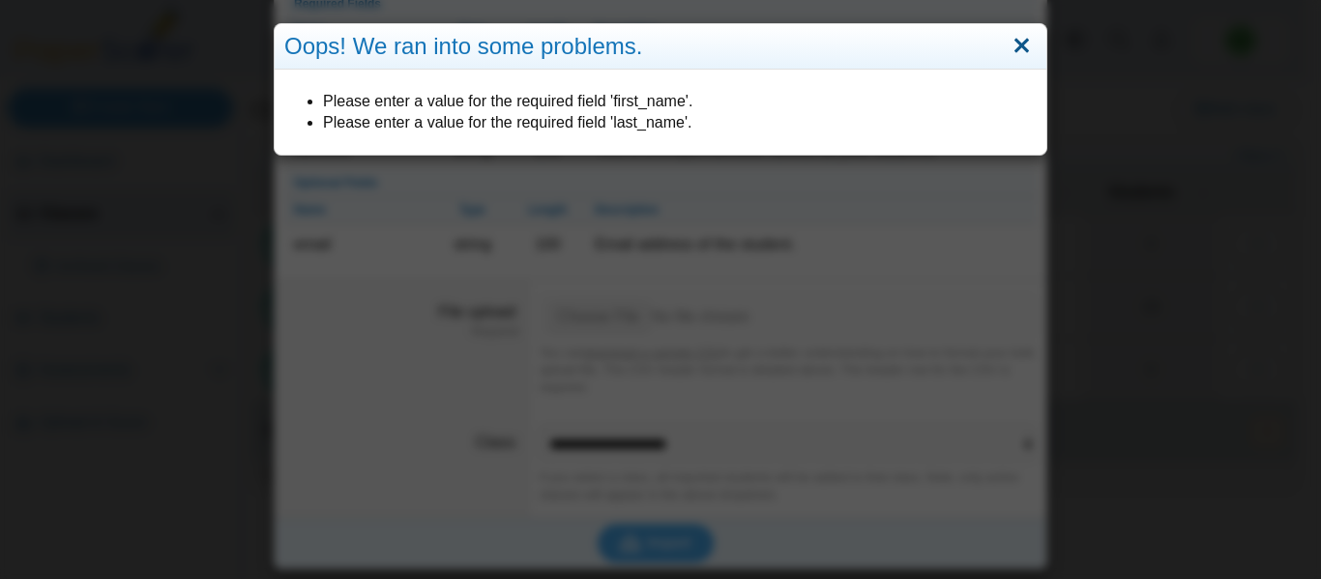
click at [1012, 42] on link "Close" at bounding box center [1022, 46] width 30 height 33
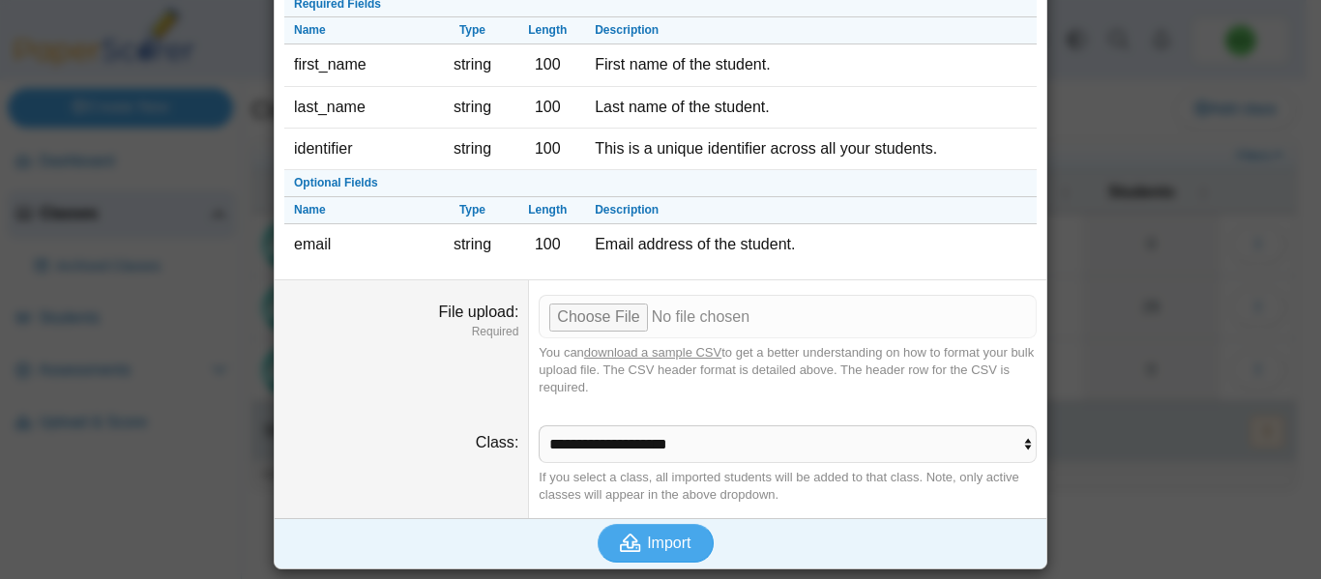
scroll to position [0, 0]
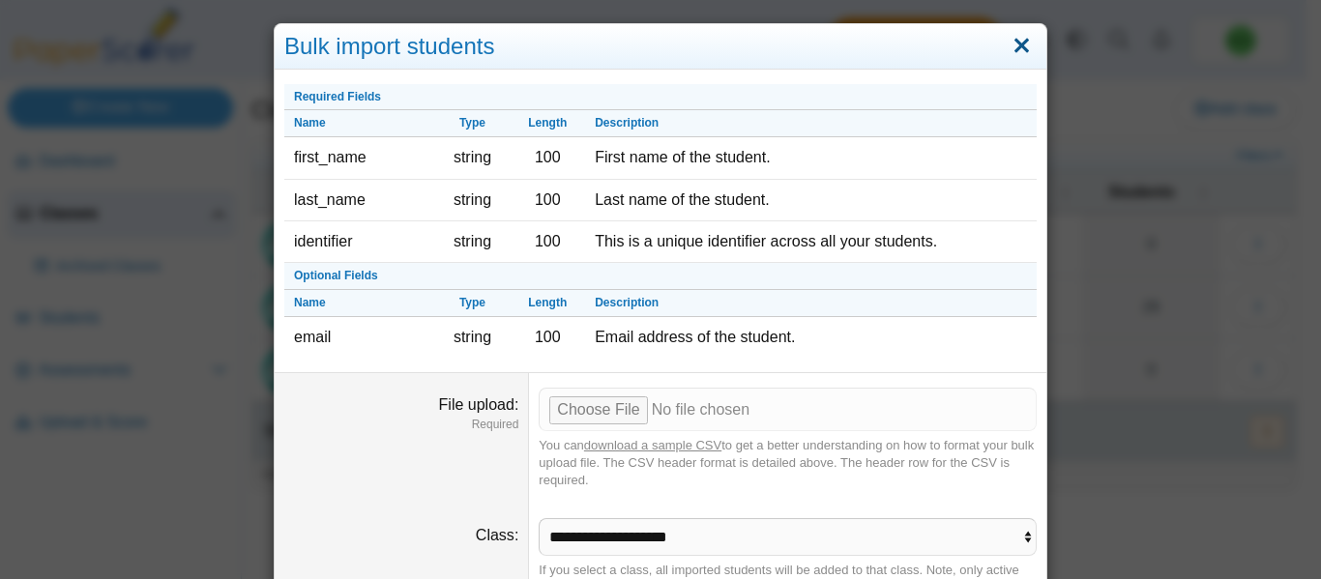
click at [1020, 38] on link "Close" at bounding box center [1022, 46] width 30 height 33
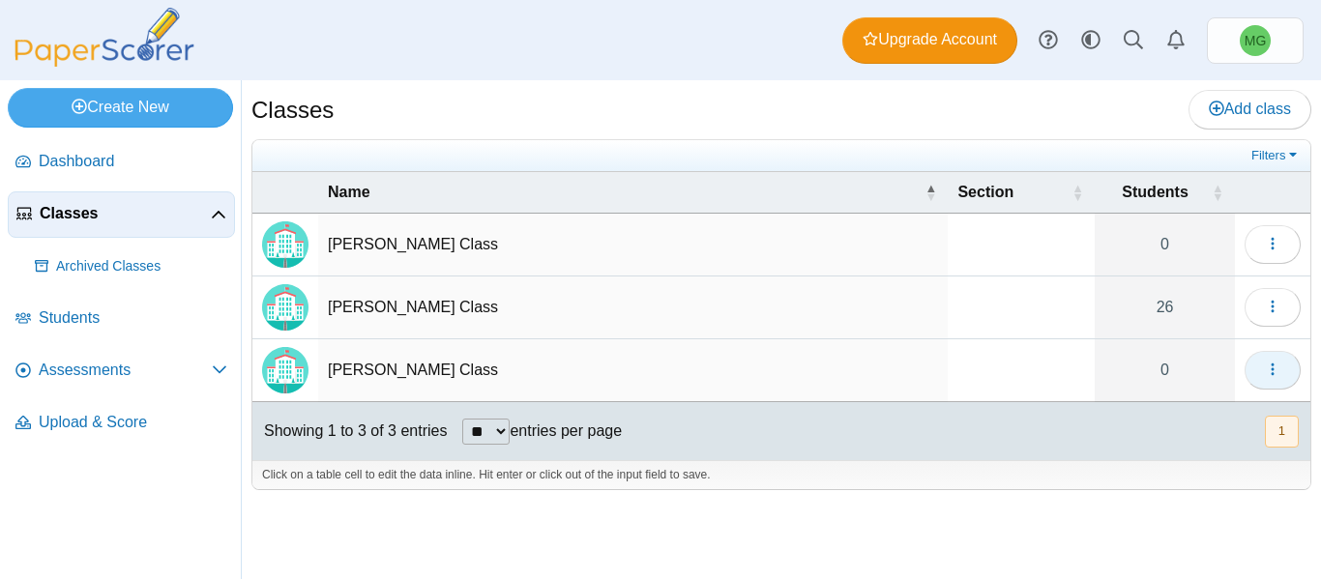
click at [1261, 370] on button "button" at bounding box center [1273, 370] width 56 height 39
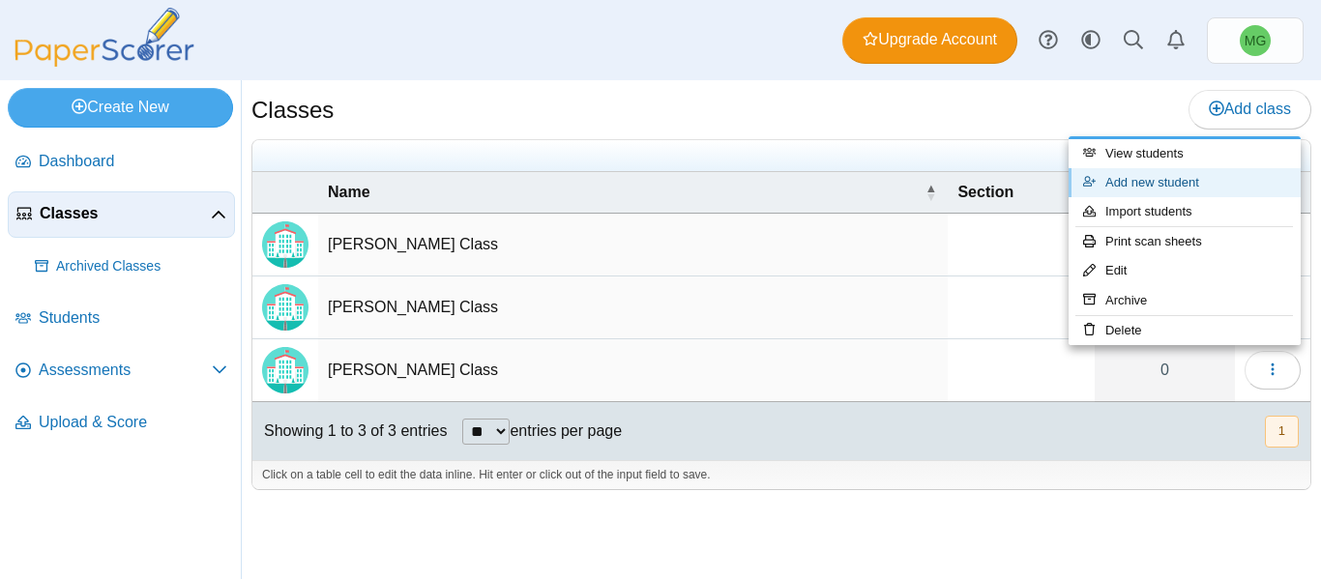
click at [1144, 174] on link "Add new student" at bounding box center [1185, 182] width 232 height 29
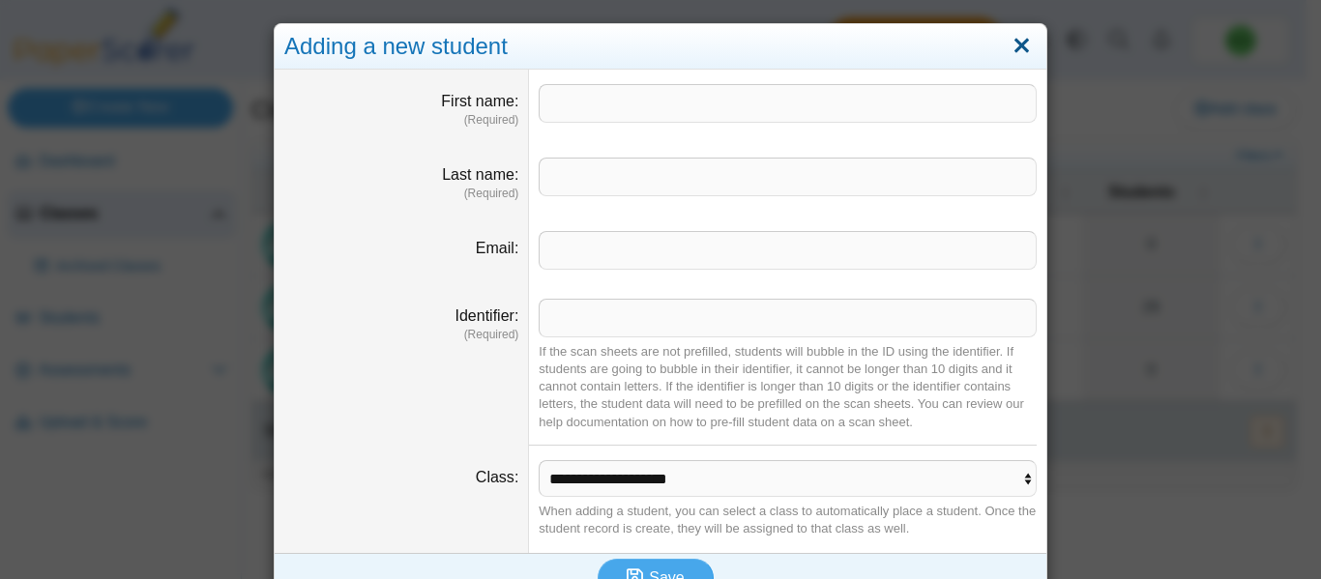
click at [1018, 51] on link "Close" at bounding box center [1022, 46] width 30 height 33
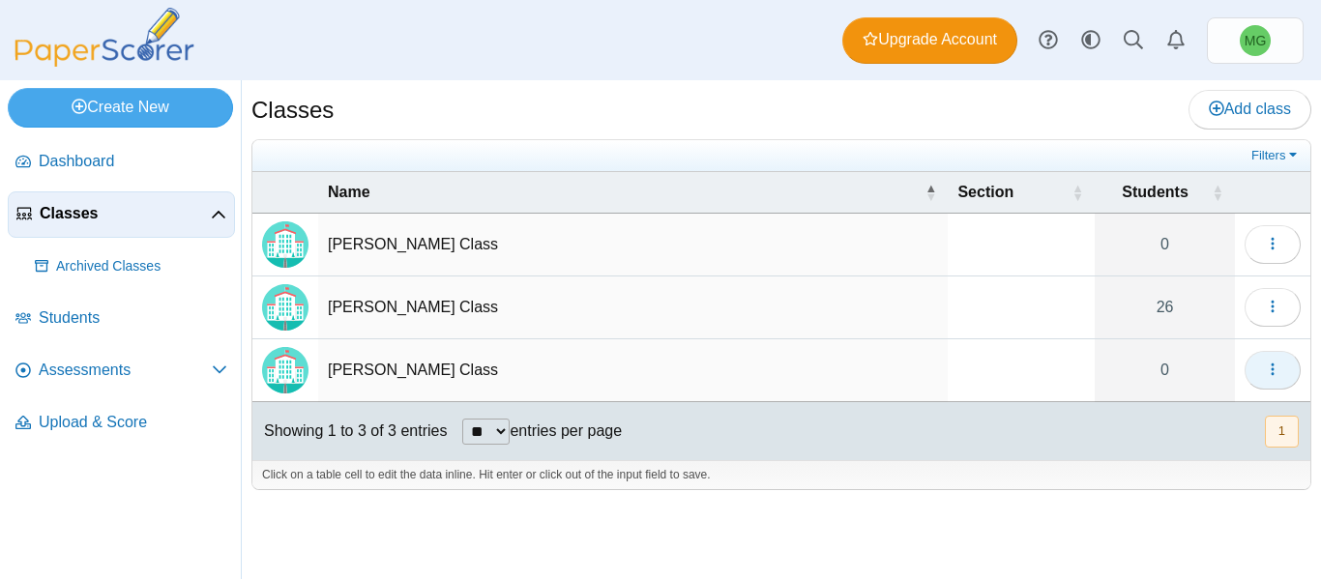
click at [1263, 367] on button "button" at bounding box center [1273, 370] width 56 height 39
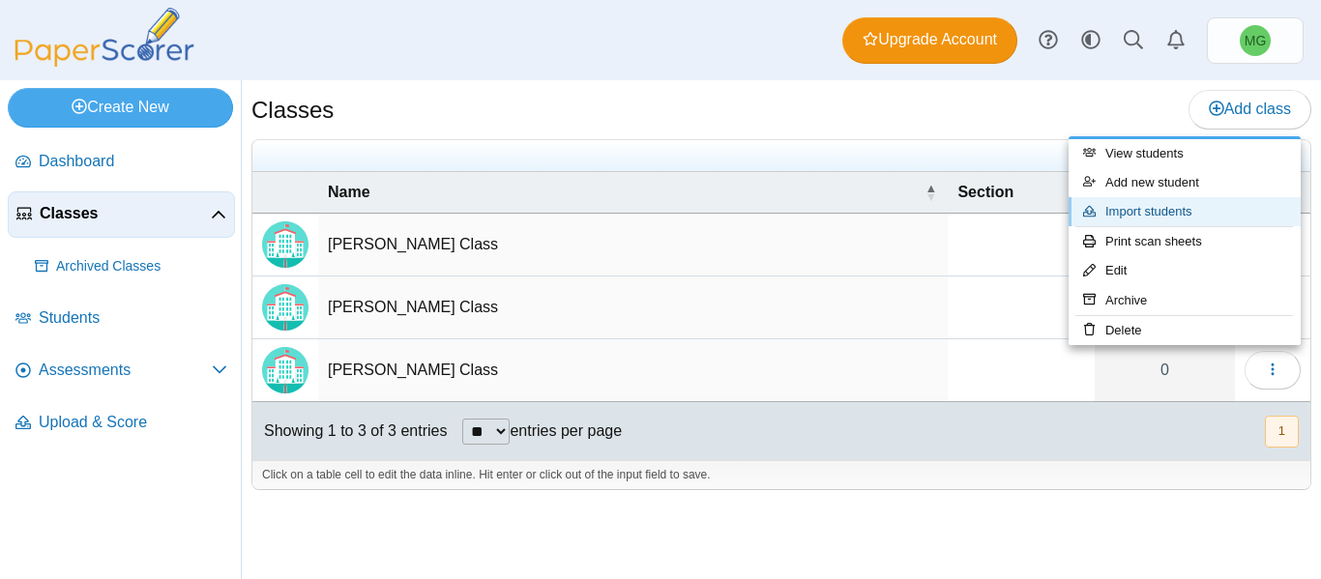
click at [1143, 210] on link "Import students" at bounding box center [1185, 211] width 232 height 29
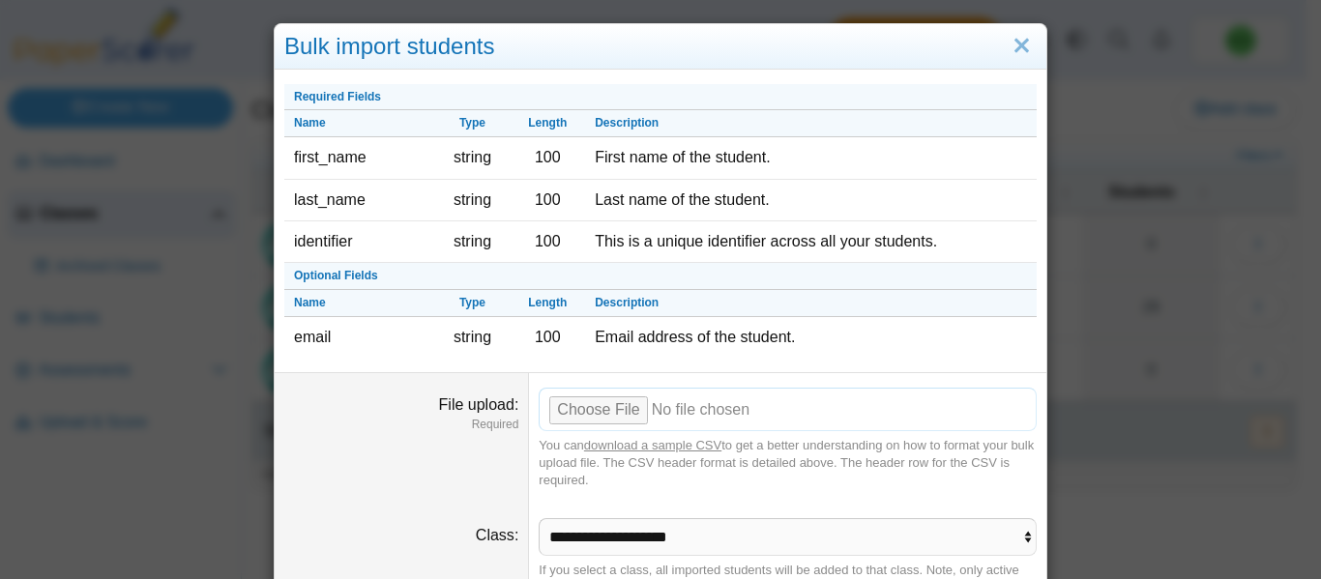
click at [561, 411] on input "File upload" at bounding box center [788, 409] width 498 height 43
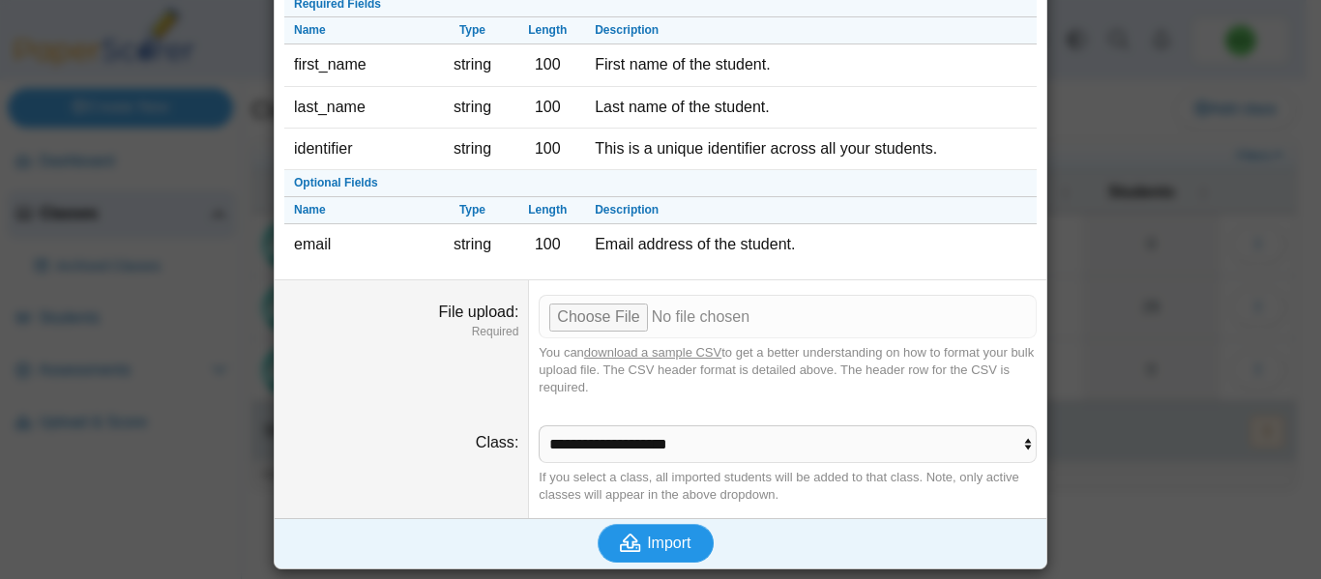
click at [632, 539] on icon "submit" at bounding box center [630, 543] width 21 height 18
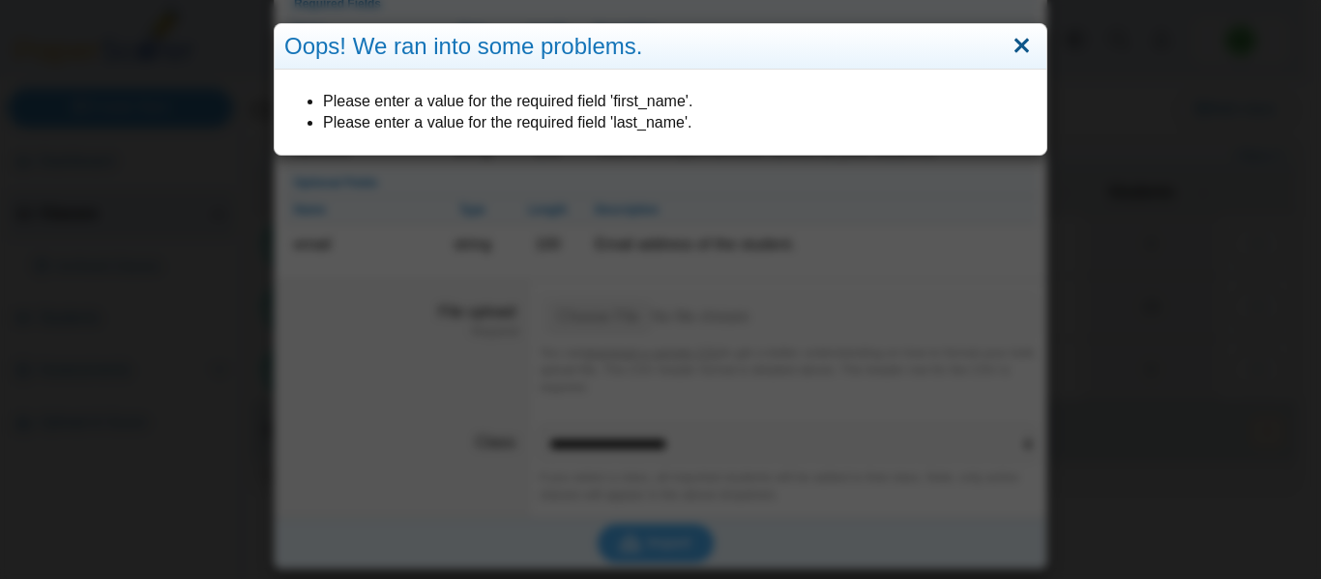
click at [1024, 34] on link "Close" at bounding box center [1022, 46] width 30 height 33
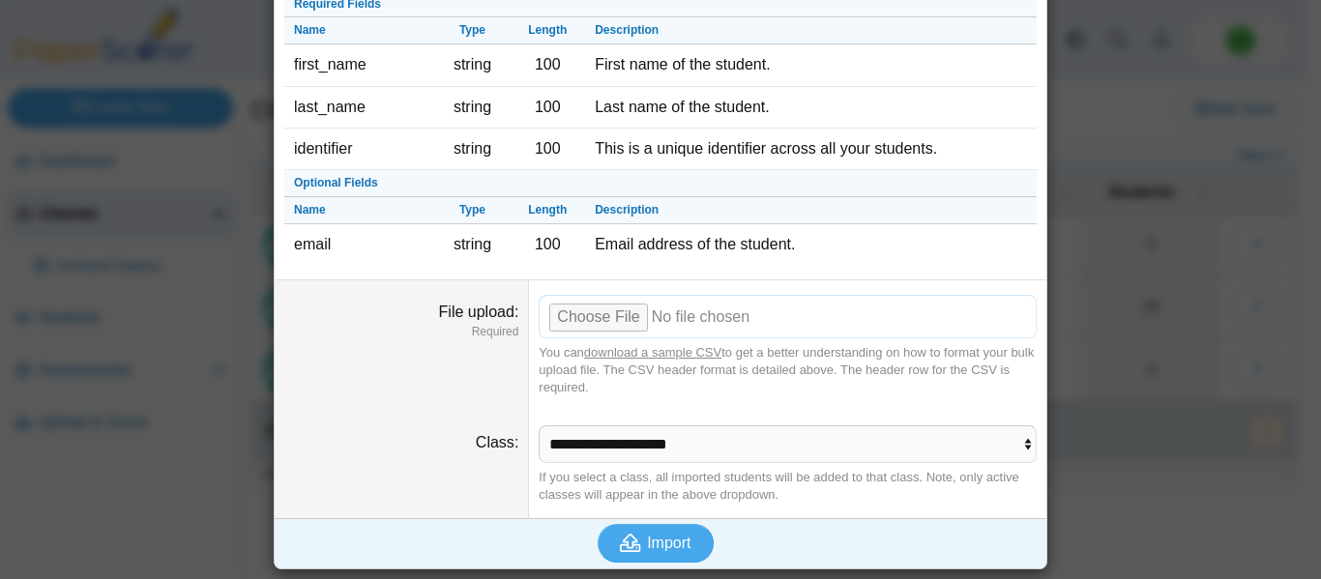
click at [612, 322] on input "File upload" at bounding box center [788, 316] width 498 height 43
click at [633, 542] on icon "submit" at bounding box center [633, 543] width 27 height 21
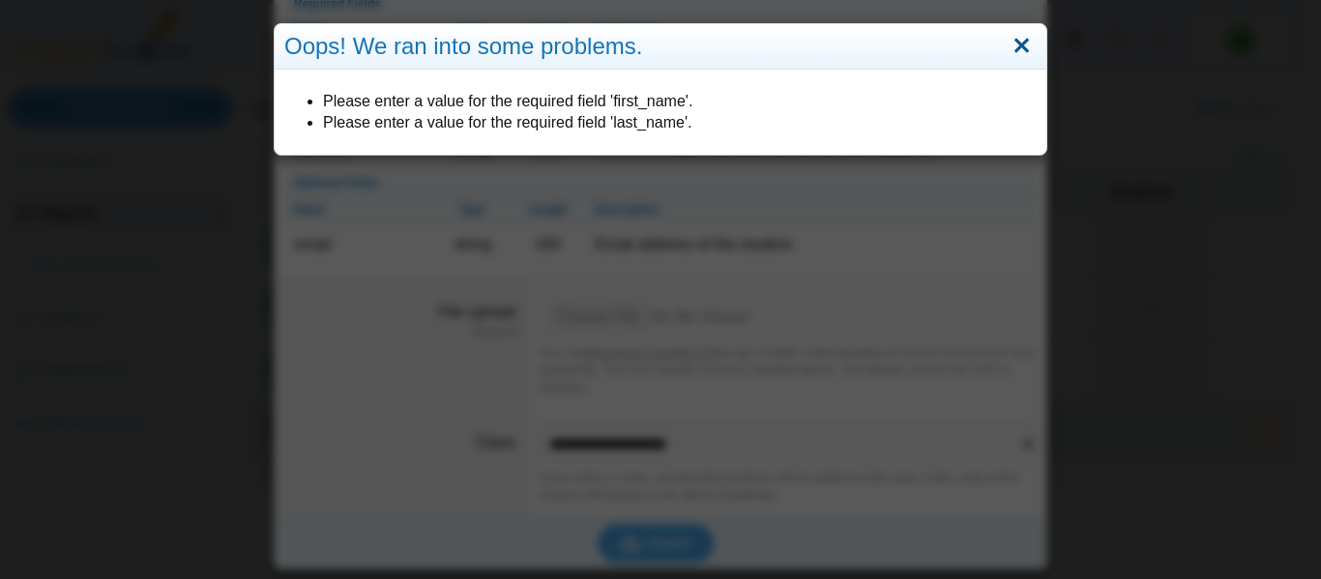
click at [1016, 46] on link "Close" at bounding box center [1022, 46] width 30 height 33
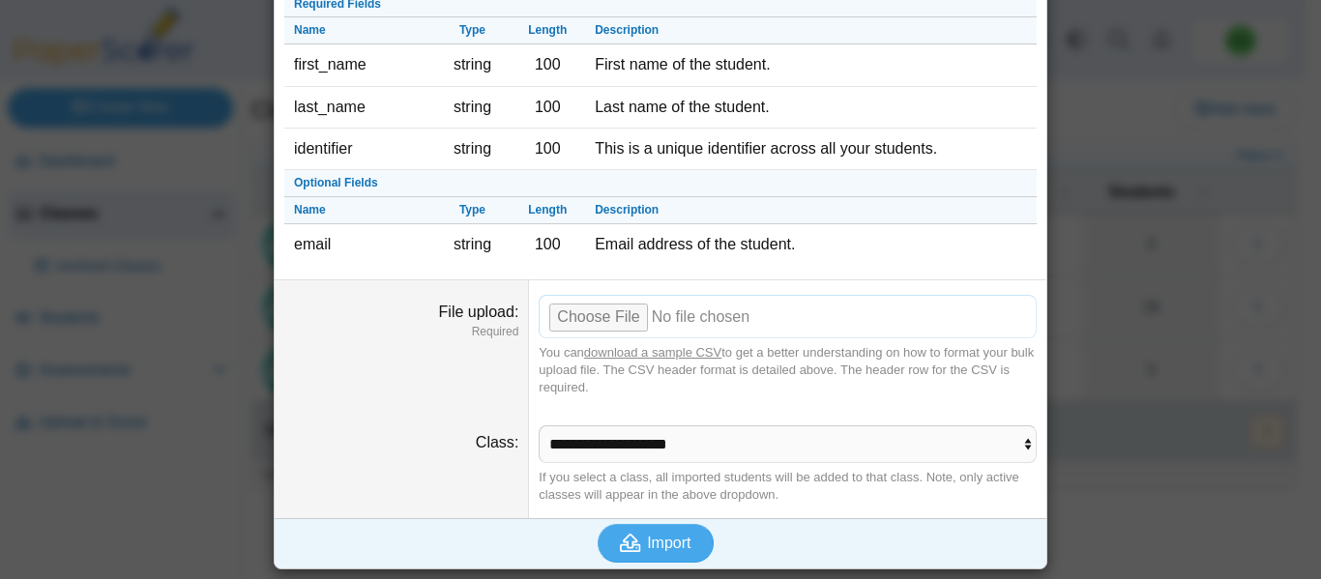
click at [605, 321] on input "File upload" at bounding box center [788, 316] width 498 height 43
type input "**********"
click at [647, 551] on span "Import" at bounding box center [669, 543] width 44 height 16
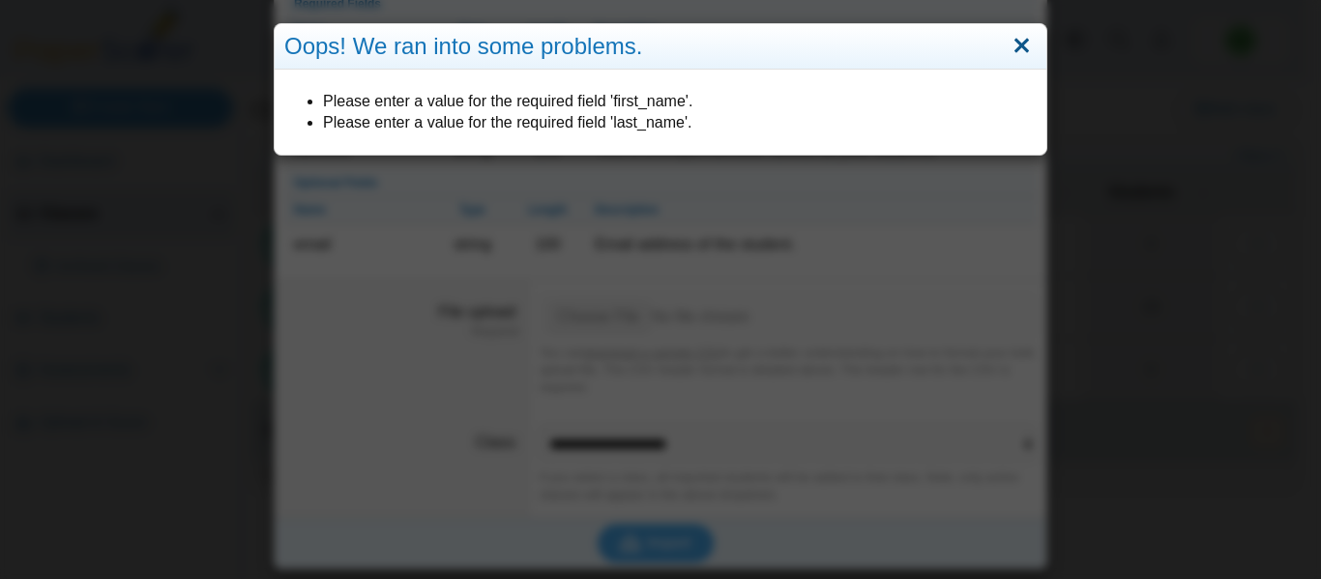
click at [1014, 39] on link "Close" at bounding box center [1022, 46] width 30 height 33
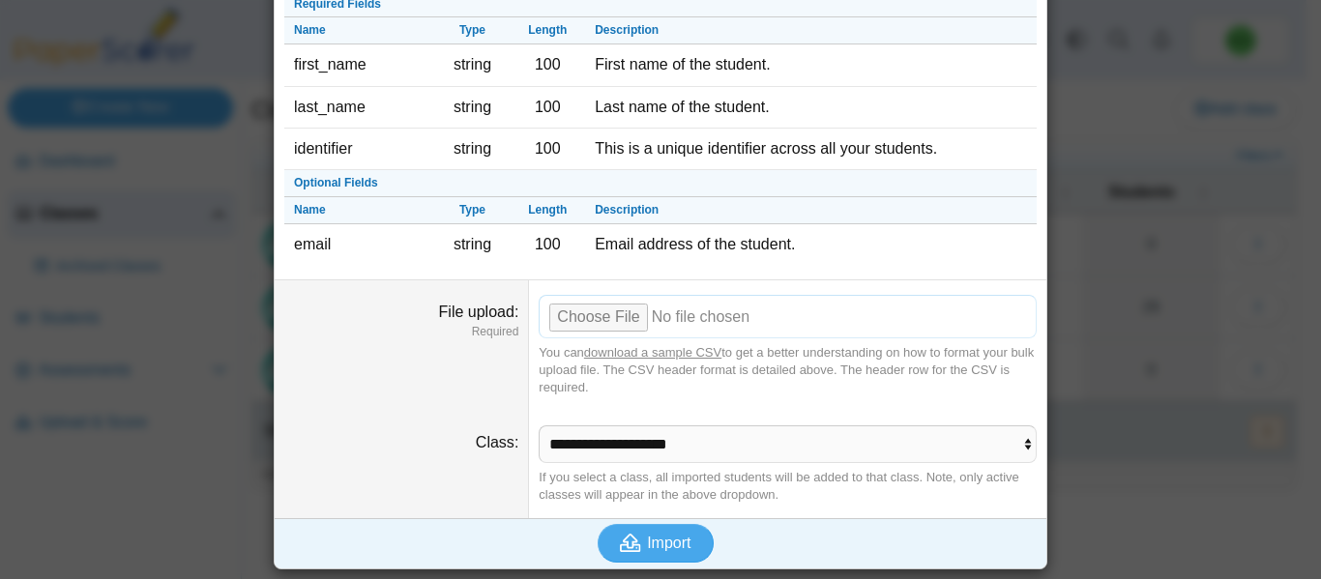
click at [607, 322] on input "File upload" at bounding box center [788, 316] width 498 height 43
click at [668, 537] on span "Import" at bounding box center [669, 543] width 44 height 16
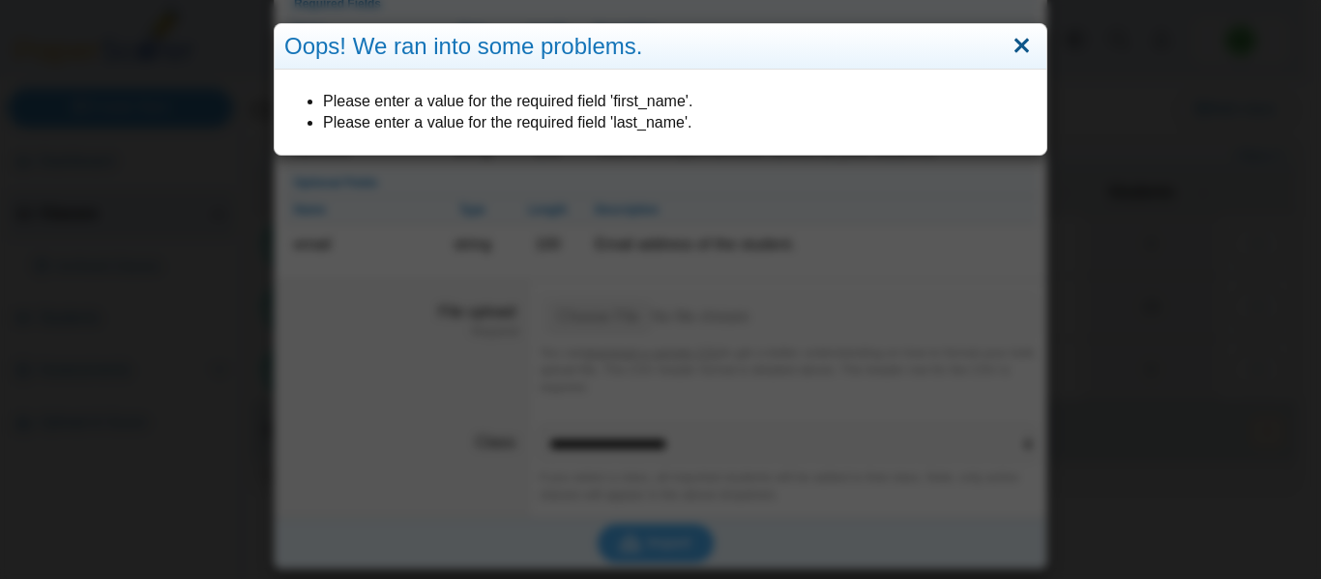
click at [1020, 40] on link "Close" at bounding box center [1022, 46] width 30 height 33
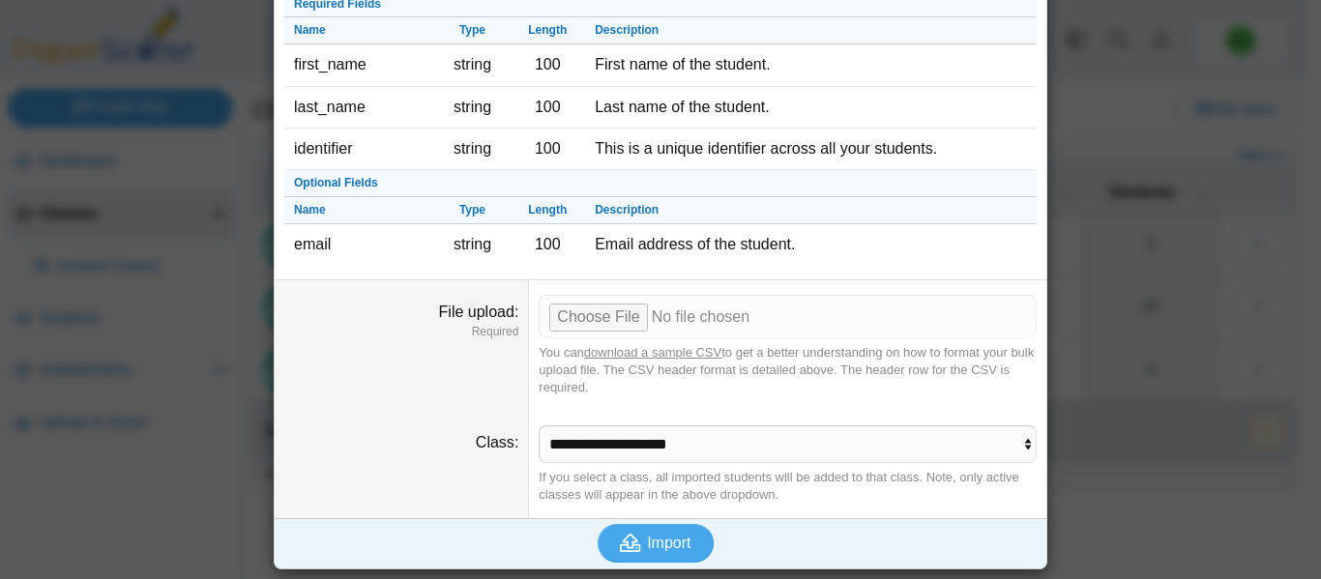
drag, startPoint x: 1020, startPoint y: 40, endPoint x: 1069, endPoint y: 153, distance: 123.1
click at [1069, 153] on div "Bulk import students Required Fields Name Type Length Description first_name st…" at bounding box center [660, 289] width 1321 height 579
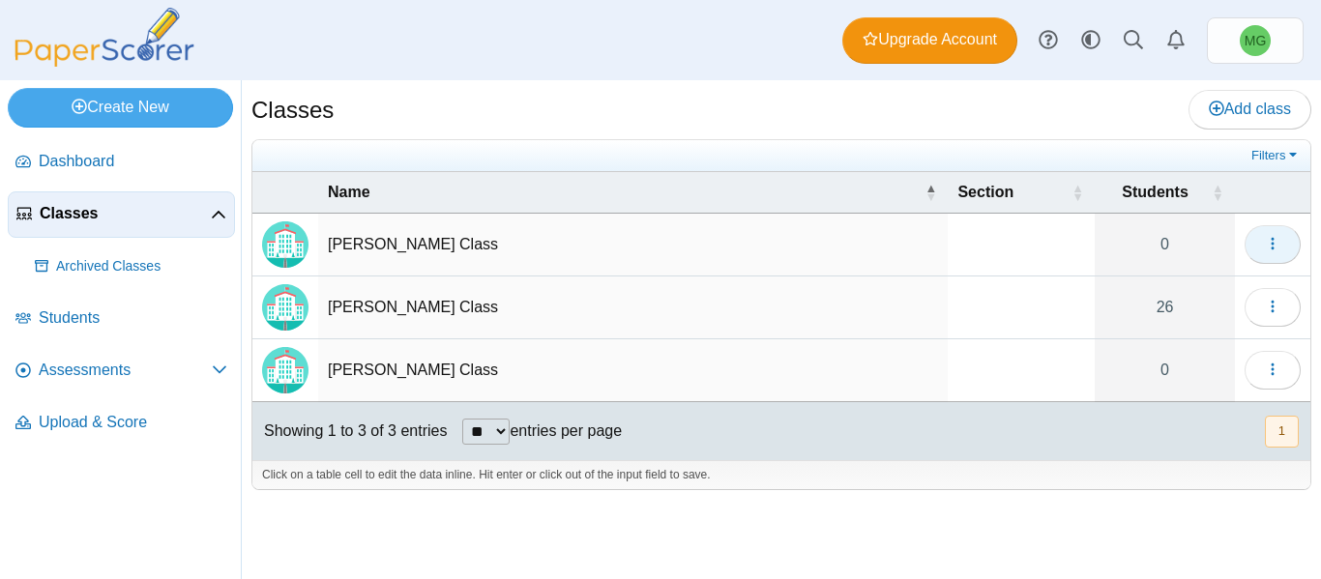
click at [1264, 253] on button "button" at bounding box center [1273, 244] width 56 height 39
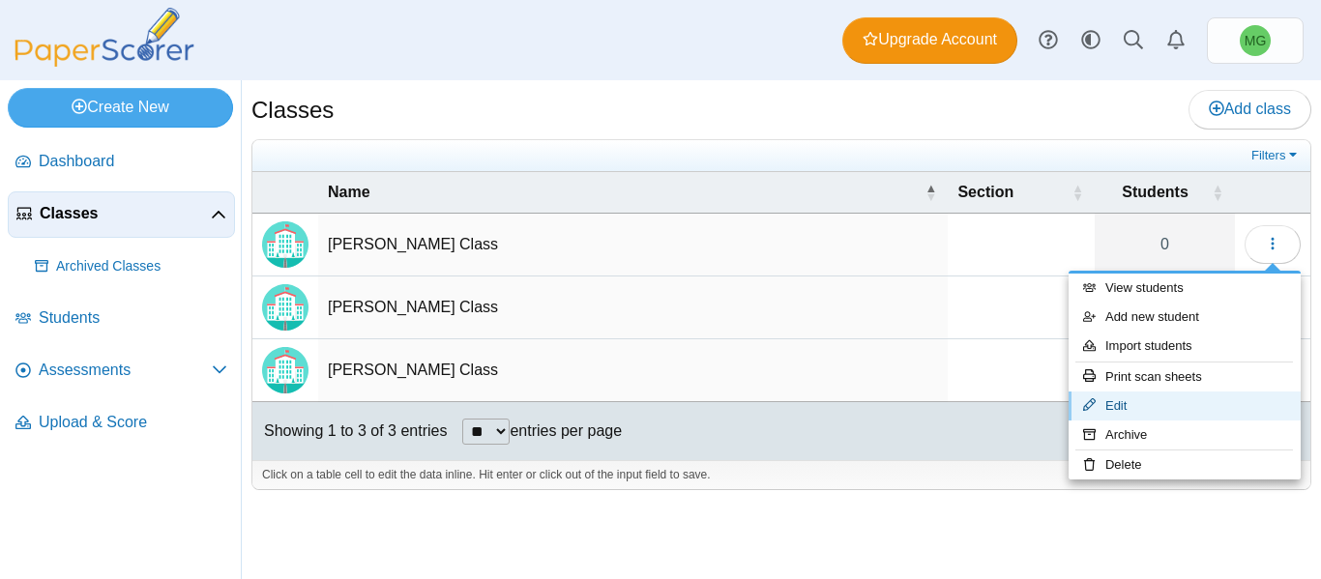
click at [1144, 399] on link "Edit" at bounding box center [1185, 406] width 232 height 29
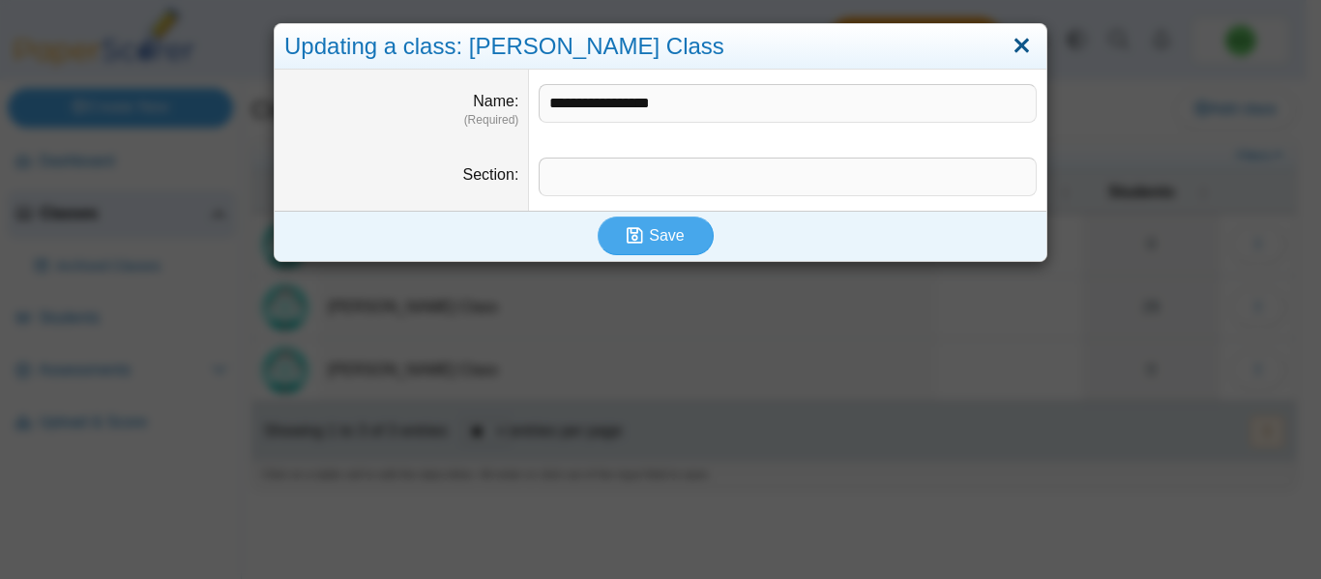
click at [1010, 45] on link "Close" at bounding box center [1022, 46] width 30 height 33
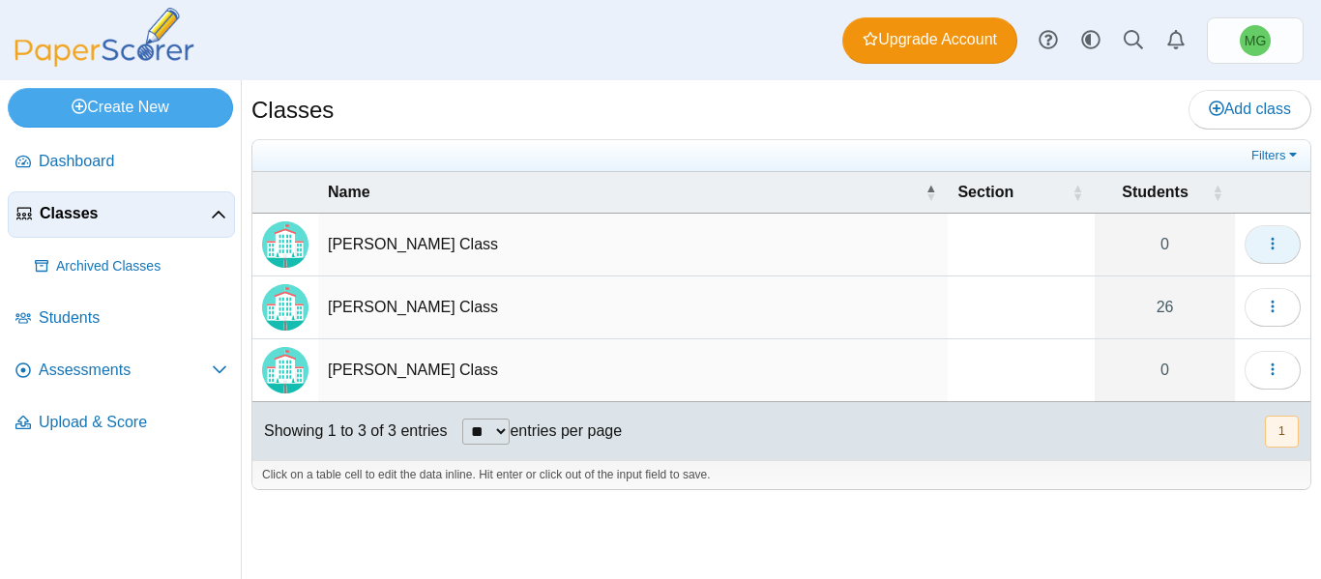
click at [1284, 242] on button "button" at bounding box center [1273, 244] width 56 height 39
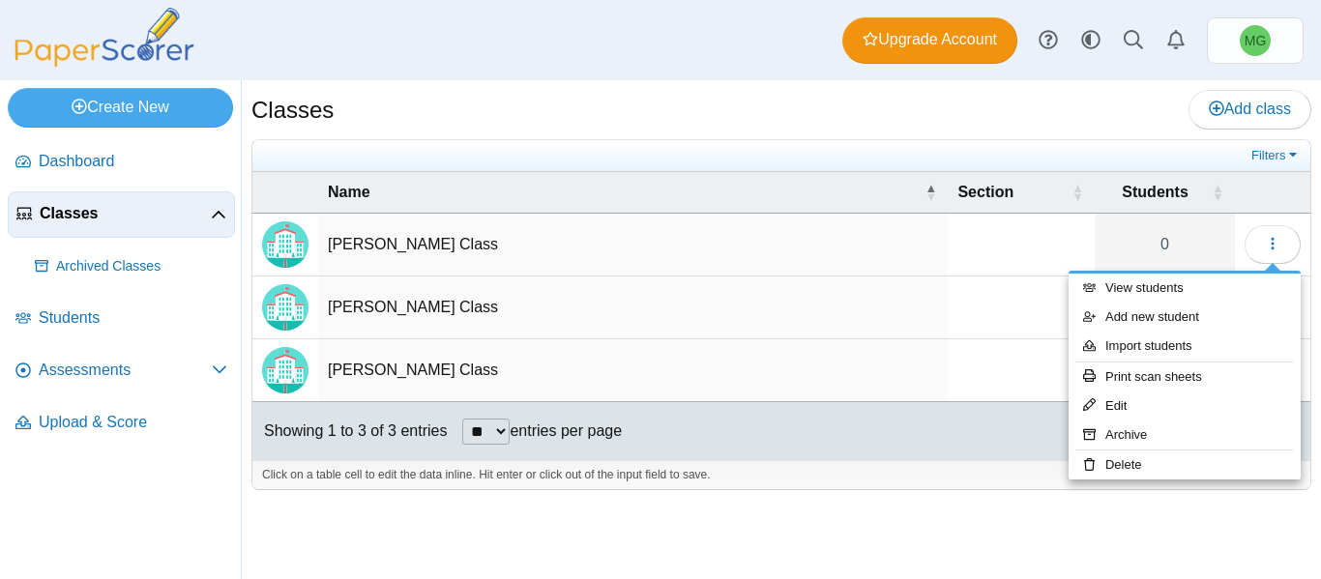
click at [761, 534] on div "Classes Add class Filters 0" at bounding box center [781, 329] width 1079 height 499
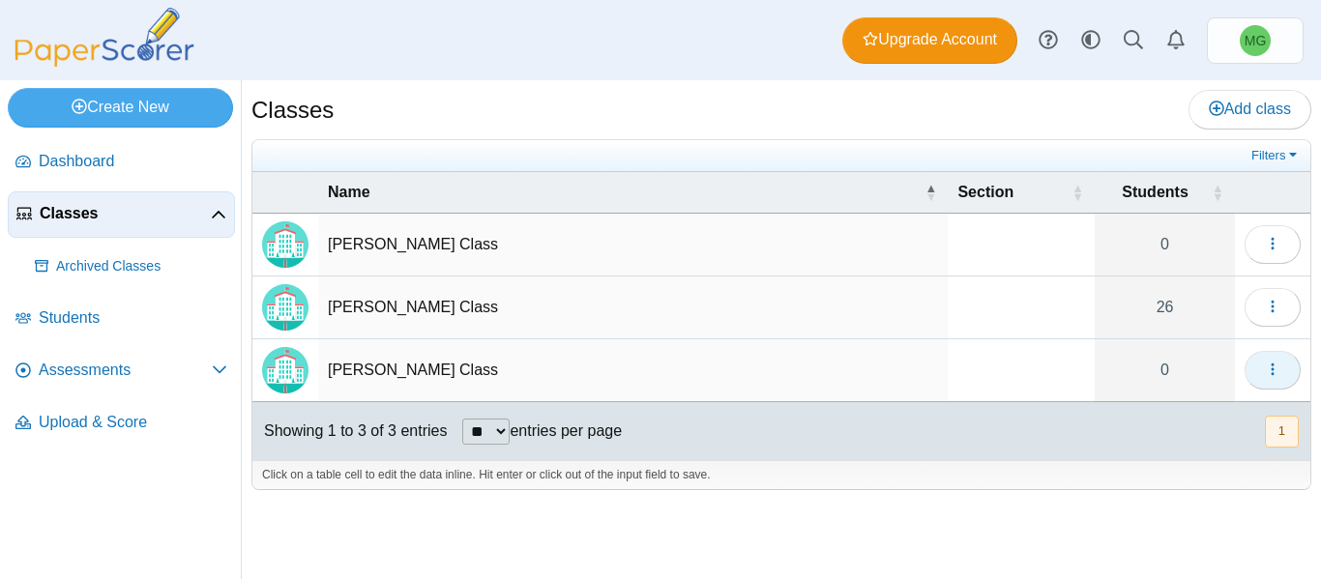
click at [1273, 371] on icon "button" at bounding box center [1272, 369] width 15 height 15
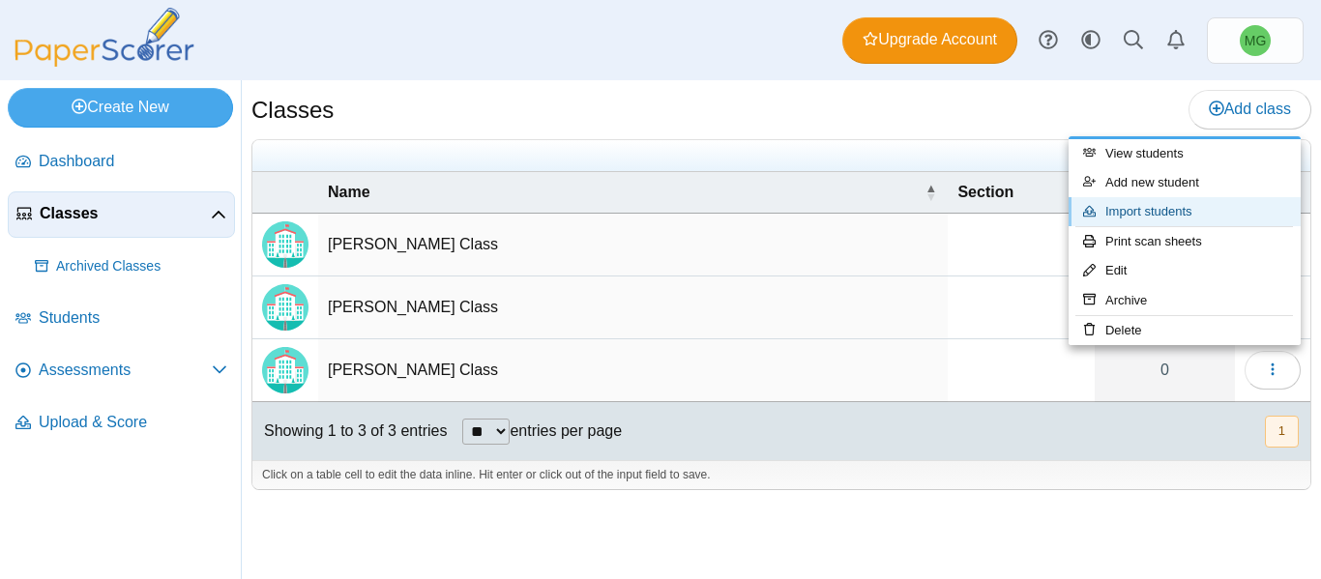
click at [1182, 207] on link "Import students" at bounding box center [1185, 211] width 232 height 29
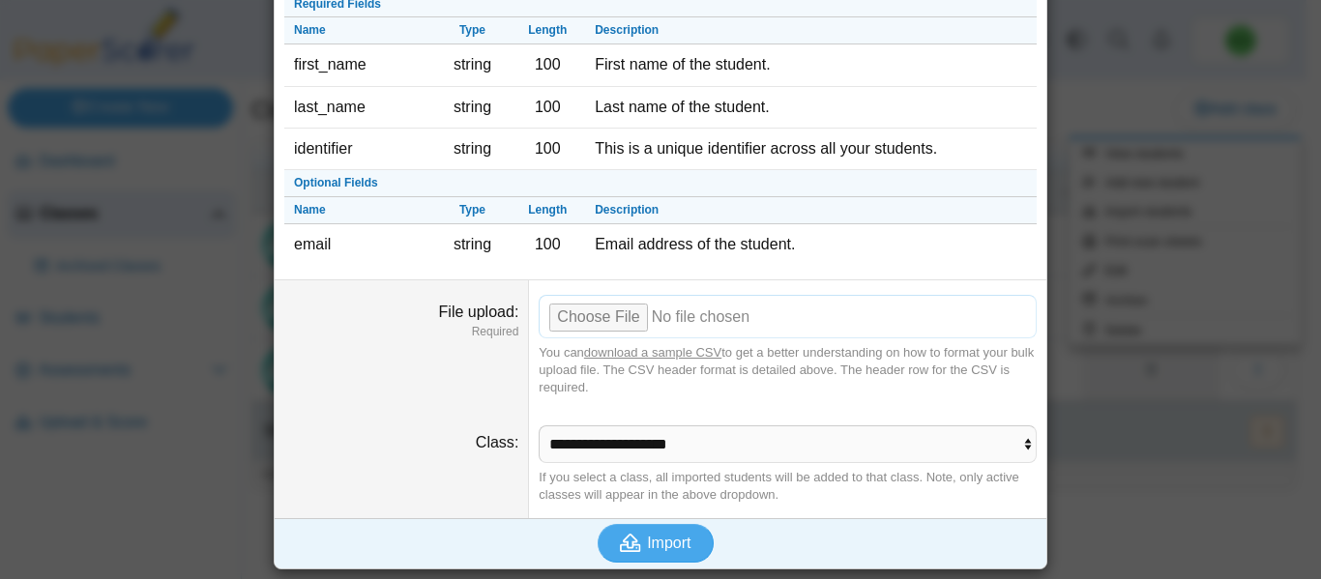
click at [602, 312] on input "File upload" at bounding box center [788, 316] width 498 height 43
click at [615, 317] on input "File upload" at bounding box center [788, 316] width 498 height 43
type input "**********"
click at [688, 546] on button "Import" at bounding box center [656, 543] width 116 height 39
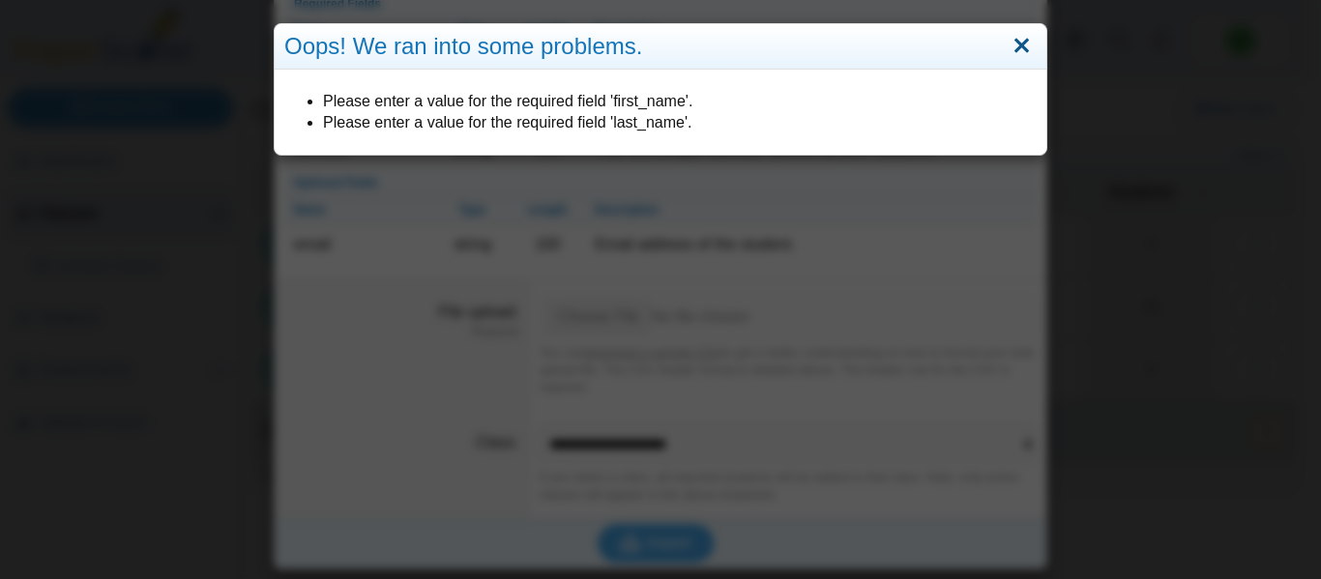
click at [1020, 49] on link "Close" at bounding box center [1022, 46] width 30 height 33
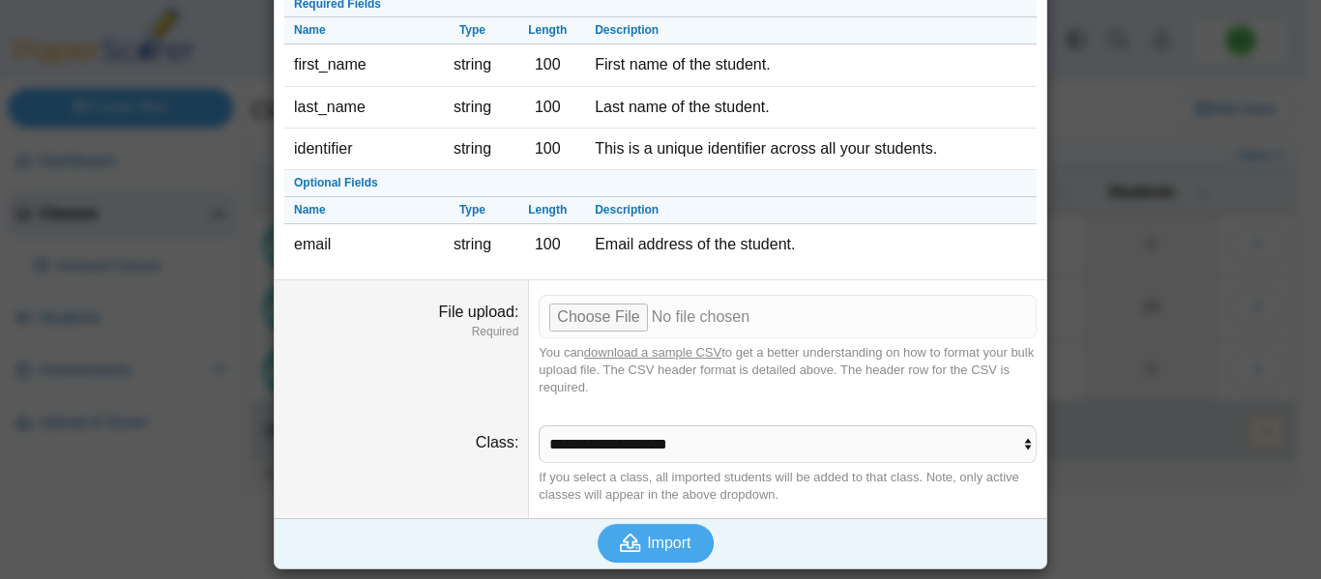
click at [1099, 265] on div "Bulk import students Required Fields Name Type Length Description first_name st…" at bounding box center [660, 289] width 1321 height 579
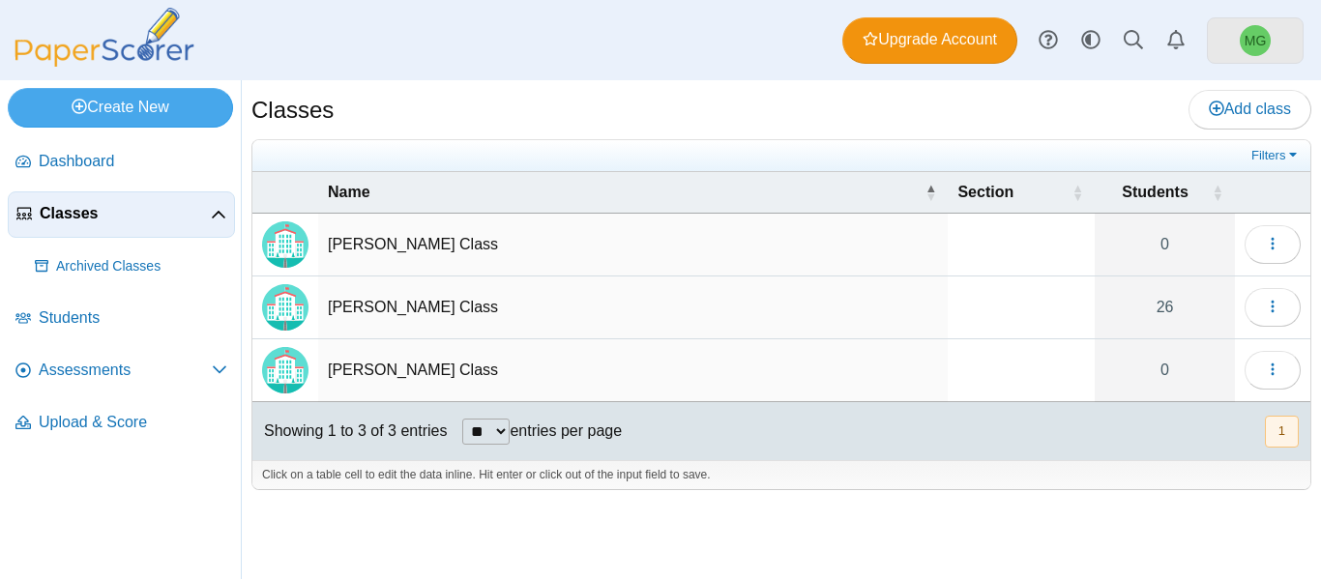
click at [1261, 44] on span "MG" at bounding box center [1256, 41] width 22 height 14
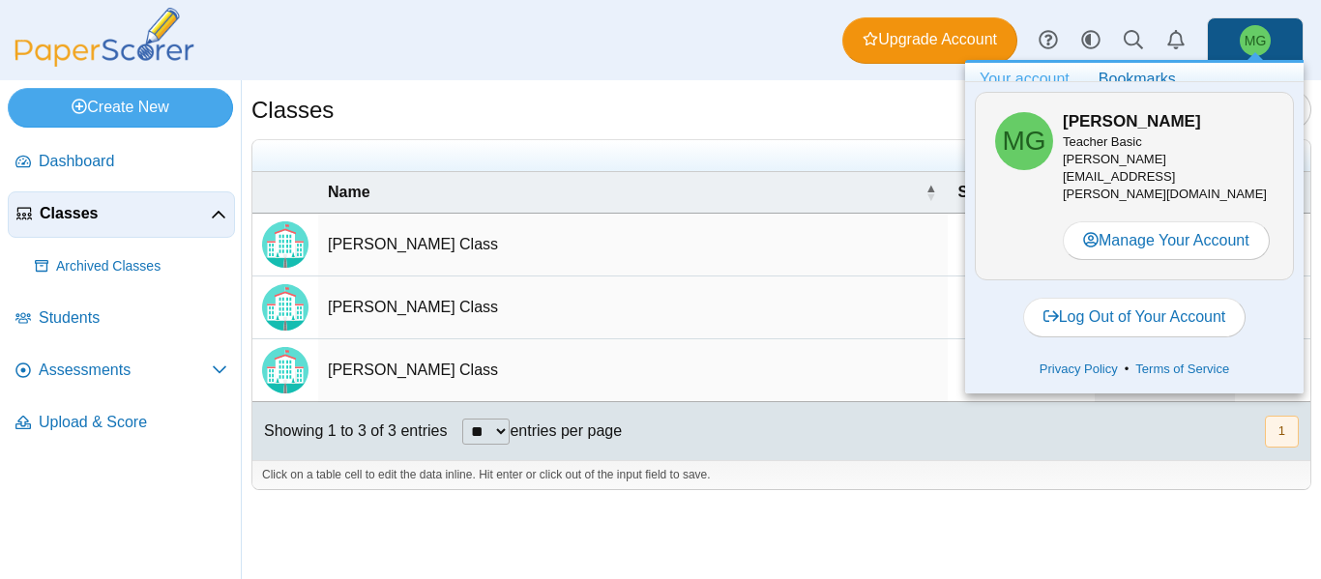
click at [900, 127] on div "Classes Add class" at bounding box center [781, 112] width 1060 height 44
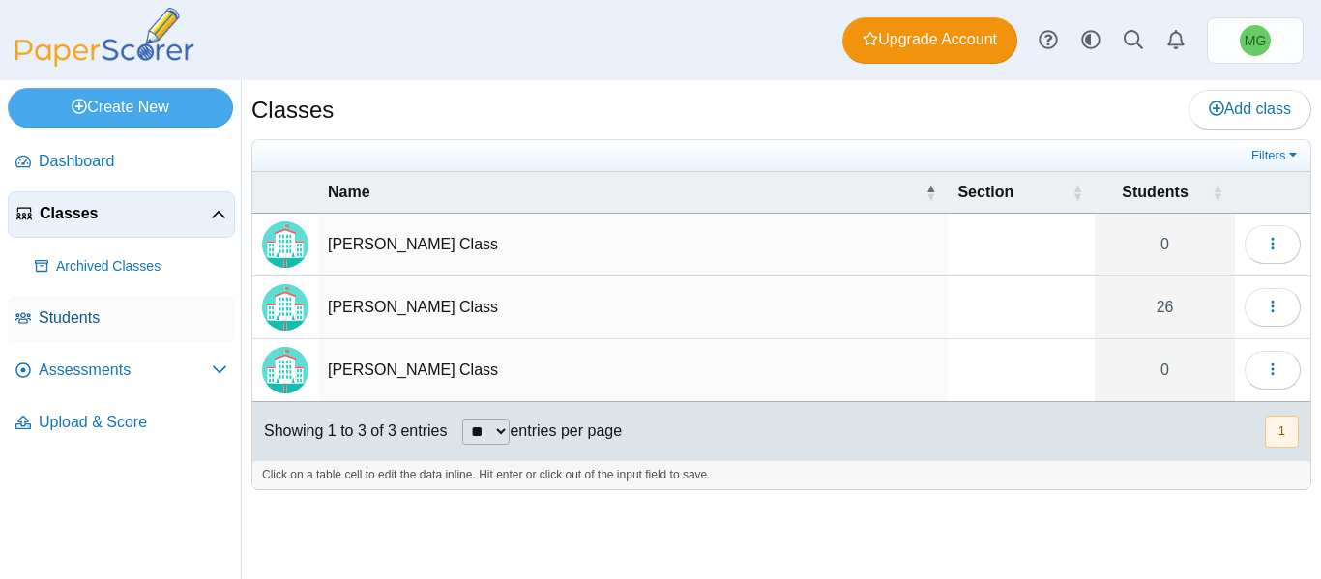
click at [63, 322] on span "Students" at bounding box center [133, 318] width 189 height 21
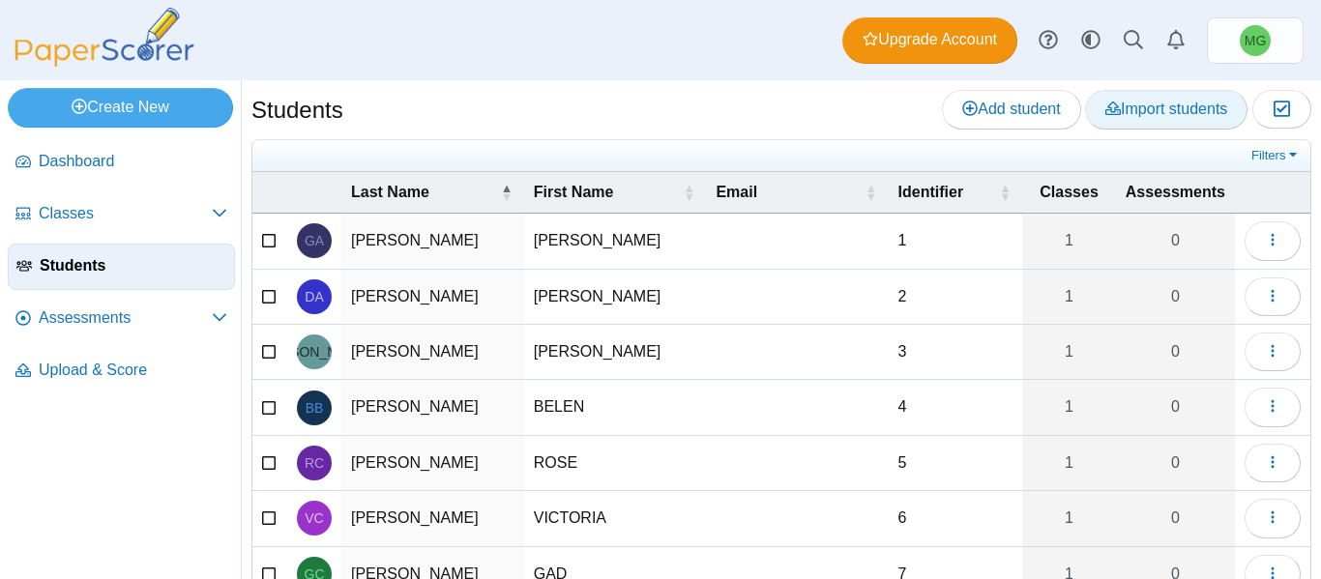
click at [1144, 109] on span "Import students" at bounding box center [1166, 109] width 122 height 16
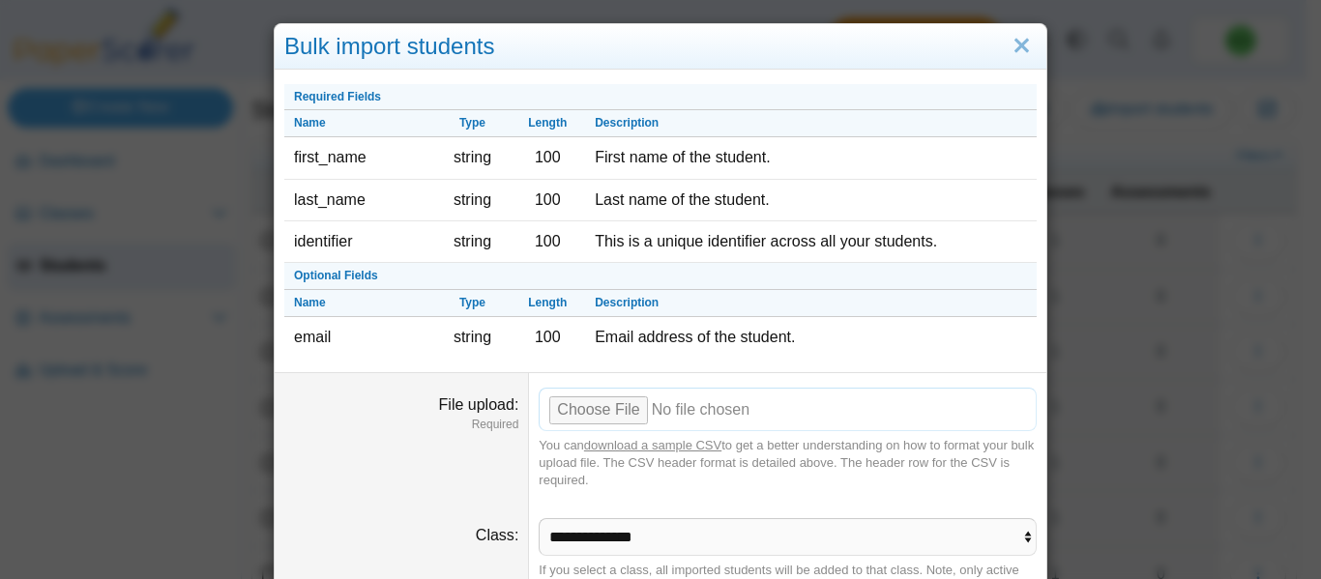
click at [585, 406] on input "File upload" at bounding box center [788, 409] width 498 height 43
type input "**********"
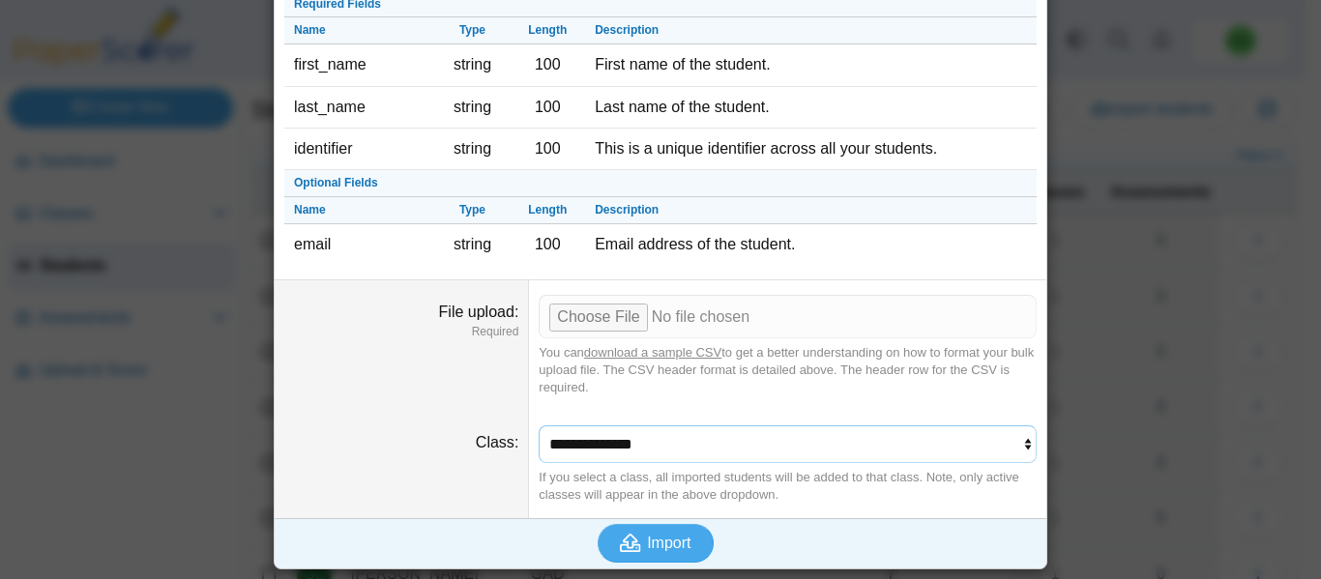
click at [593, 427] on select "**********" at bounding box center [788, 444] width 498 height 37
select select "**********"
click at [539, 426] on select "**********" at bounding box center [788, 444] width 498 height 37
click at [649, 545] on span "Import" at bounding box center [669, 543] width 44 height 16
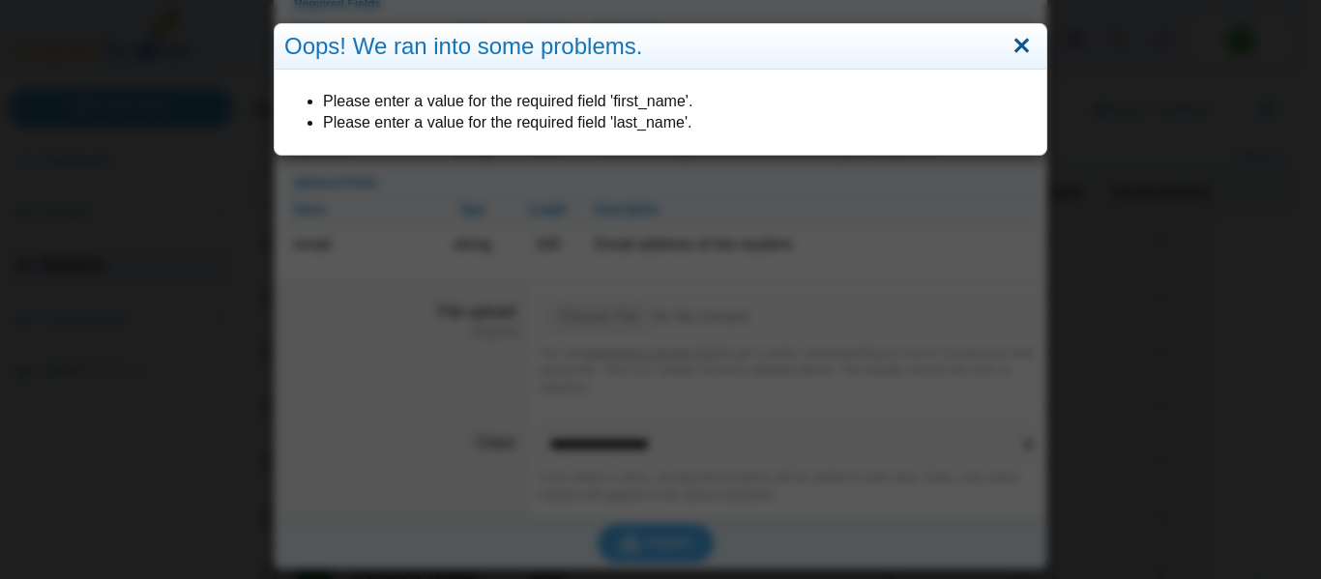
click at [1021, 44] on link "Close" at bounding box center [1022, 46] width 30 height 33
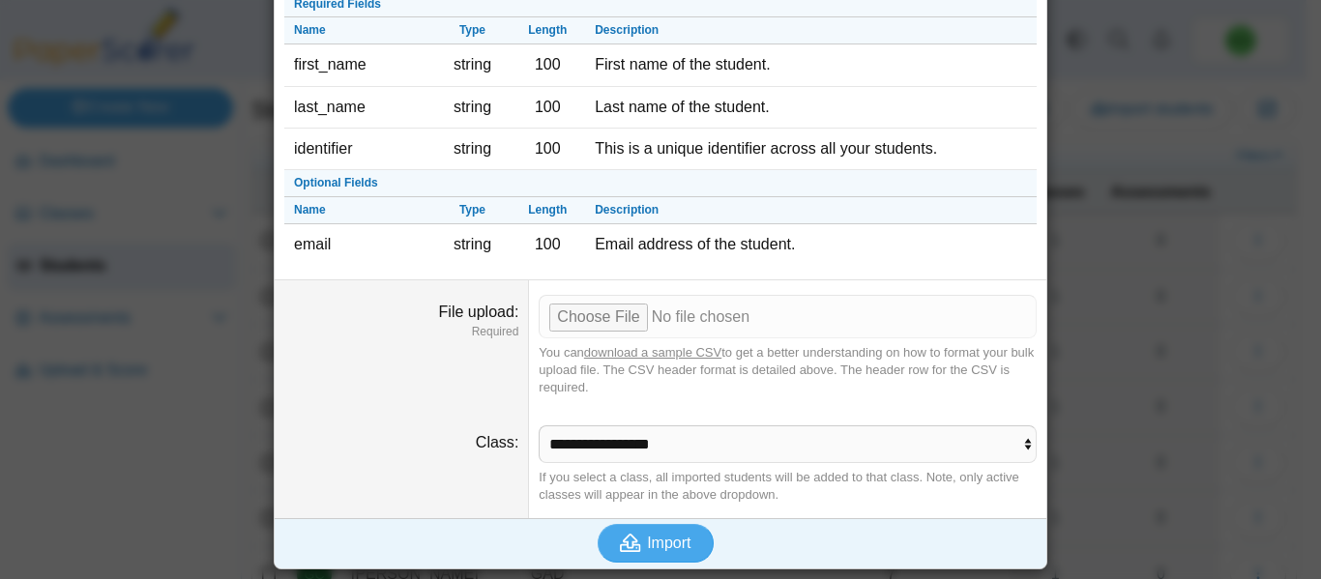
scroll to position [0, 0]
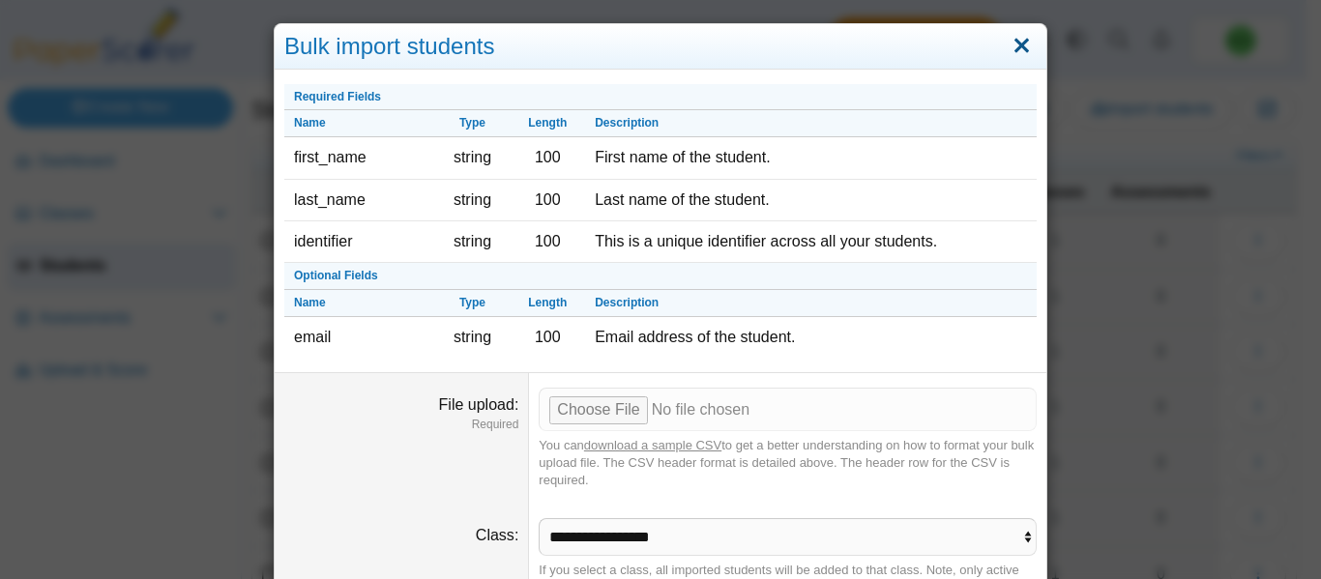
click at [1009, 48] on link "Close" at bounding box center [1022, 46] width 30 height 33
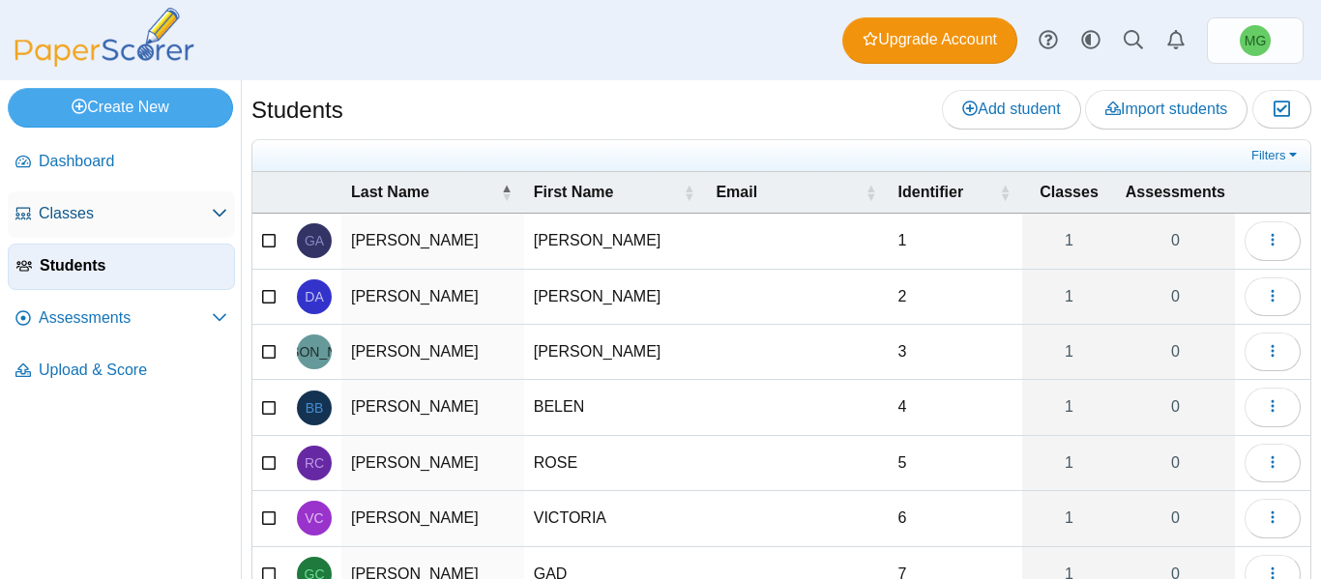
click at [93, 219] on span "Classes" at bounding box center [125, 213] width 173 height 21
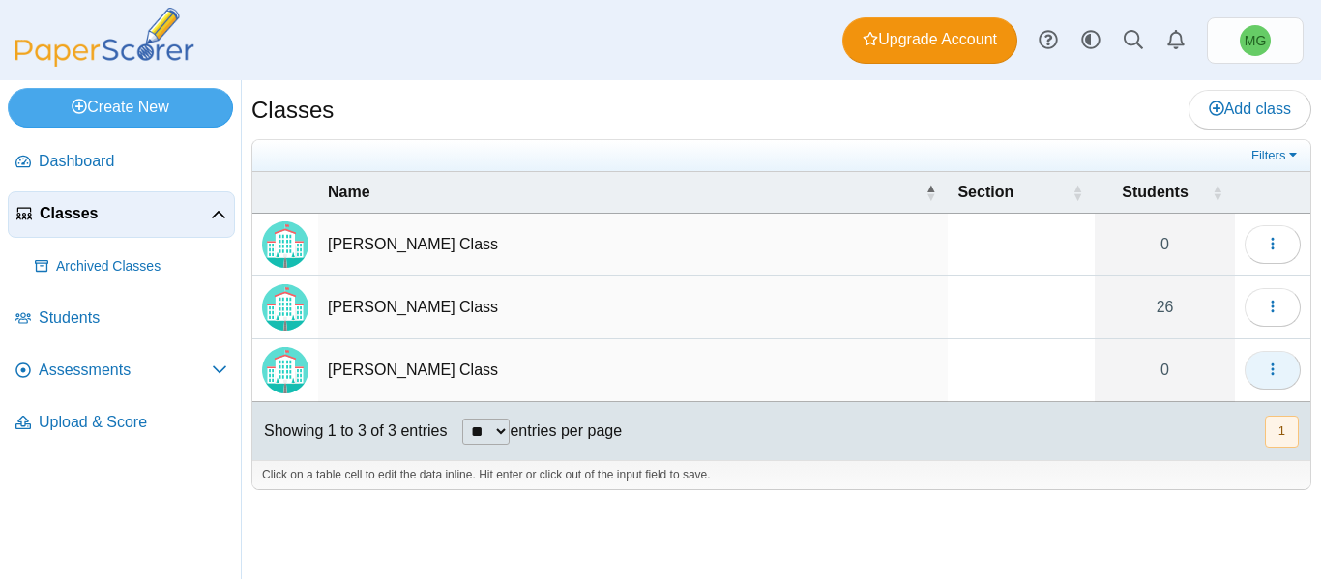
click at [1271, 370] on icon "button" at bounding box center [1272, 369] width 15 height 15
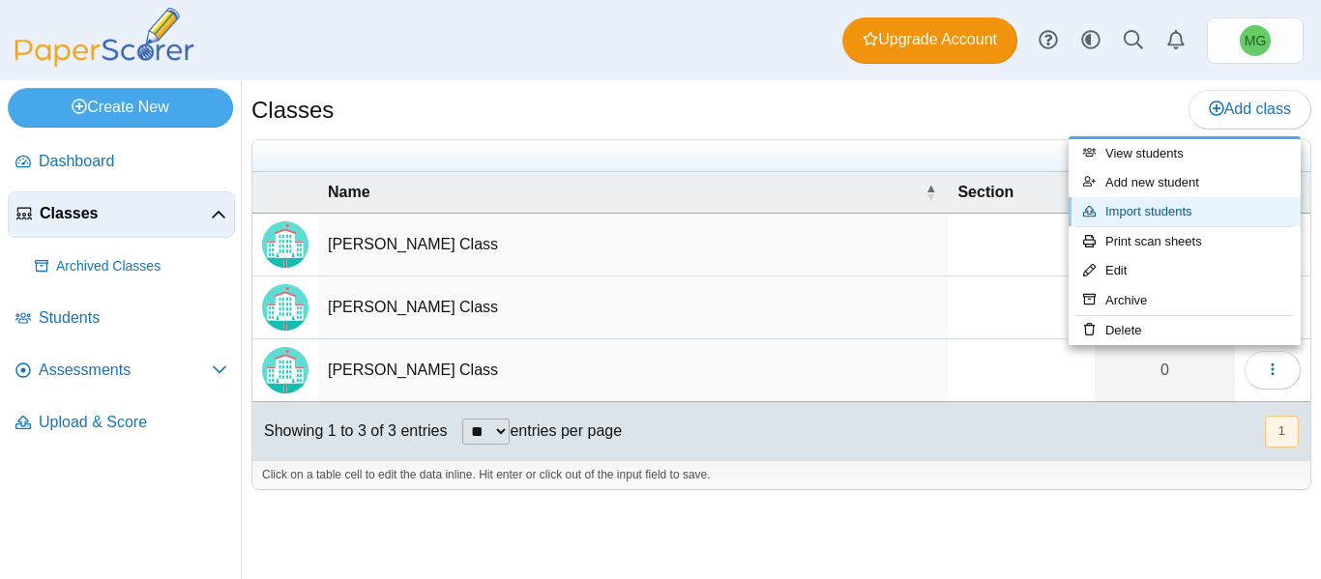
click at [1180, 206] on link "Import students" at bounding box center [1185, 211] width 232 height 29
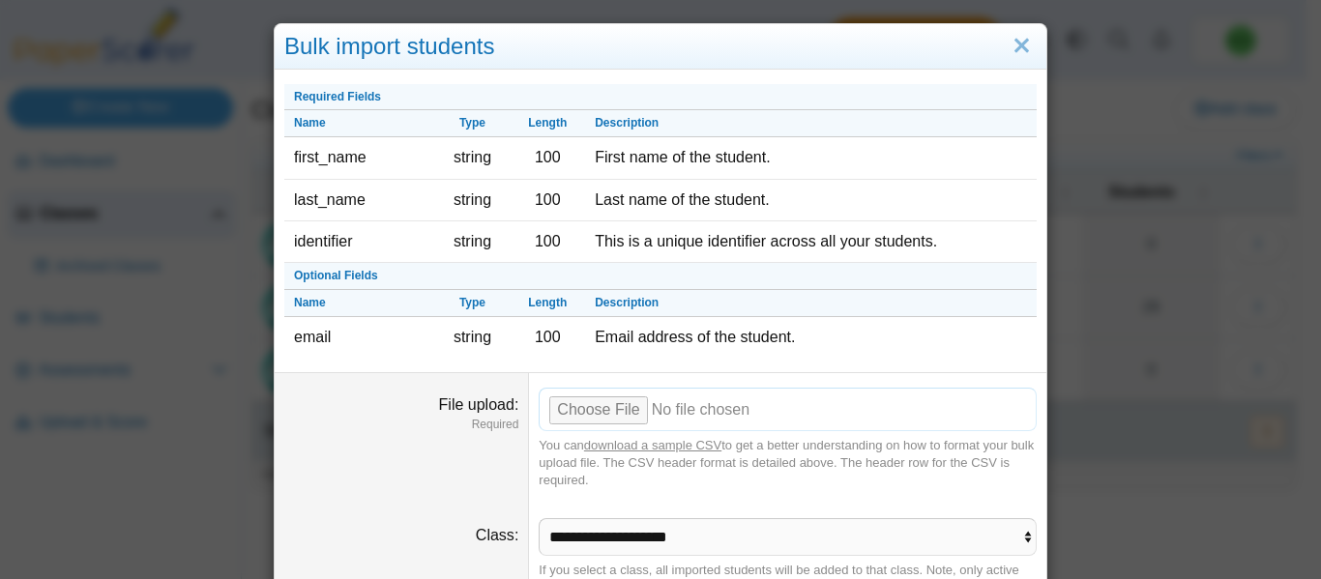
click at [574, 417] on input "File upload" at bounding box center [788, 409] width 498 height 43
type input "**********"
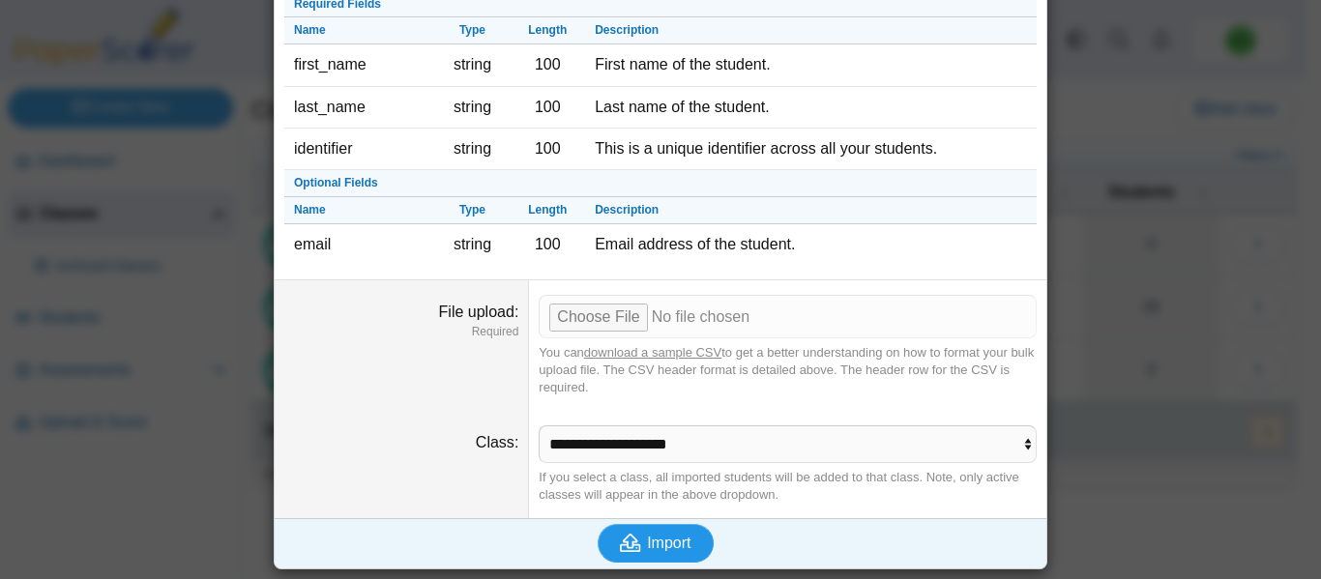
click at [647, 536] on span "Import" at bounding box center [669, 543] width 44 height 16
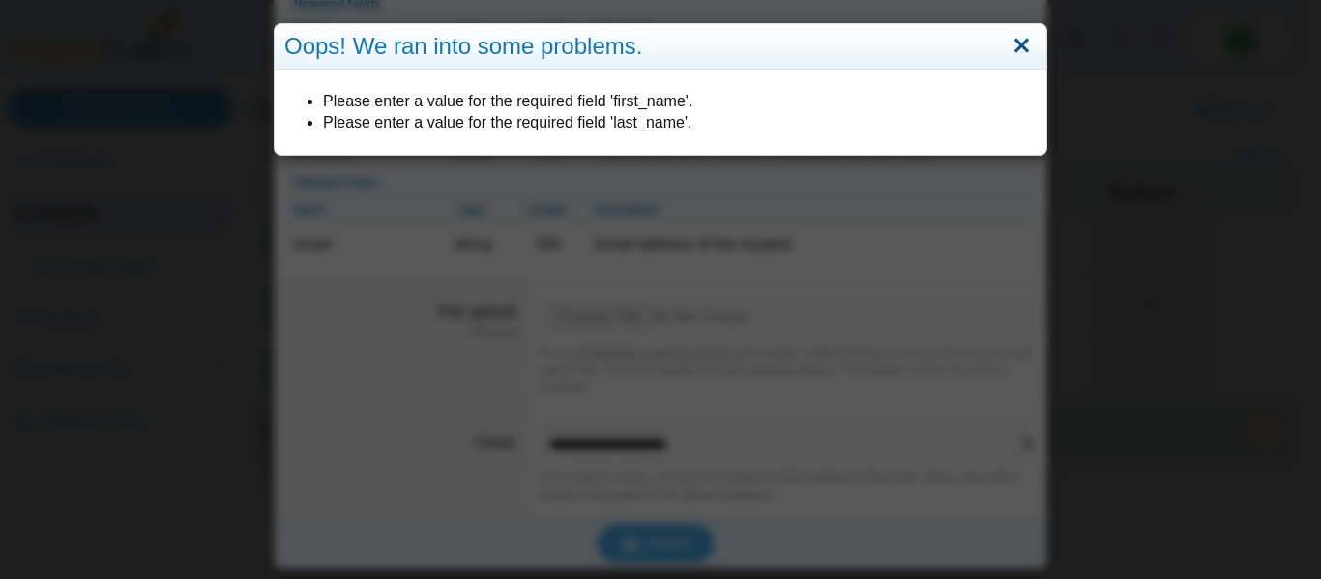
click at [1017, 48] on link "Close" at bounding box center [1022, 46] width 30 height 33
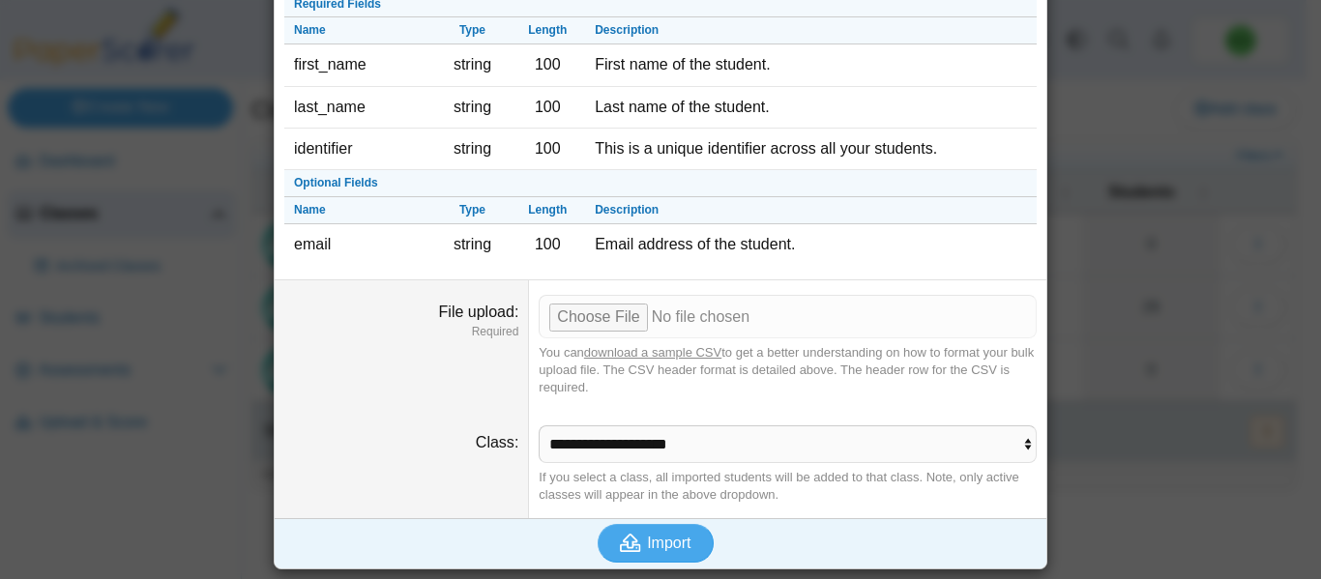
scroll to position [0, 0]
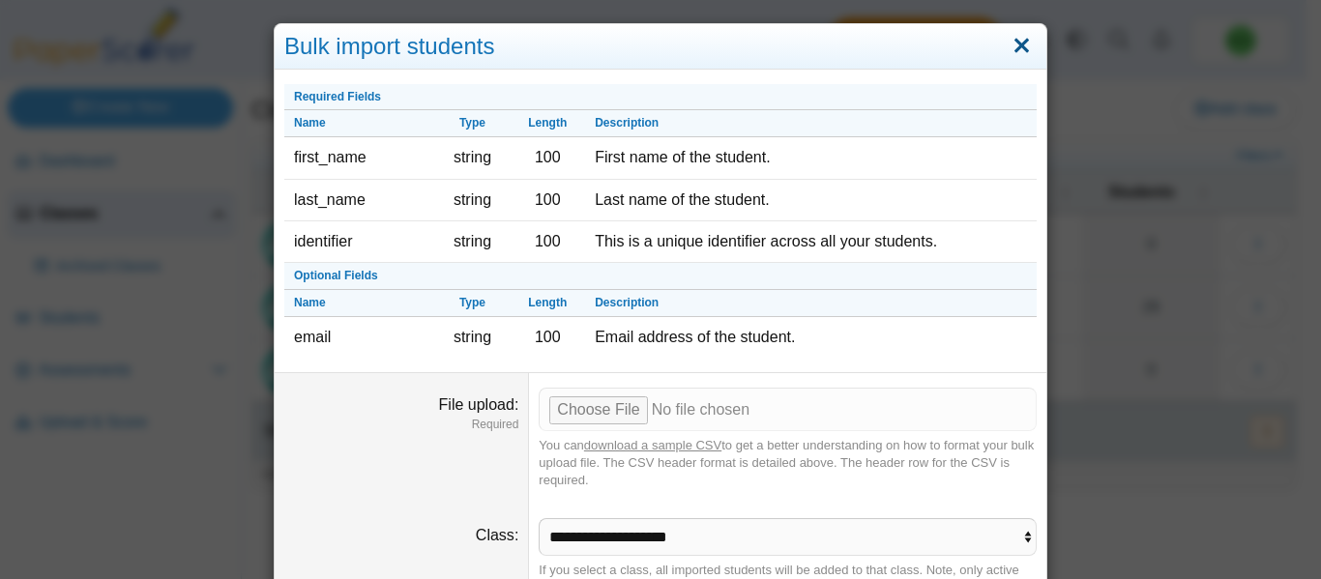
click at [1028, 49] on link "Close" at bounding box center [1022, 46] width 30 height 33
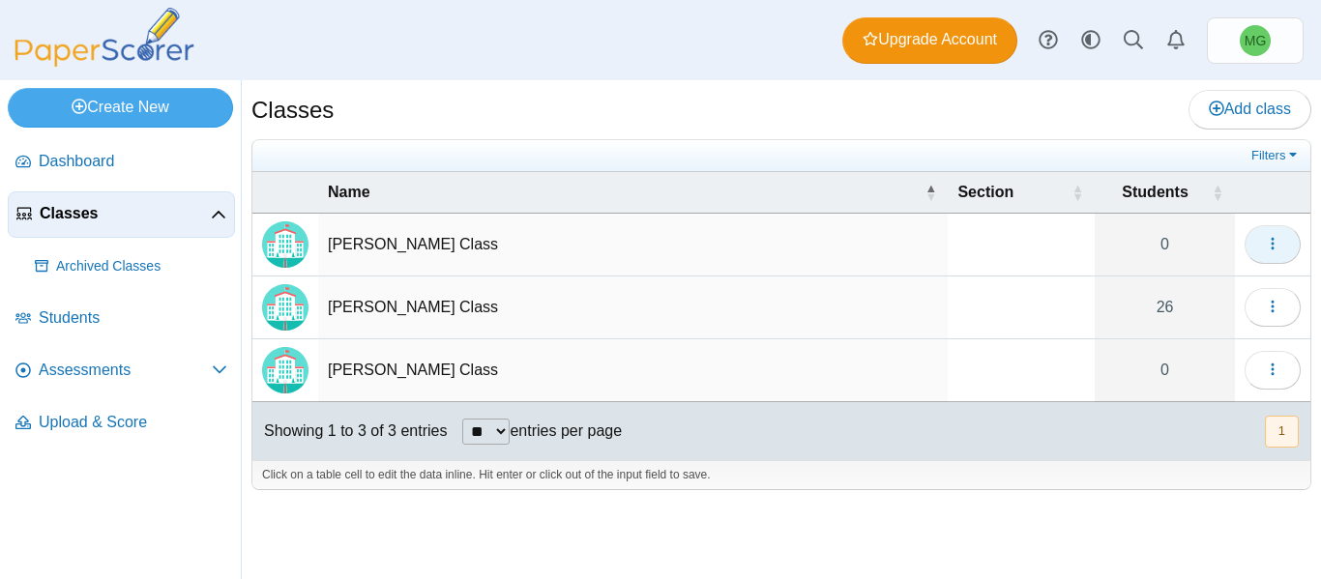
click at [1280, 238] on icon "button" at bounding box center [1272, 243] width 15 height 15
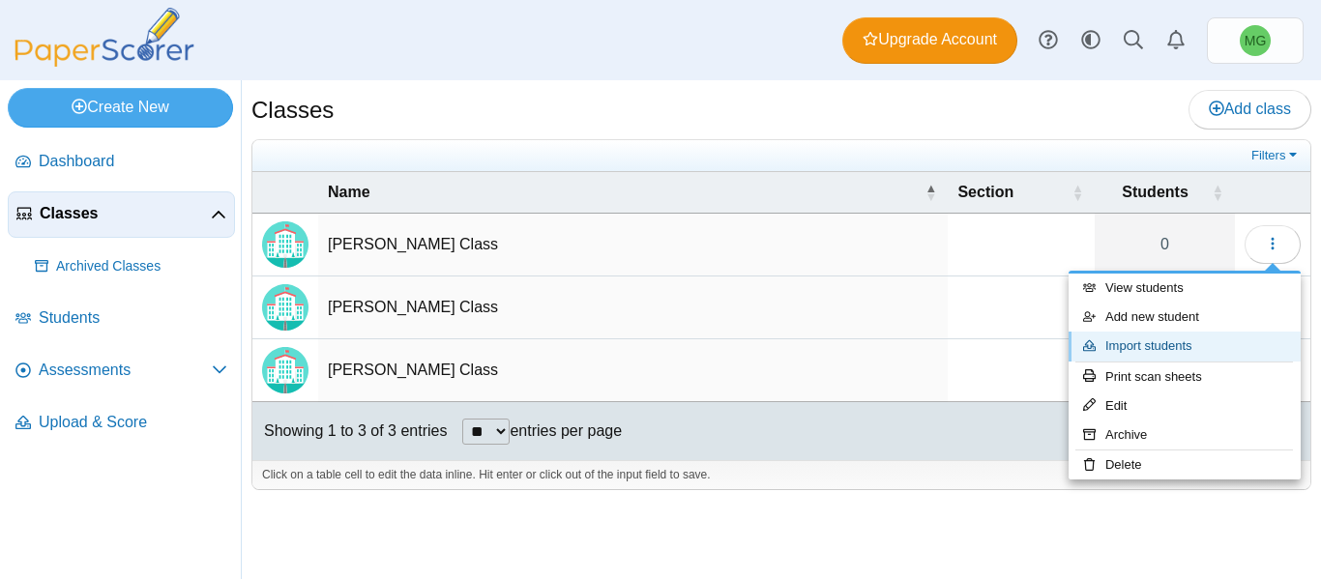
click at [1173, 339] on link "Import students" at bounding box center [1185, 346] width 232 height 29
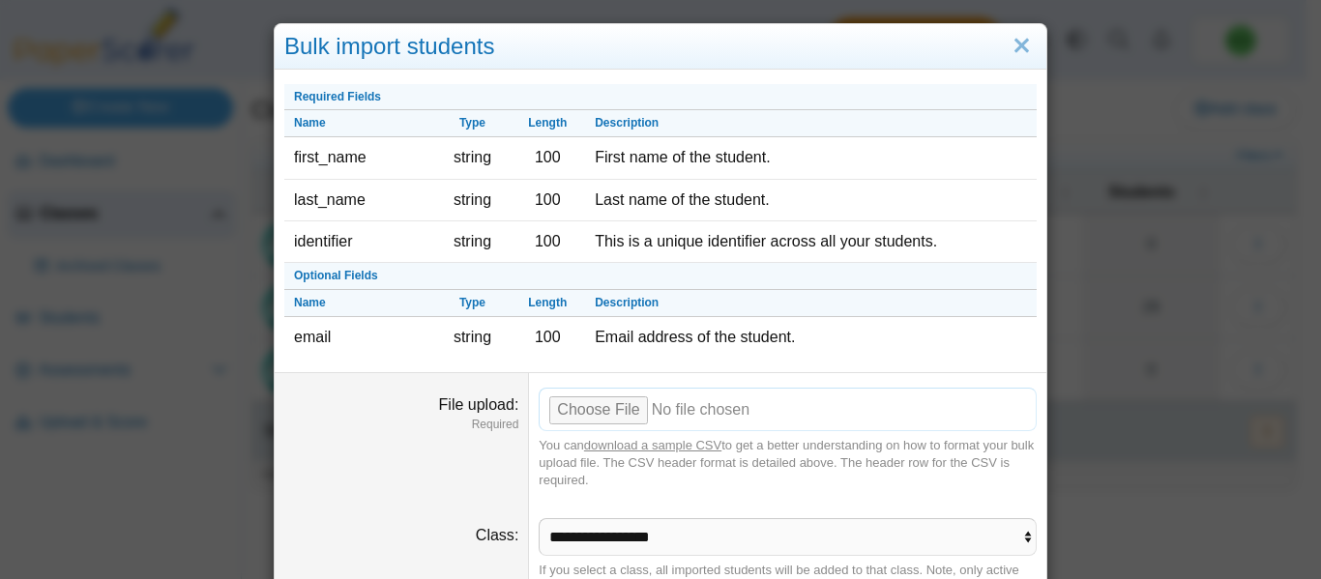
click at [604, 417] on input "File upload" at bounding box center [788, 409] width 498 height 43
click at [1017, 36] on link "Close" at bounding box center [1022, 46] width 30 height 33
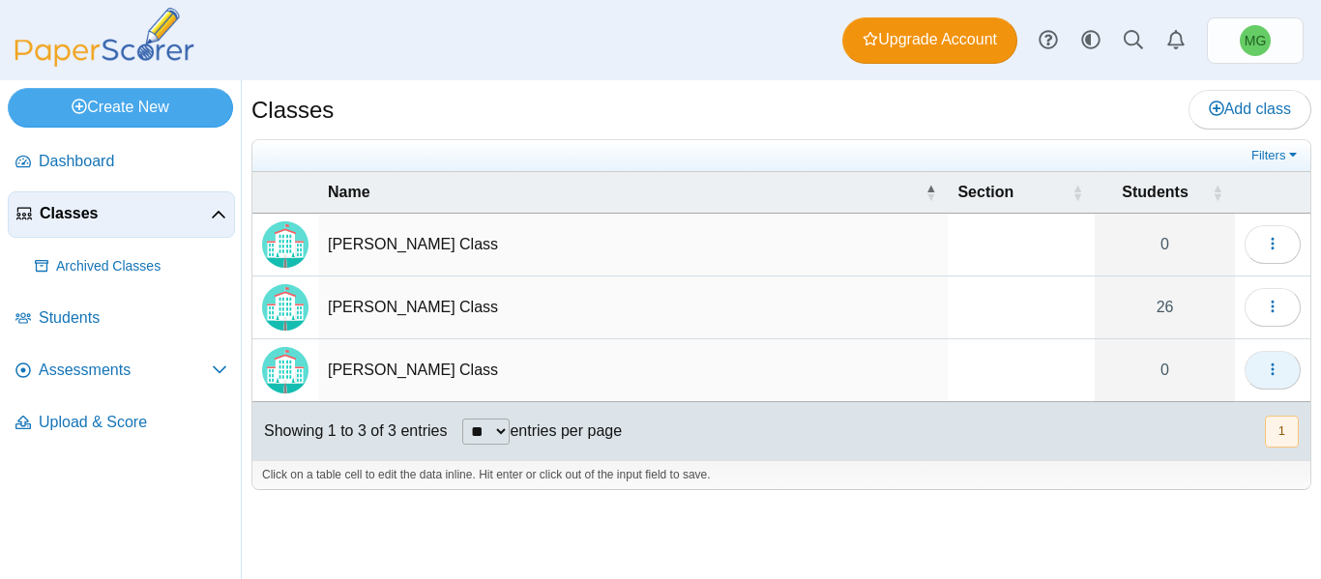
click at [1279, 357] on button "button" at bounding box center [1273, 370] width 56 height 39
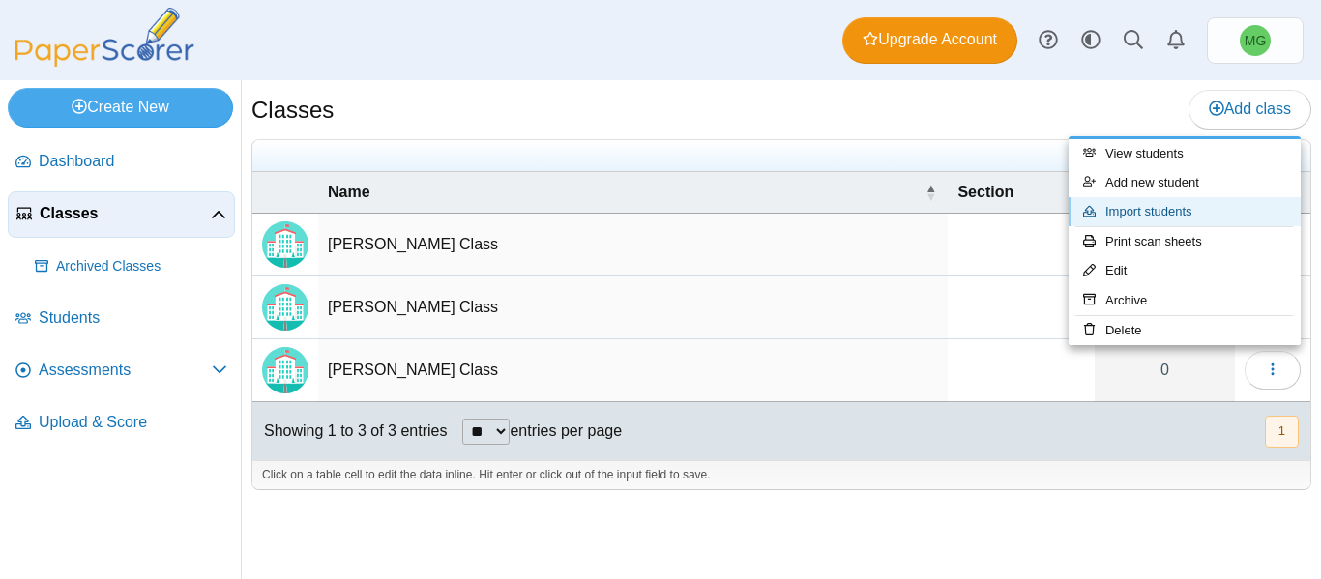
click at [1140, 216] on link "Import students" at bounding box center [1185, 211] width 232 height 29
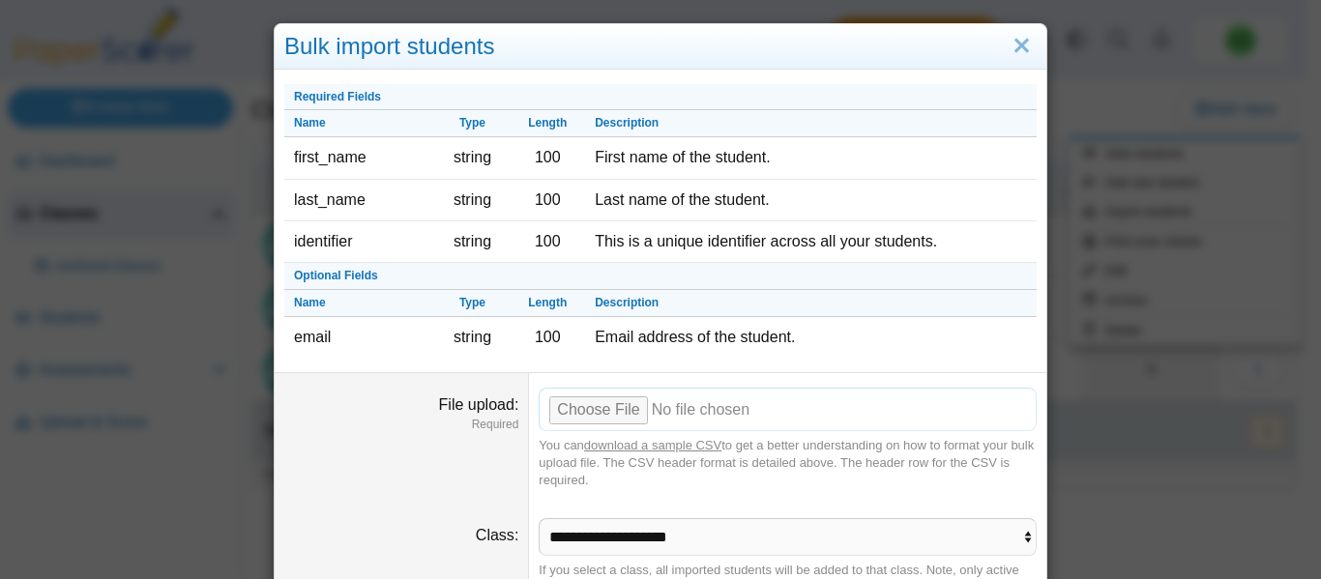
click at [615, 403] on input "File upload" at bounding box center [788, 409] width 498 height 43
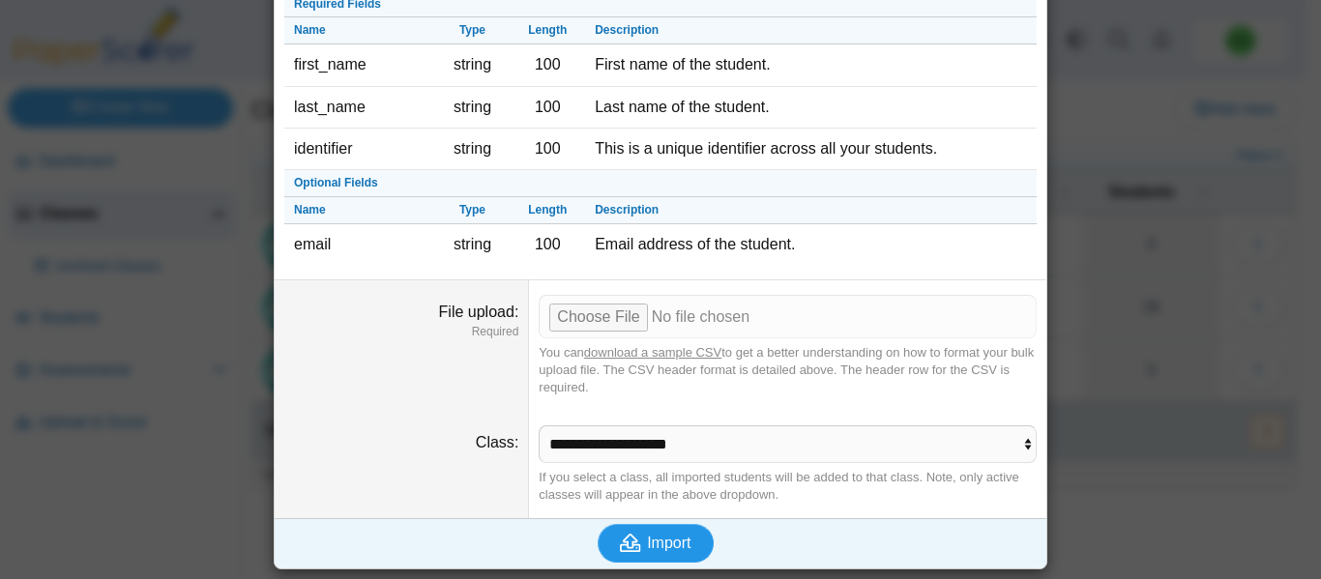
click at [651, 531] on button "Import" at bounding box center [656, 543] width 116 height 39
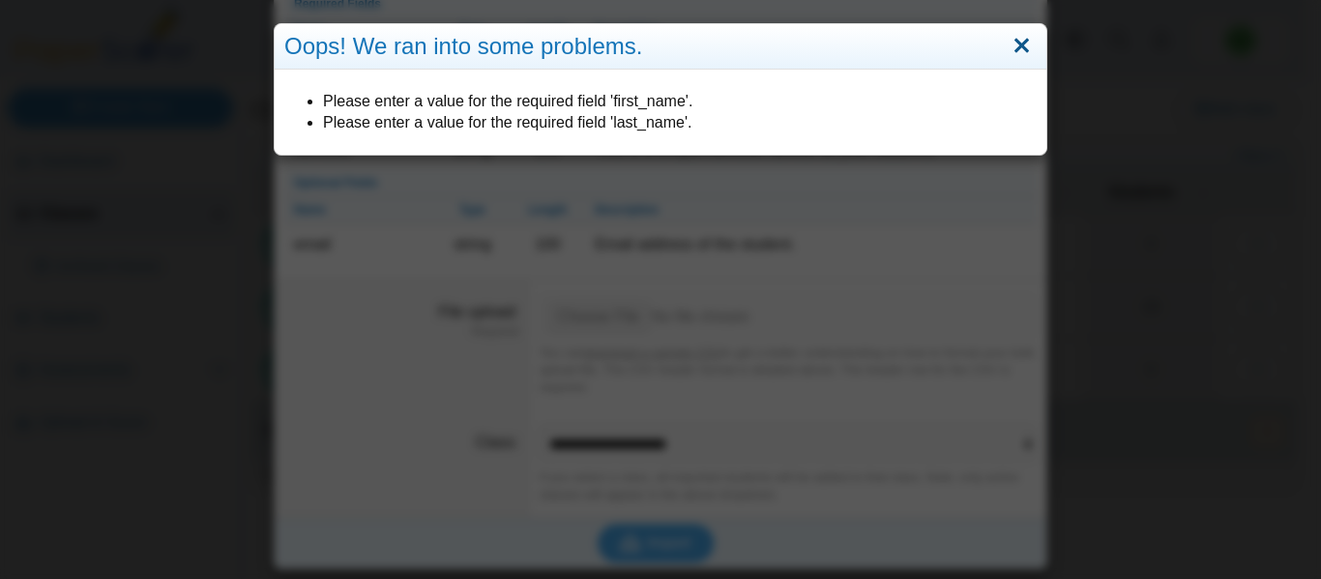
click at [1018, 38] on link "Close" at bounding box center [1022, 46] width 30 height 33
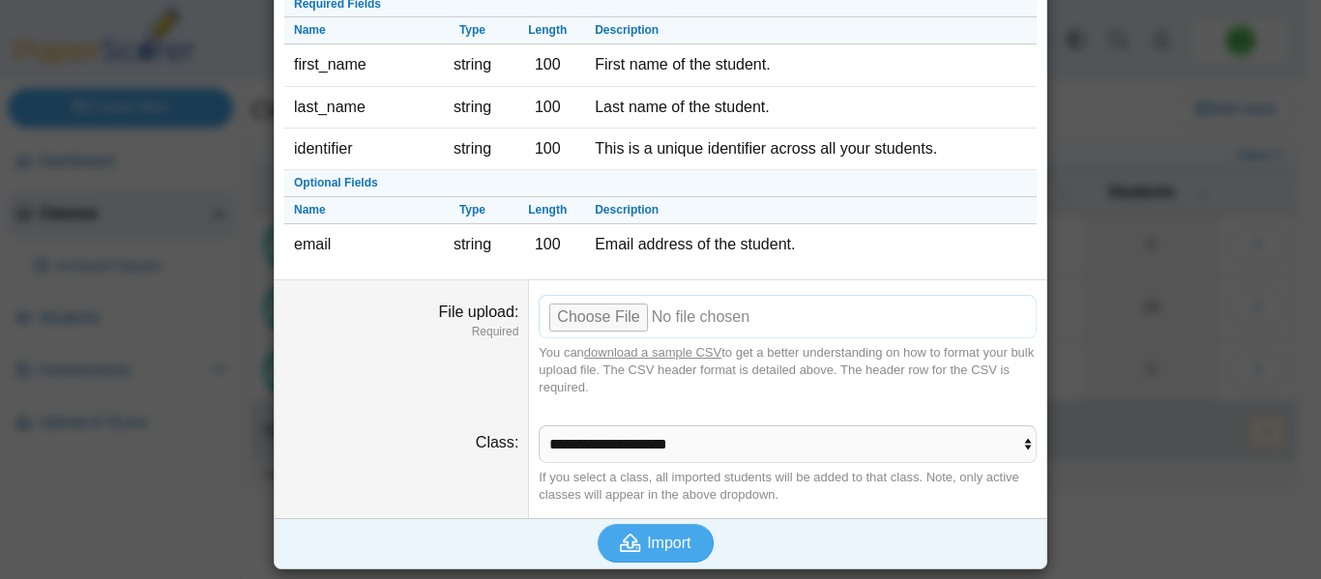
click at [608, 328] on input "File upload" at bounding box center [788, 316] width 498 height 43
click at [647, 543] on span "Import" at bounding box center [669, 543] width 44 height 16
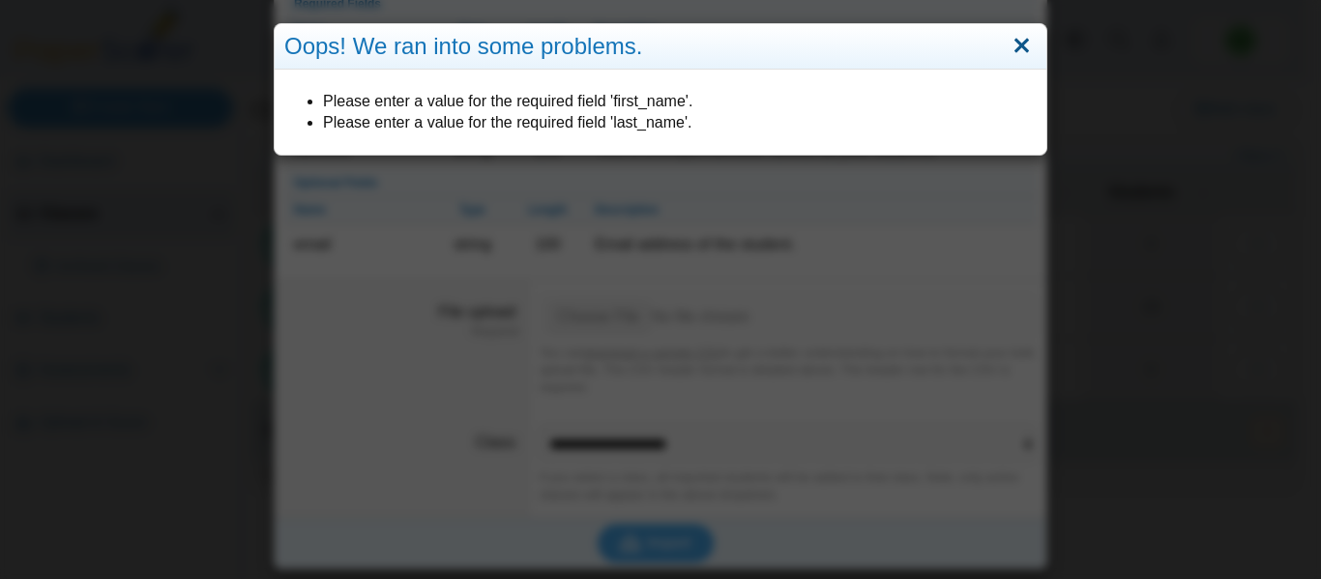
click at [1011, 39] on link "Close" at bounding box center [1022, 46] width 30 height 33
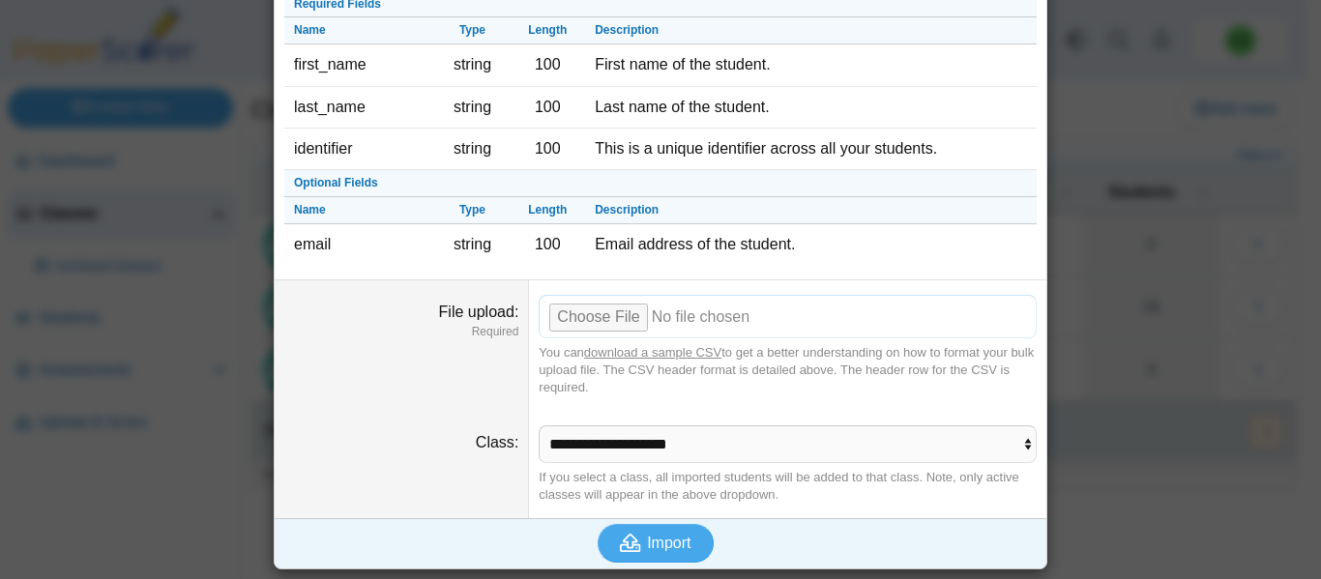
click at [624, 323] on input "File upload" at bounding box center [788, 316] width 498 height 43
click at [633, 545] on icon "submit" at bounding box center [633, 543] width 27 height 21
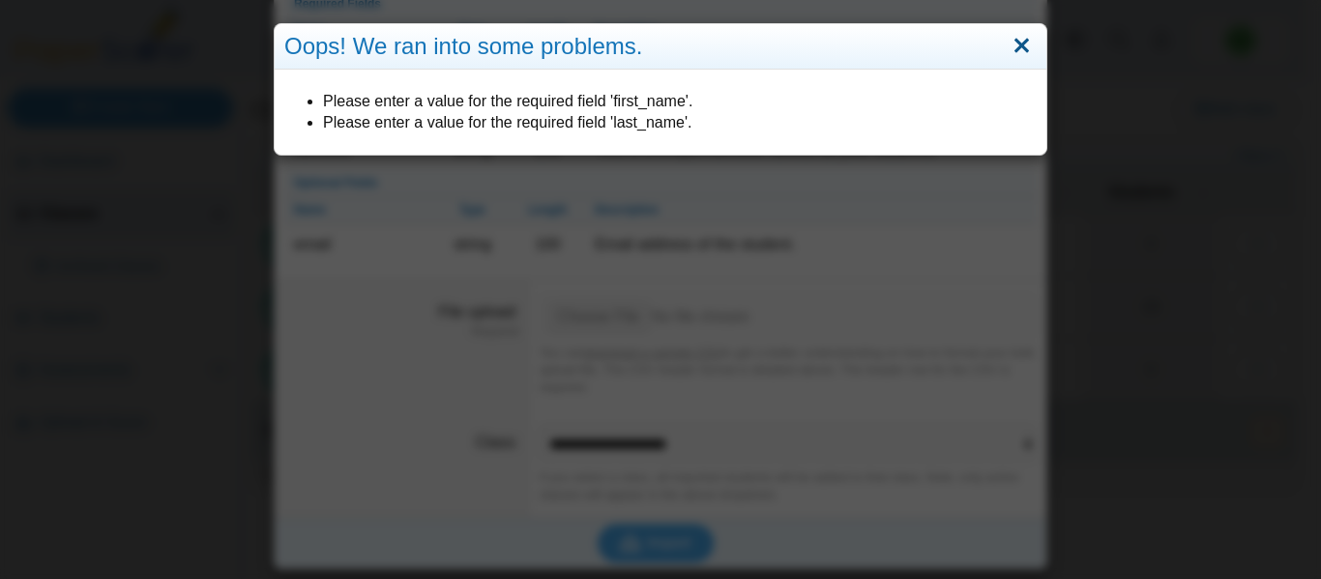
click at [1018, 45] on link "Close" at bounding box center [1022, 46] width 30 height 33
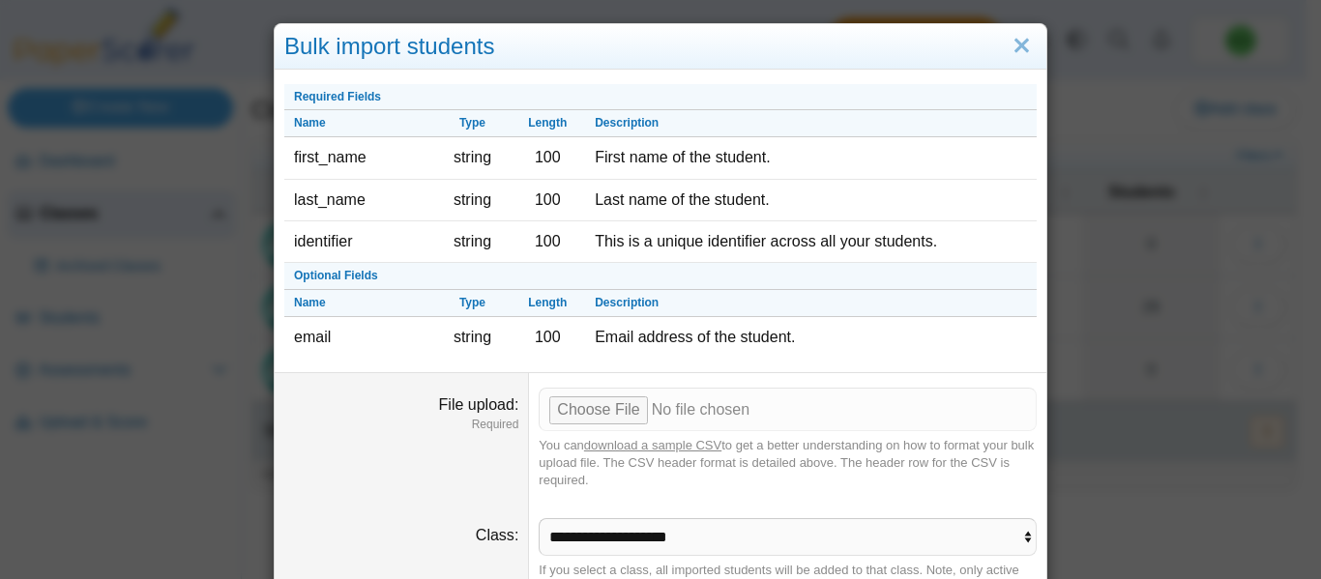
scroll to position [9, 0]
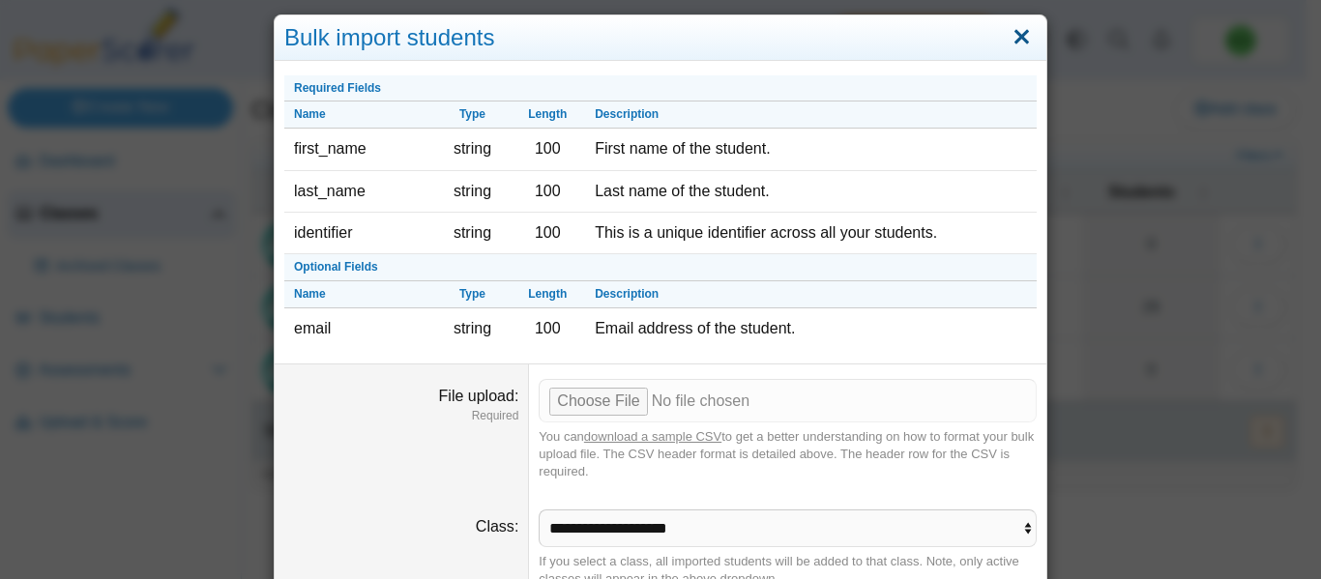
click at [1024, 40] on link "Close" at bounding box center [1022, 37] width 30 height 33
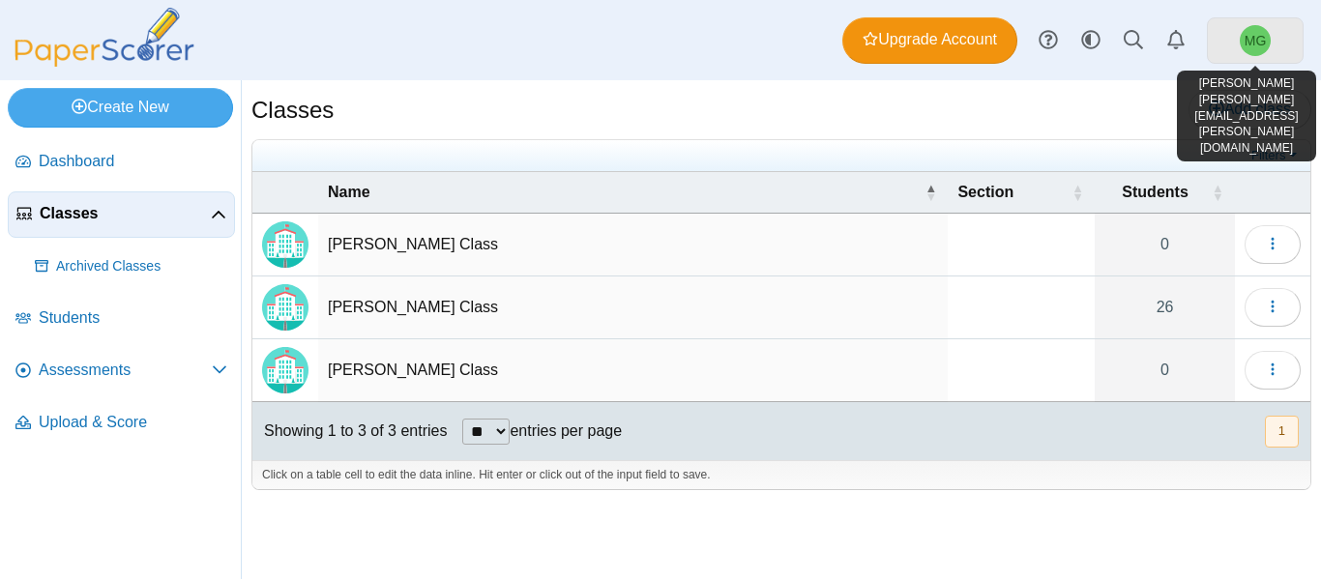
click at [1241, 52] on link "MG" at bounding box center [1255, 40] width 97 height 46
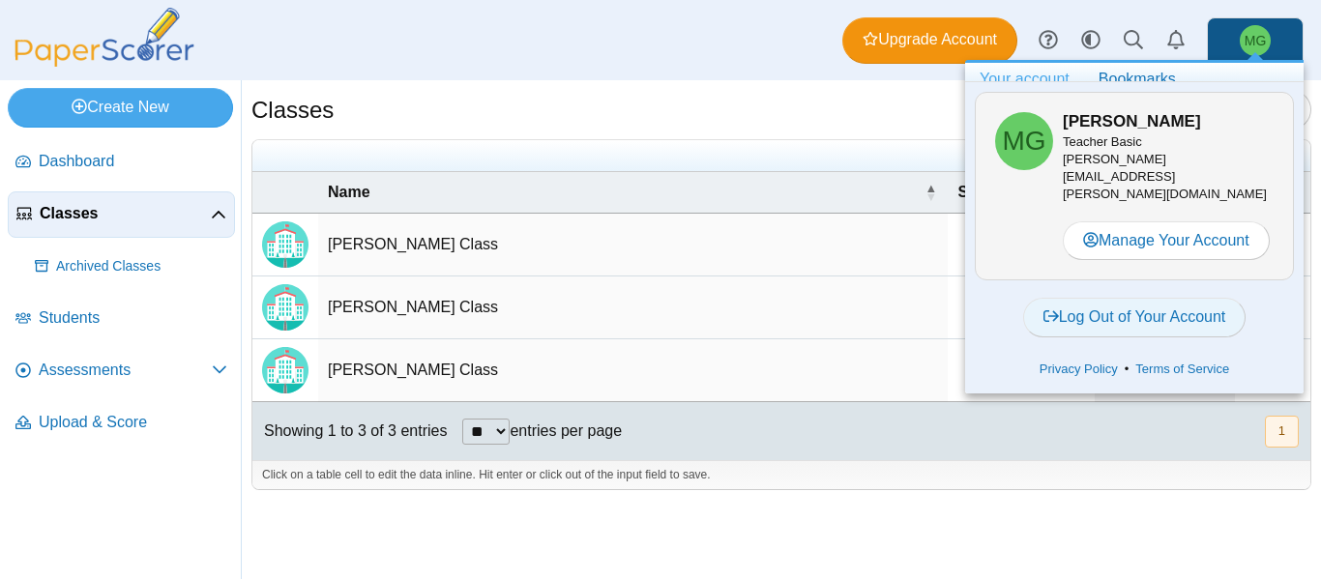
click at [1128, 298] on link "Log Out of Your Account" at bounding box center [1134, 317] width 223 height 39
